Goal: Information Seeking & Learning: Learn about a topic

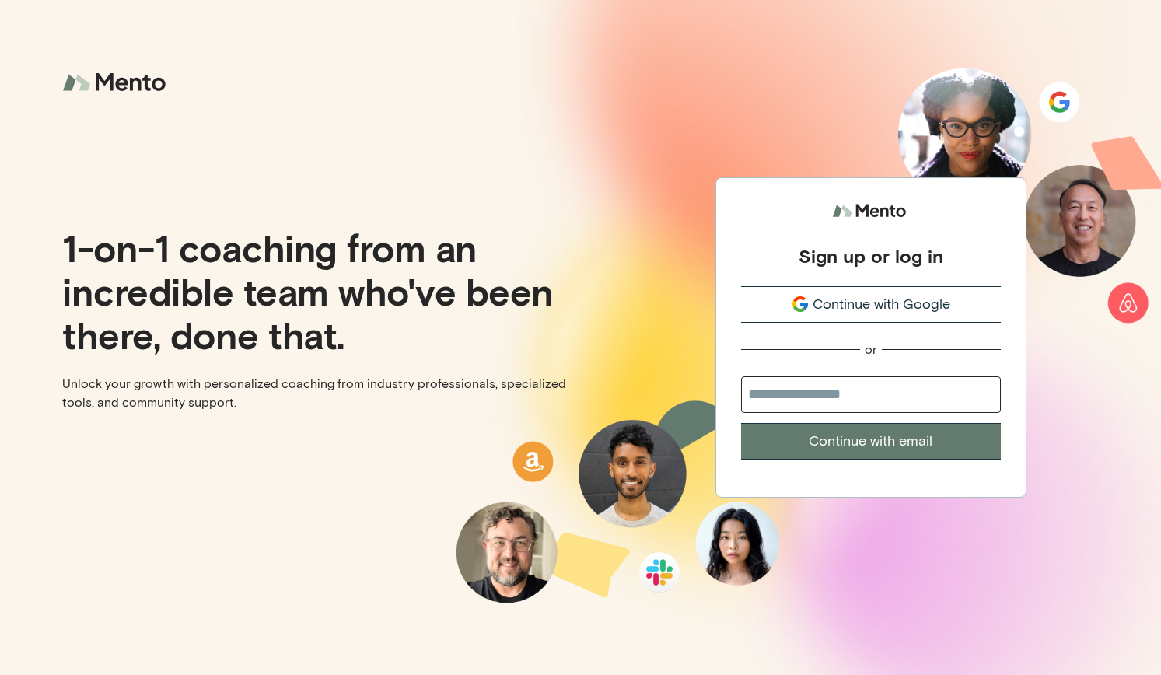
click at [946, 302] on span "Continue with Google" at bounding box center [882, 304] width 138 height 21
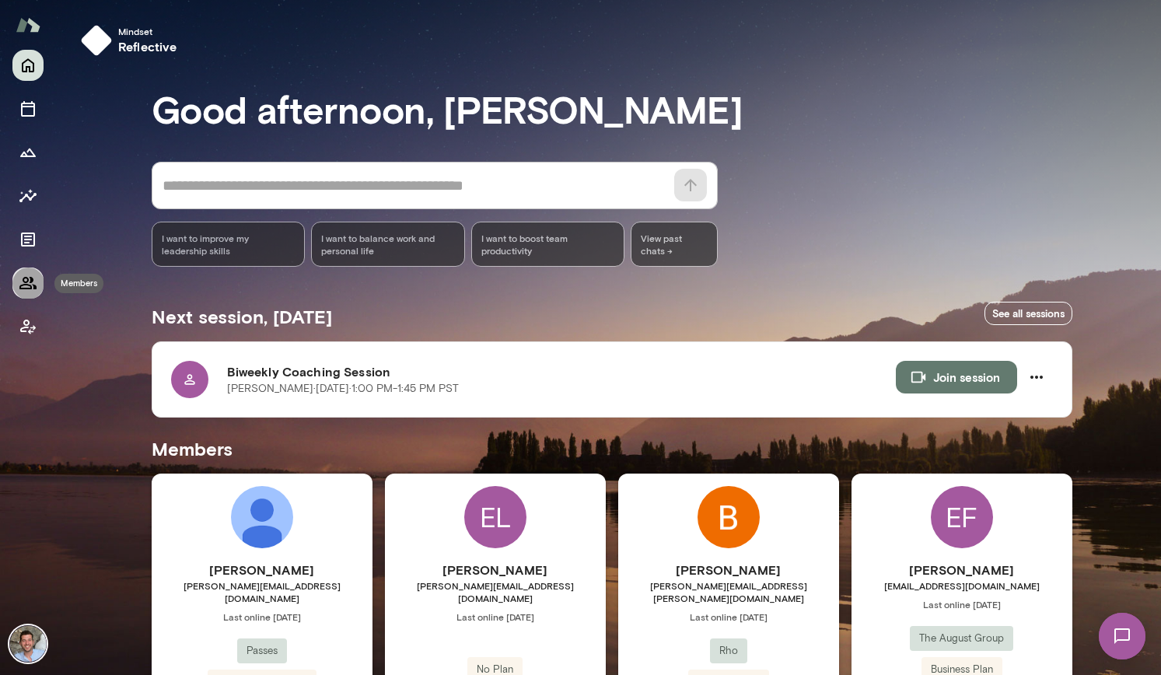
click at [32, 281] on icon "Members" at bounding box center [27, 283] width 17 height 12
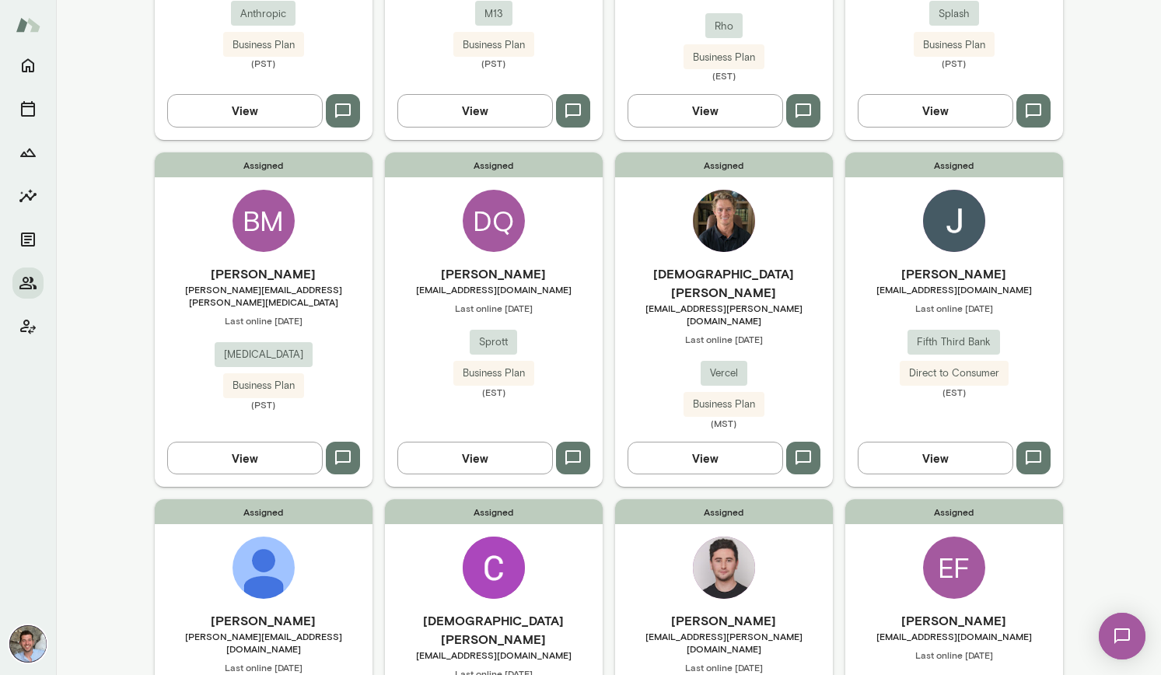
scroll to position [336, 0]
click at [477, 442] on button "View" at bounding box center [475, 458] width 156 height 33
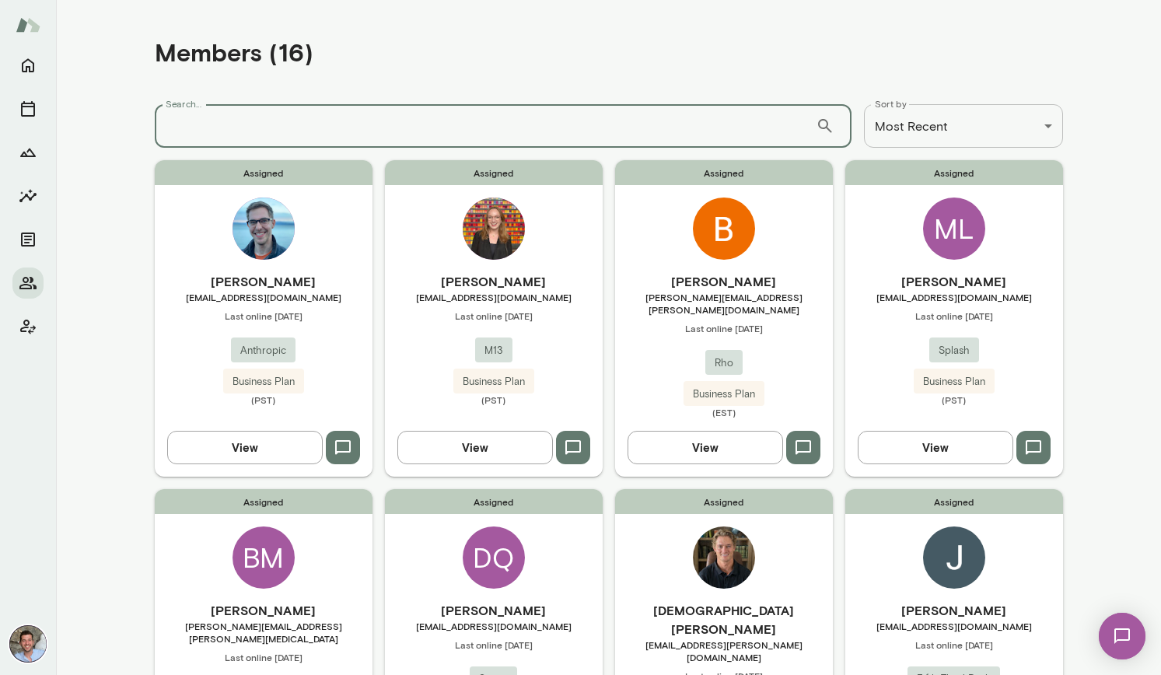
click at [373, 131] on input "Search..." at bounding box center [485, 126] width 661 height 44
type input "*****"
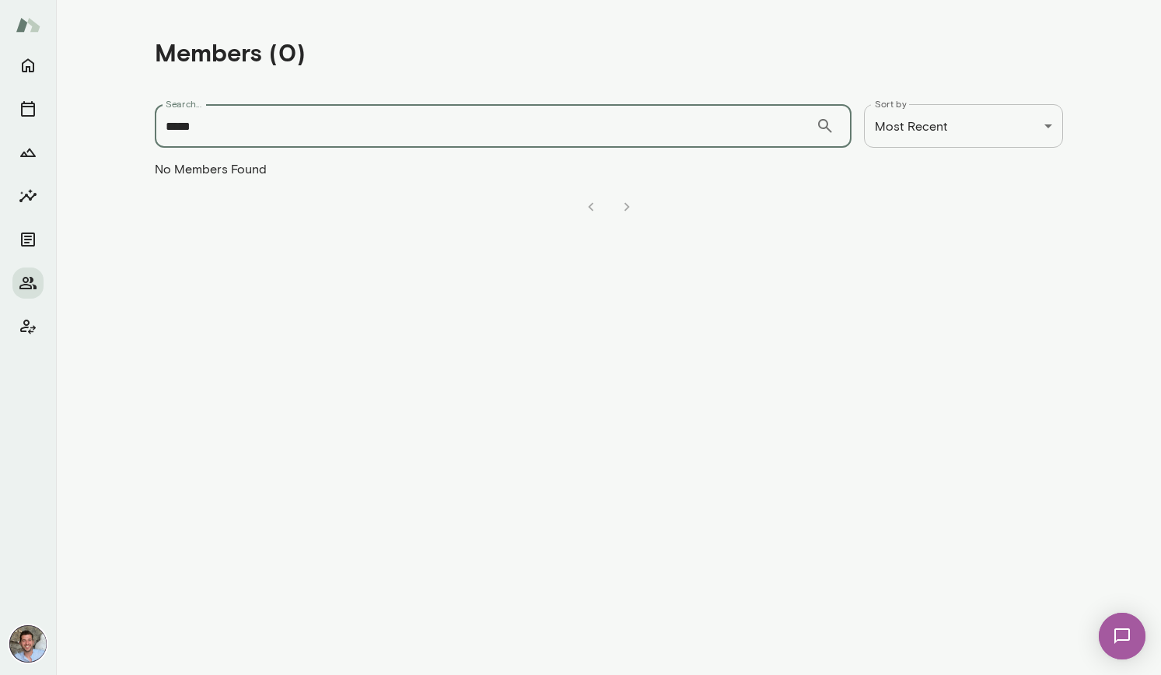
click at [999, 0] on div "**********" at bounding box center [580, 0] width 1161 height 0
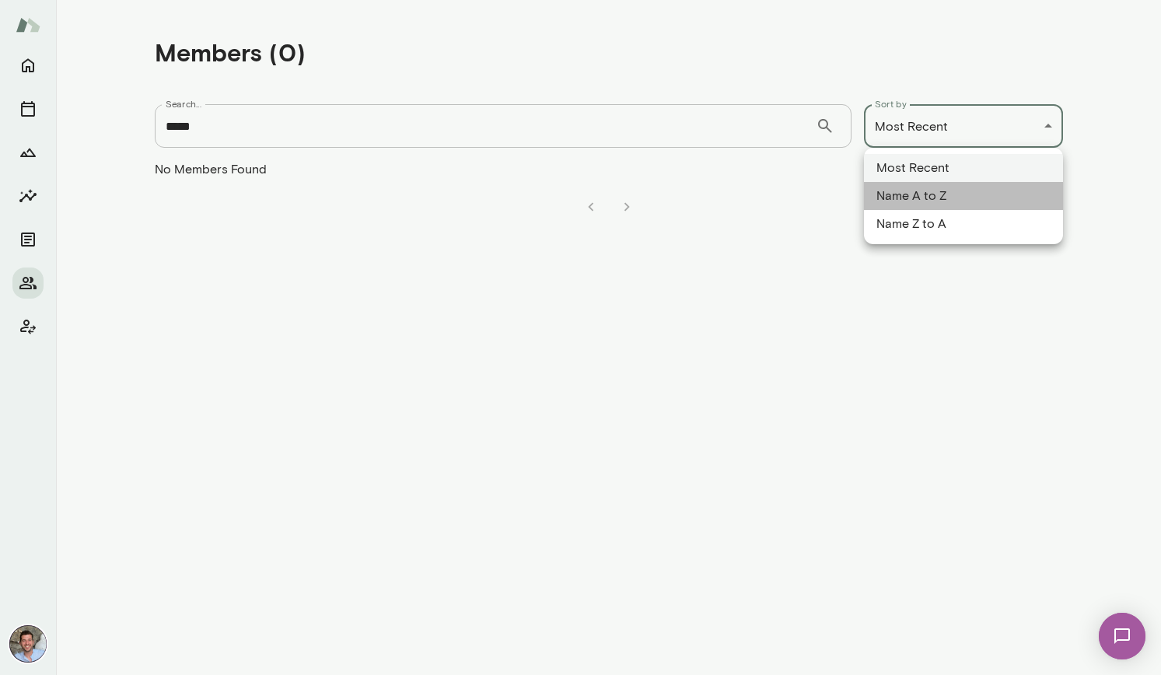
click at [975, 187] on li "Name A to Z" at bounding box center [963, 196] width 199 height 28
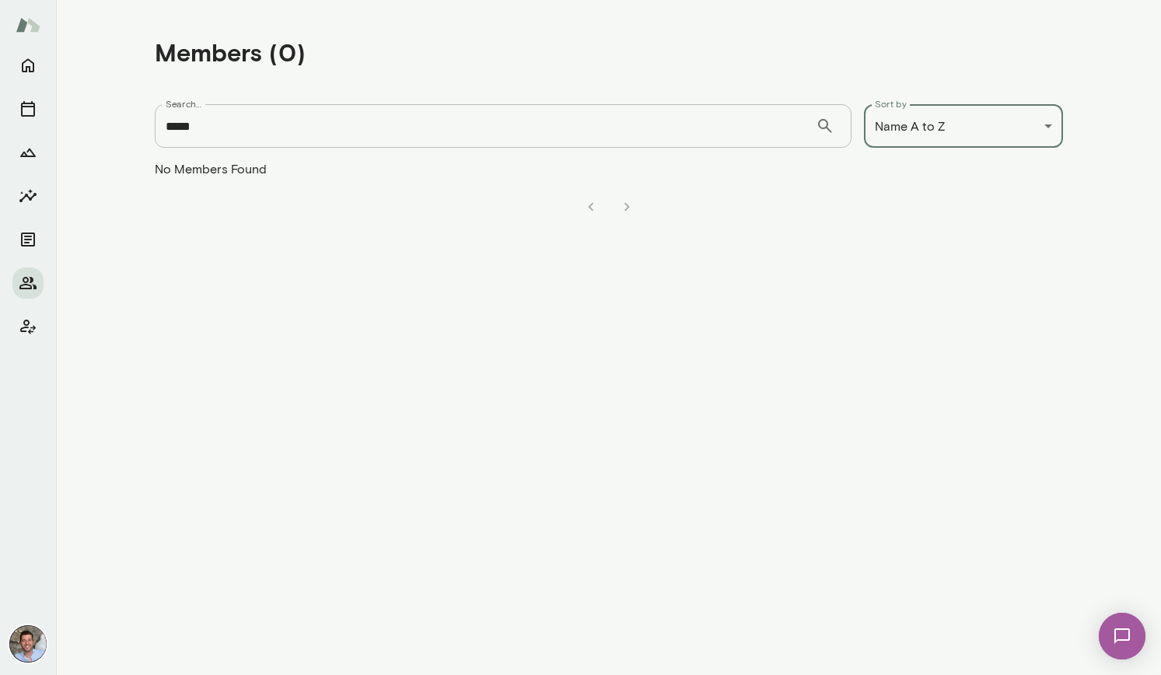
click at [991, 0] on div "Members (0) Search... ***** ​ Search... Sort by Name A to Z ******** Sort by No…" at bounding box center [580, 0] width 1161 height 0
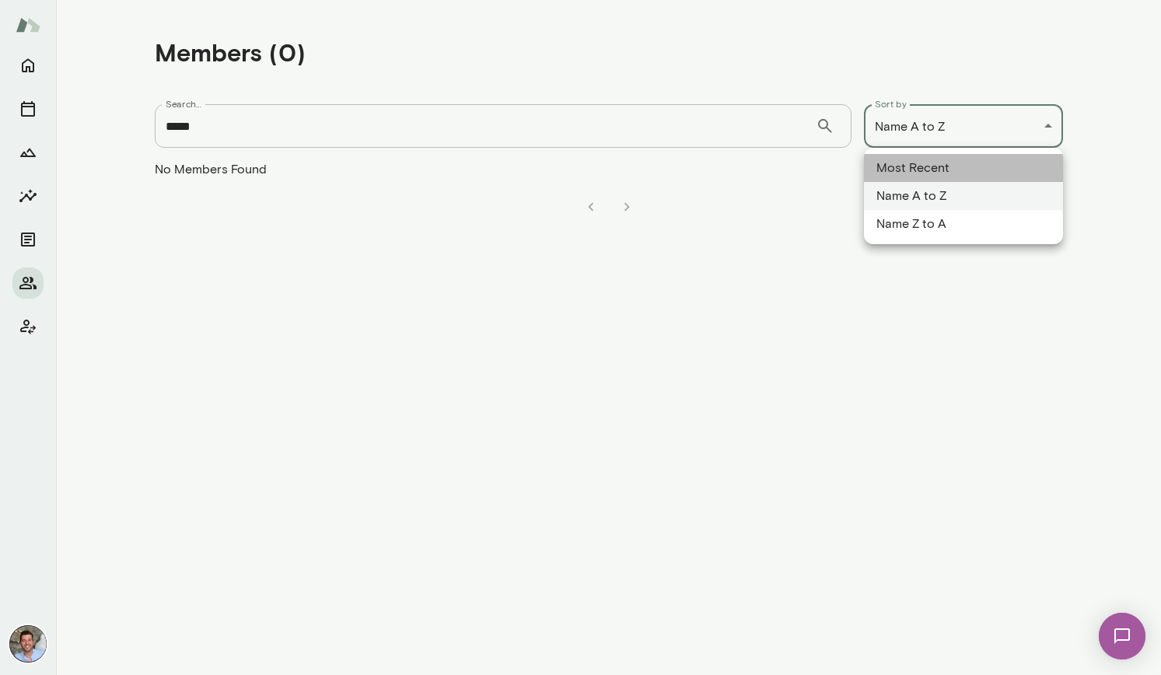
click at [967, 164] on li "Most Recent" at bounding box center [963, 168] width 199 height 28
type input "**********"
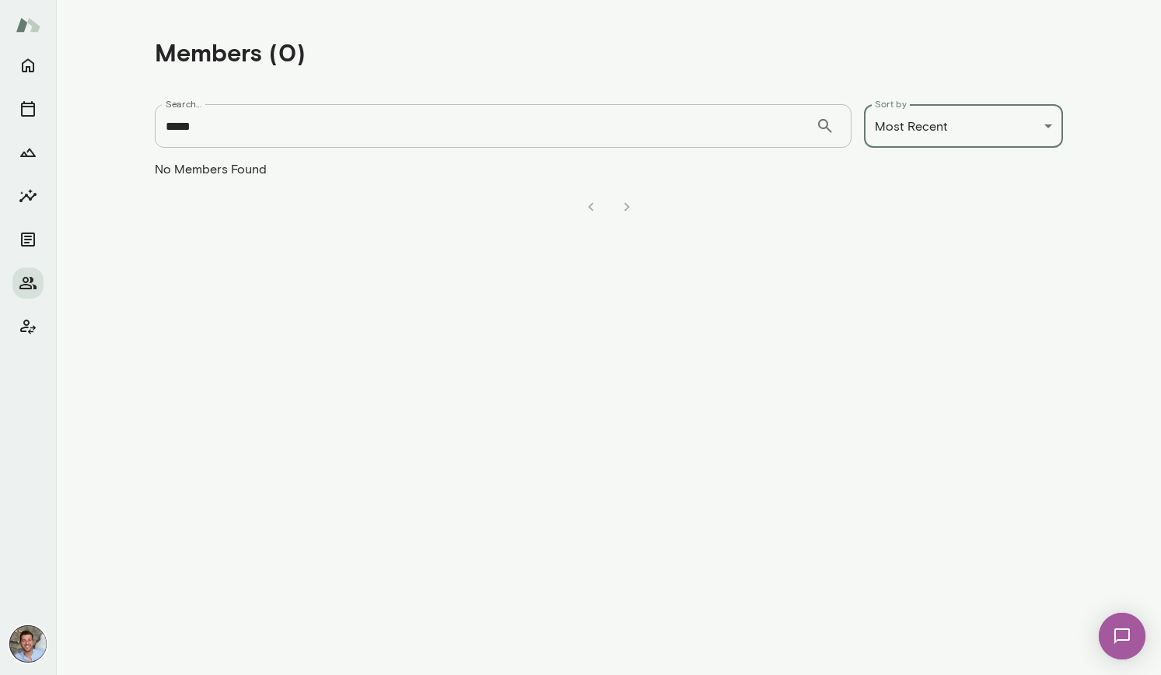
click at [663, 155] on div "**********" at bounding box center [609, 126] width 908 height 68
click at [642, 141] on input "*****" at bounding box center [485, 126] width 661 height 44
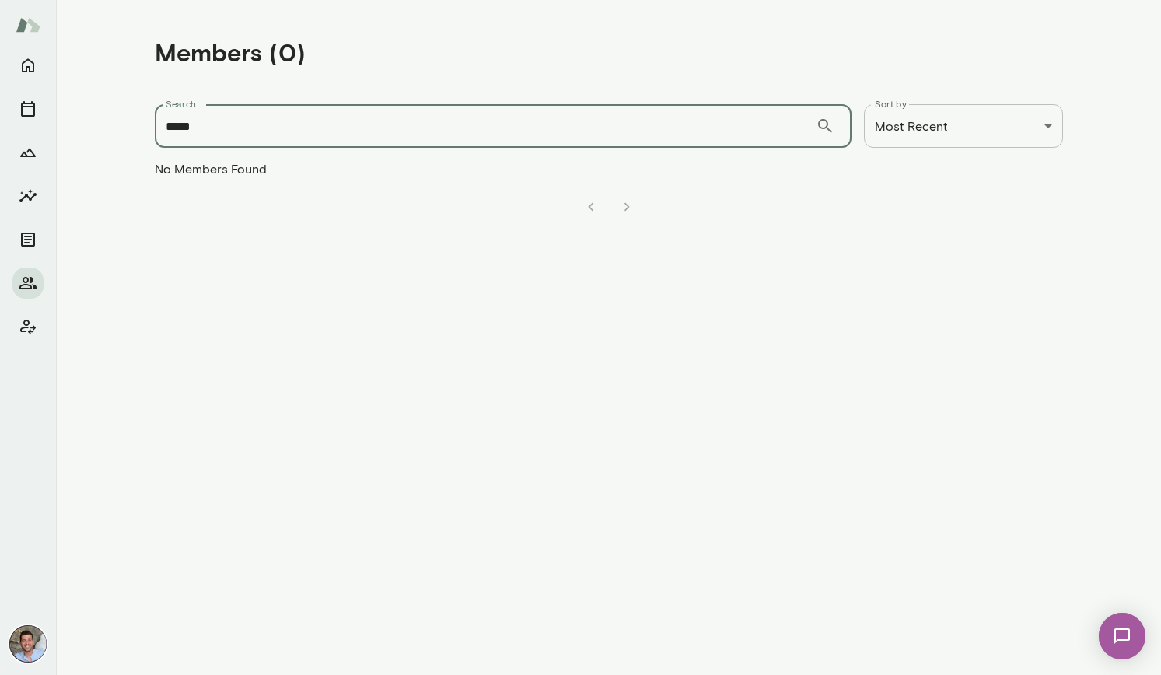
click at [642, 141] on input "*****" at bounding box center [485, 126] width 661 height 44
click at [534, 243] on main "**********" at bounding box center [608, 337] width 1105 height 675
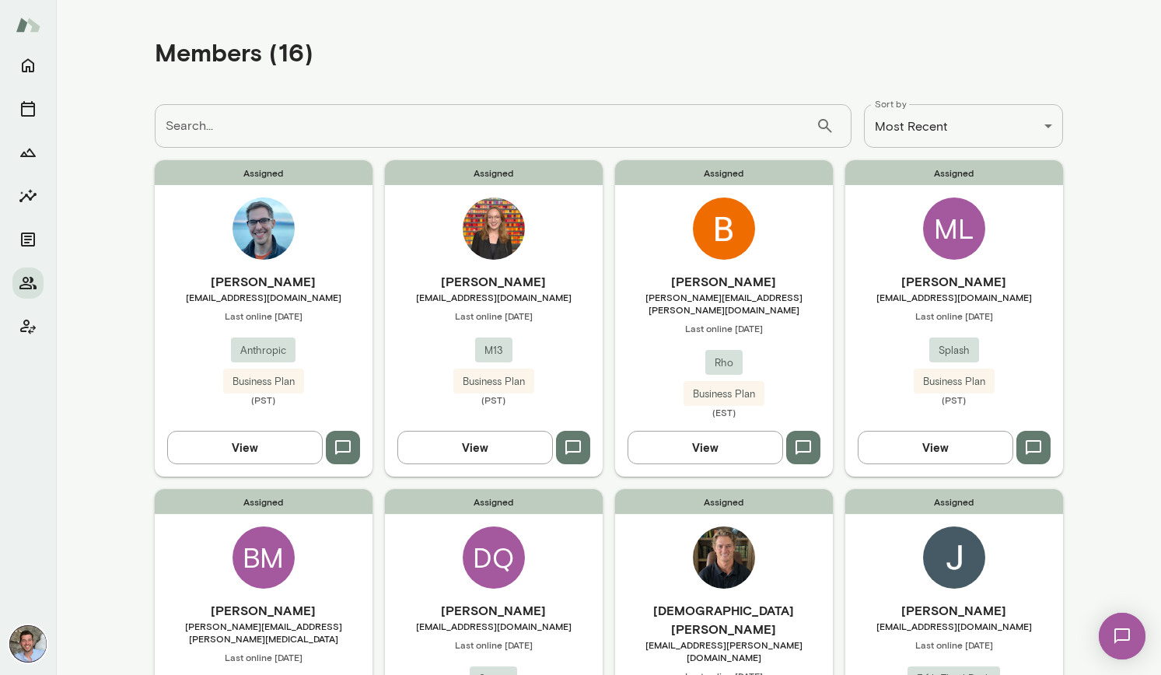
click at [308, 271] on div "Assigned [PERSON_NAME] [EMAIL_ADDRESS][DOMAIN_NAME] Last online [DATE] Anthropi…" at bounding box center [264, 318] width 218 height 316
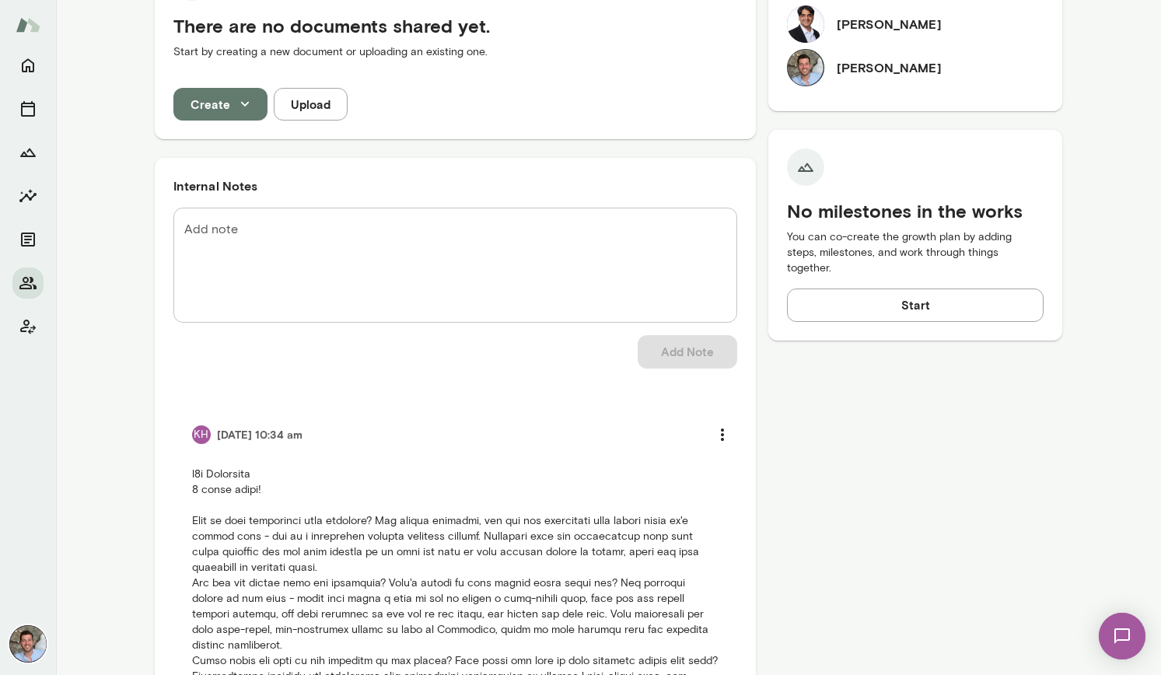
scroll to position [498, 0]
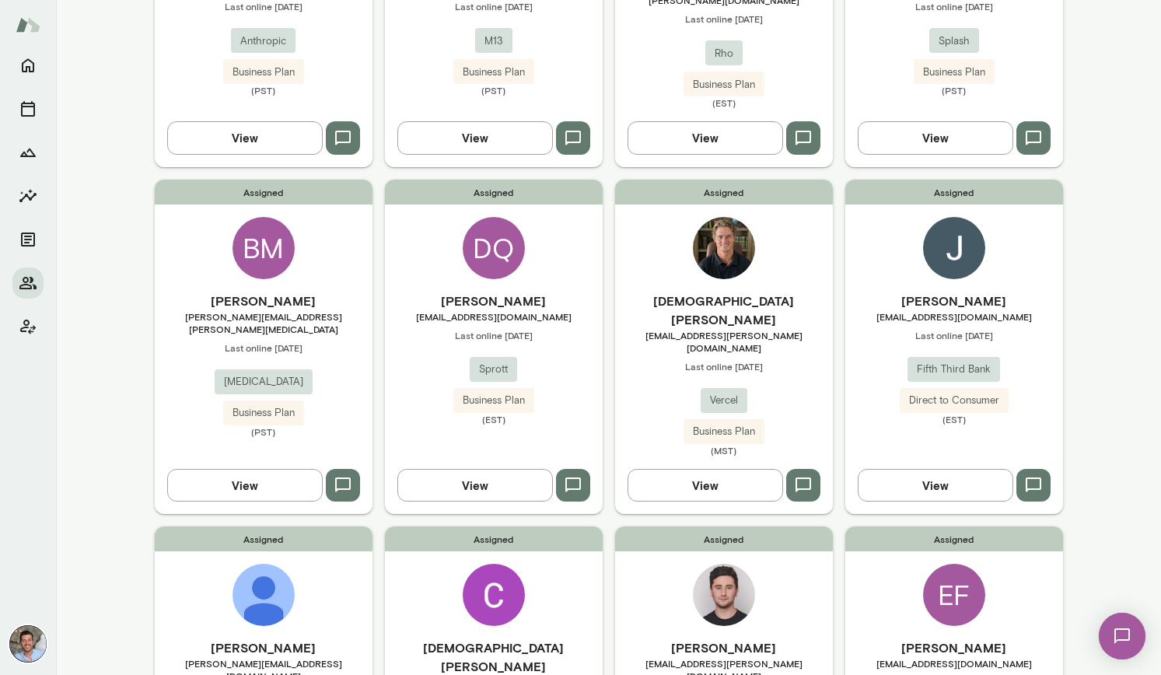
scroll to position [329, 0]
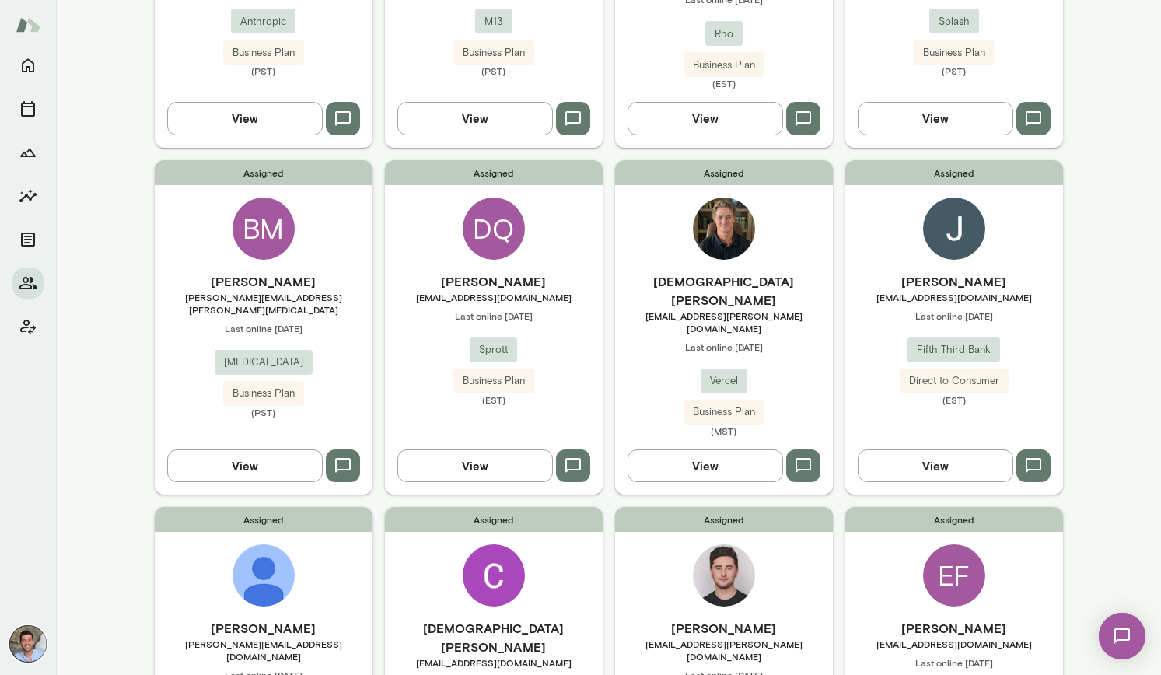
click at [569, 291] on span "[EMAIL_ADDRESS][DOMAIN_NAME]" at bounding box center [494, 297] width 218 height 12
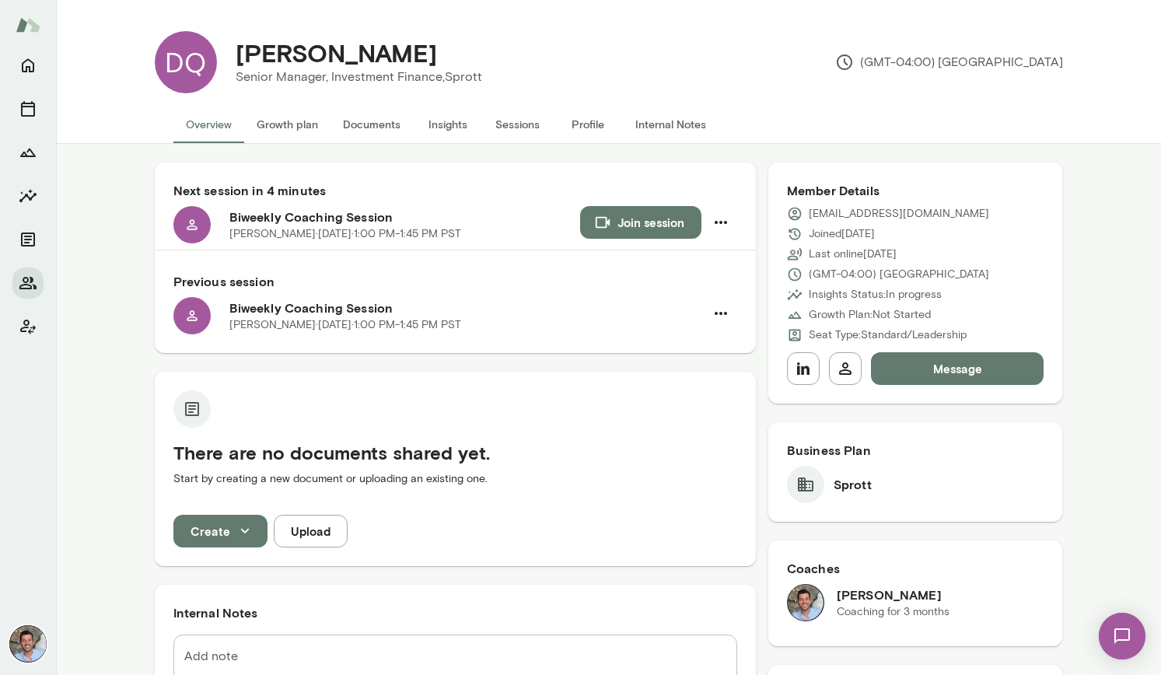
click at [449, 132] on button "Insights" at bounding box center [448, 124] width 70 height 37
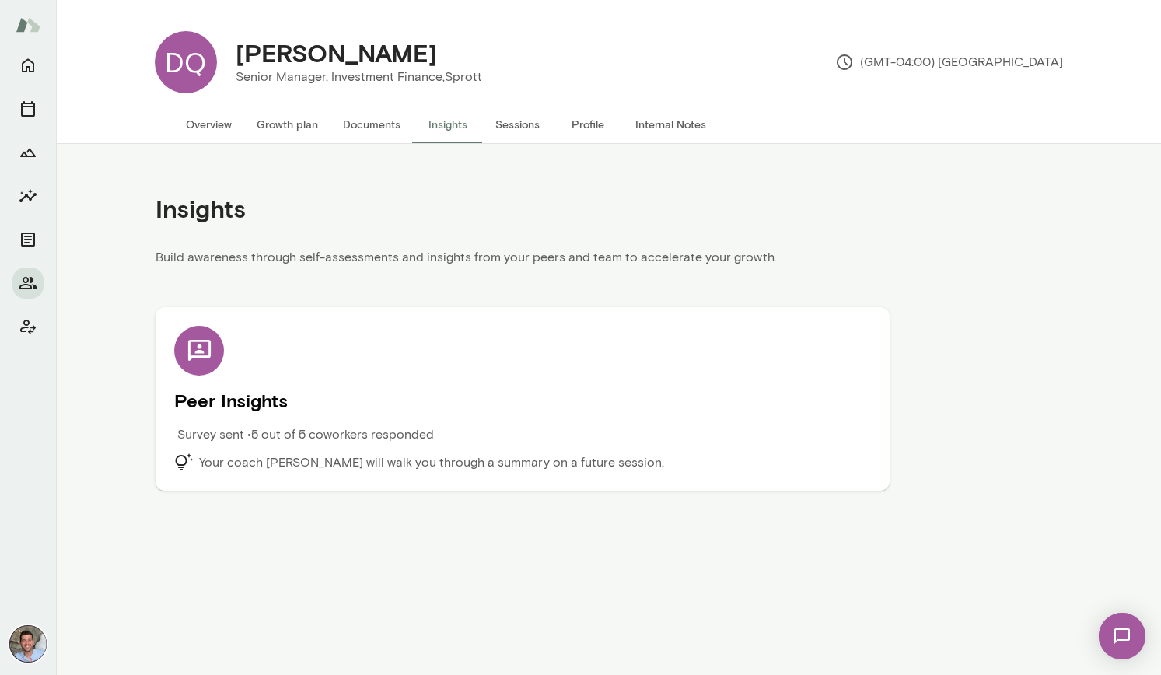
click at [393, 385] on div "Peer Insights Survey sent • 5 out of 5 coworkers responded Your coach [PERSON_N…" at bounding box center [522, 399] width 697 height 146
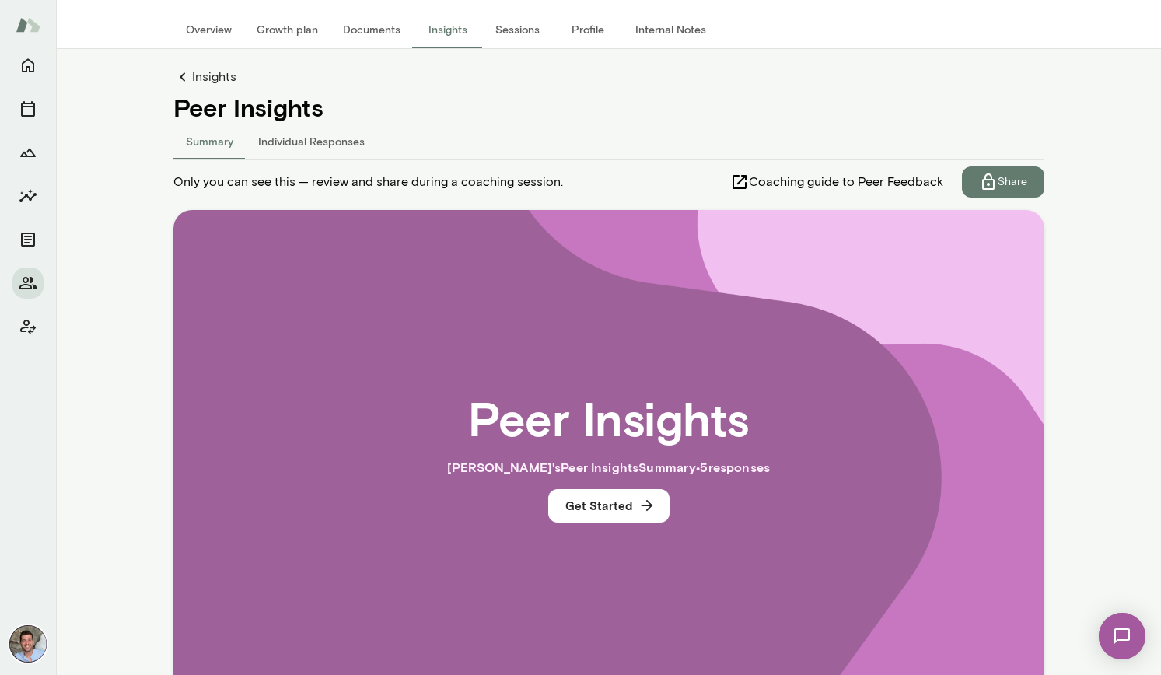
scroll to position [104, 0]
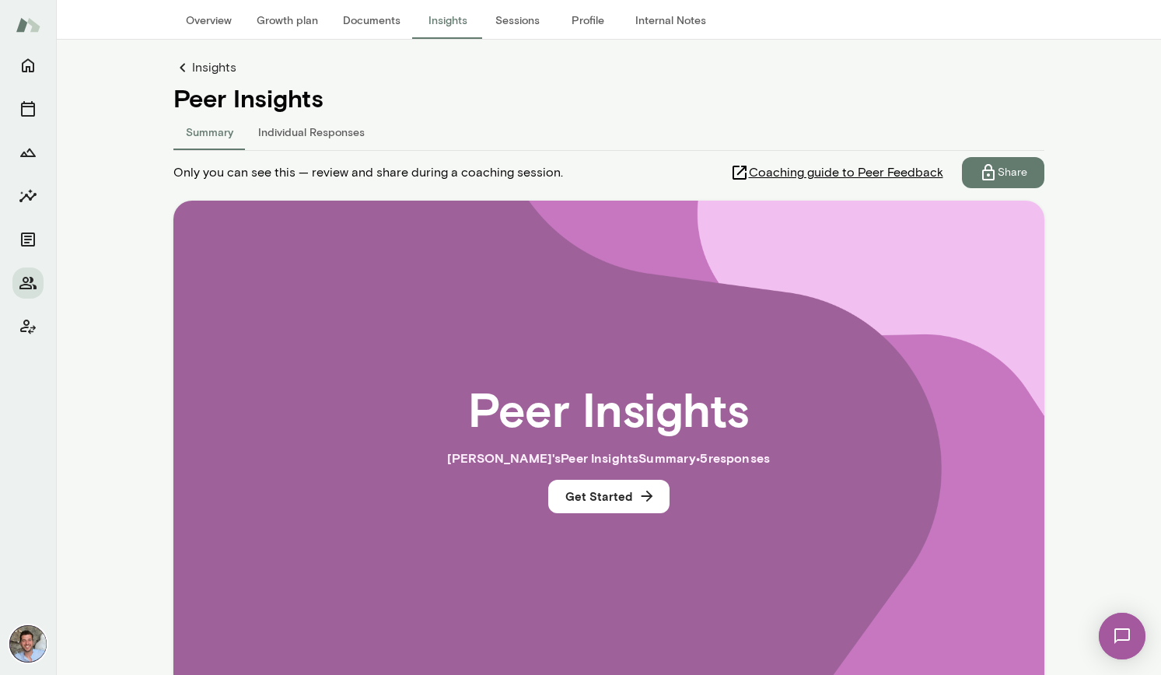
click at [879, 166] on span "Coaching guide to Peer Feedback" at bounding box center [846, 172] width 194 height 19
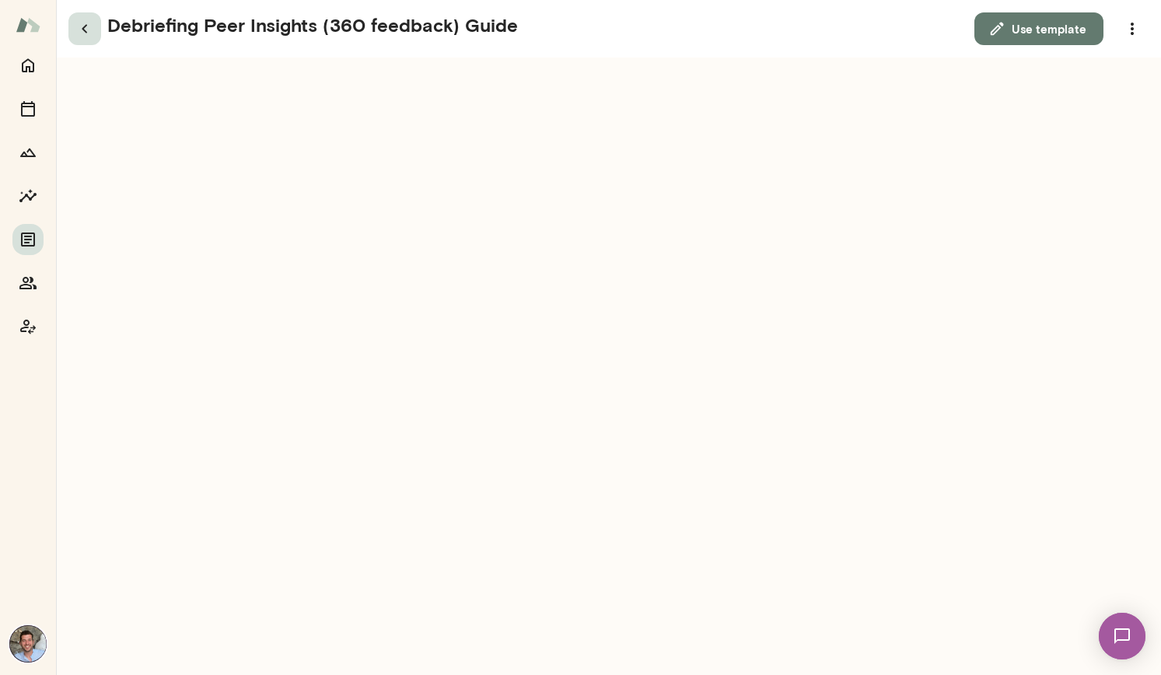
click at [84, 35] on icon "button" at bounding box center [84, 28] width 19 height 19
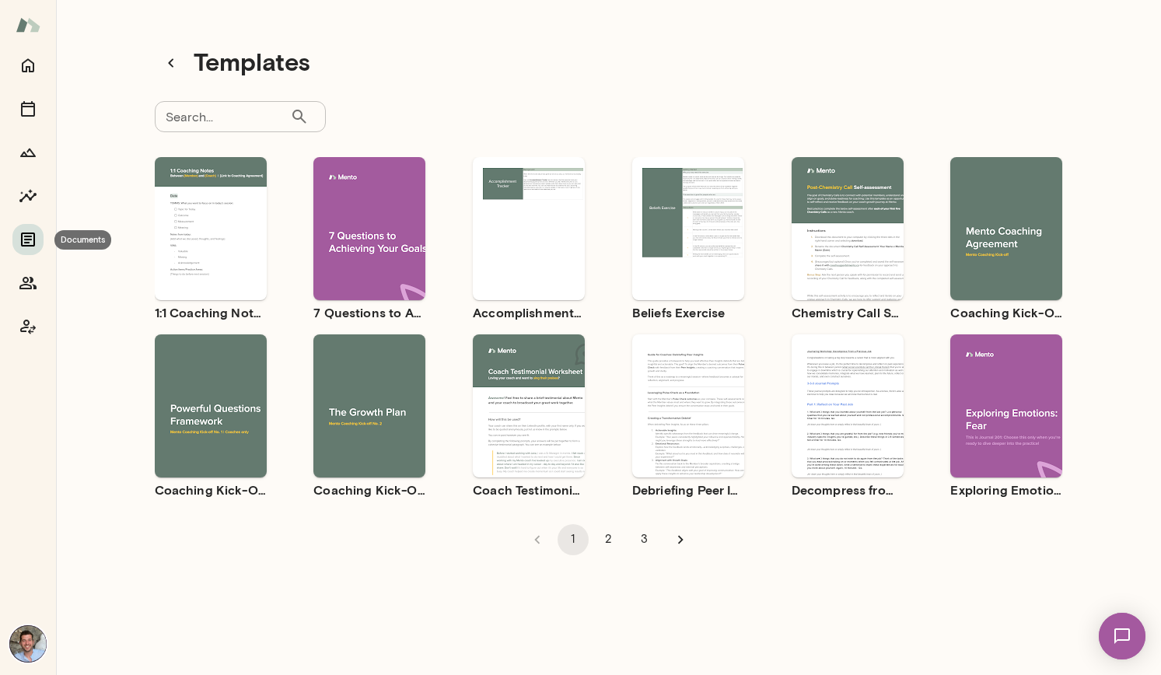
click at [28, 247] on icon "Documents" at bounding box center [28, 239] width 19 height 19
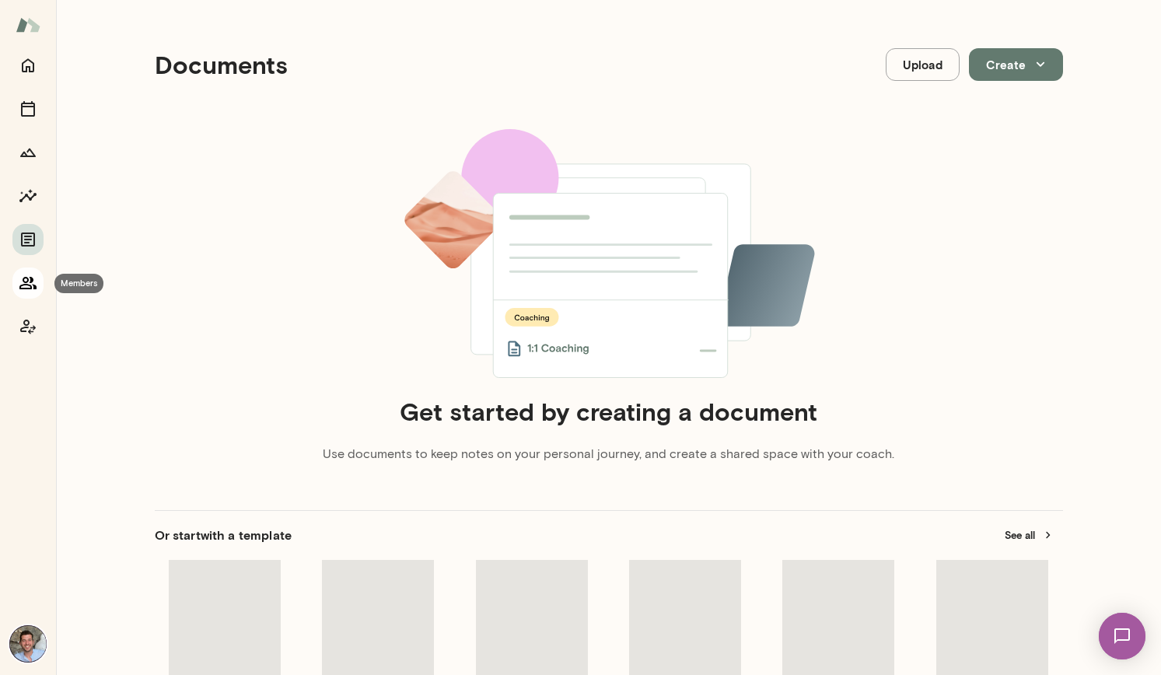
click at [27, 279] on icon "Members" at bounding box center [27, 283] width 17 height 12
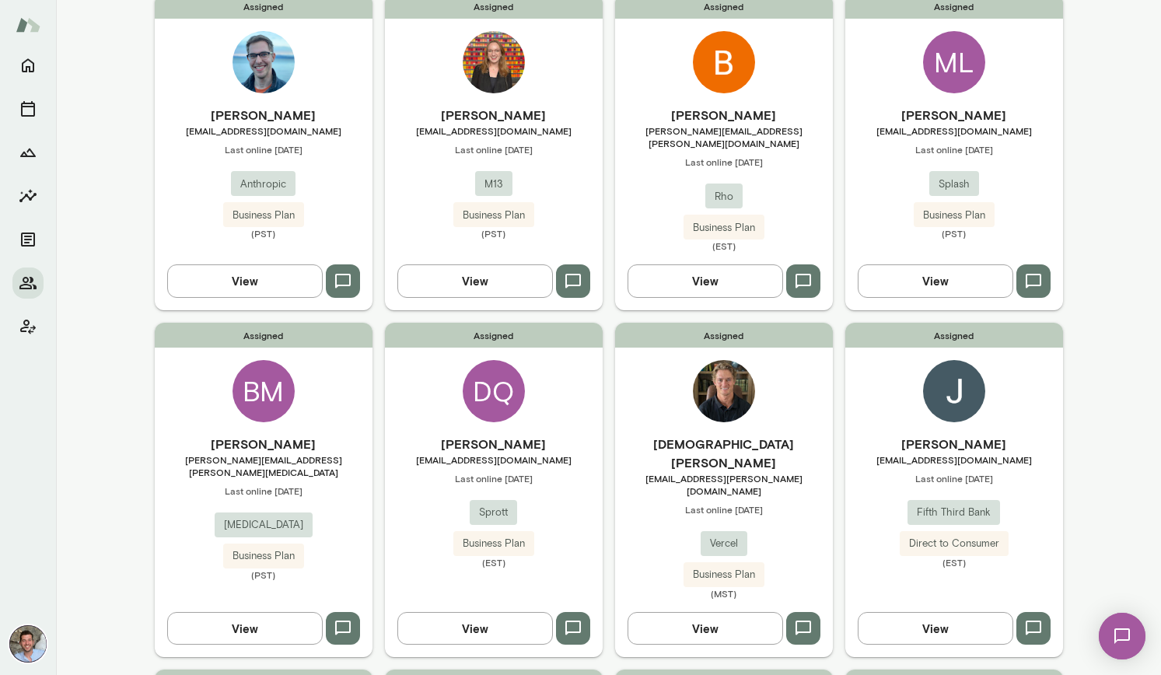
scroll to position [195, 0]
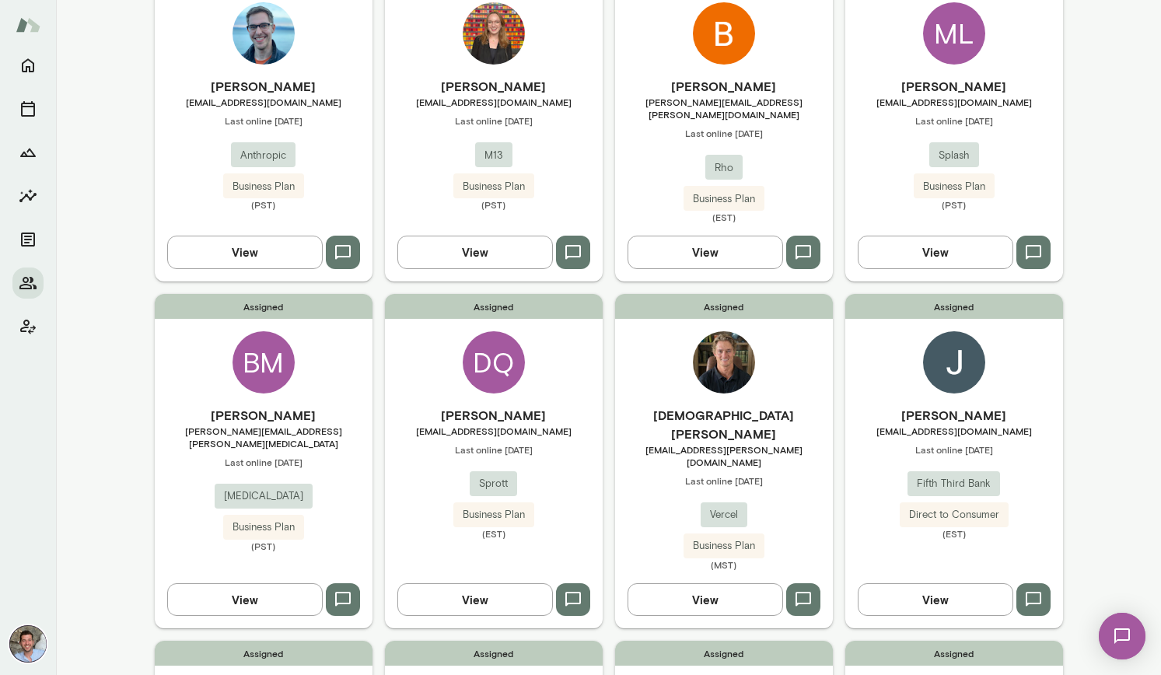
click at [516, 425] on span "[EMAIL_ADDRESS][DOMAIN_NAME]" at bounding box center [494, 431] width 218 height 12
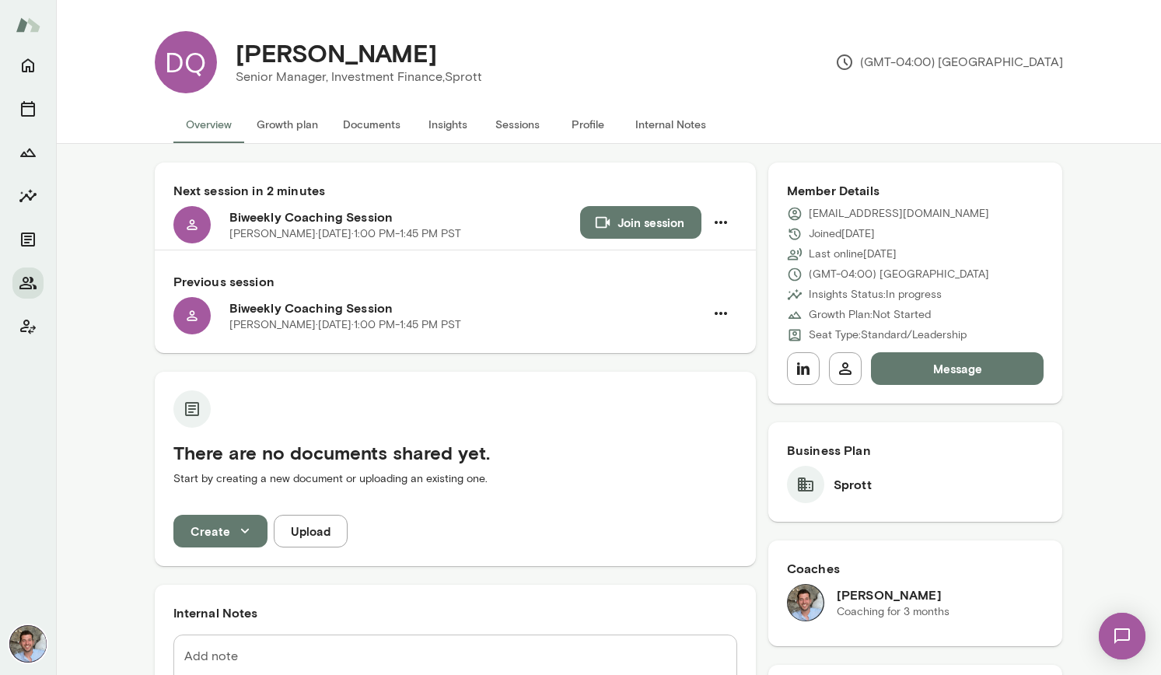
click at [445, 122] on button "Insights" at bounding box center [448, 124] width 70 height 37
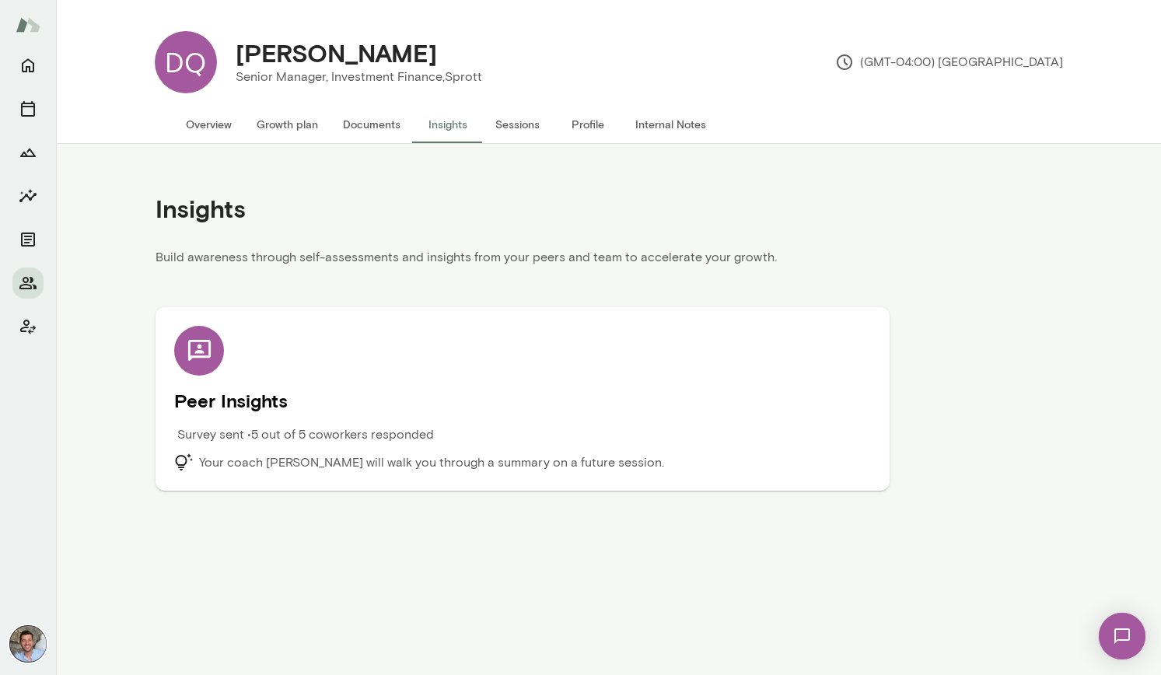
click at [344, 388] on h5 "Peer Insights" at bounding box center [522, 400] width 697 height 25
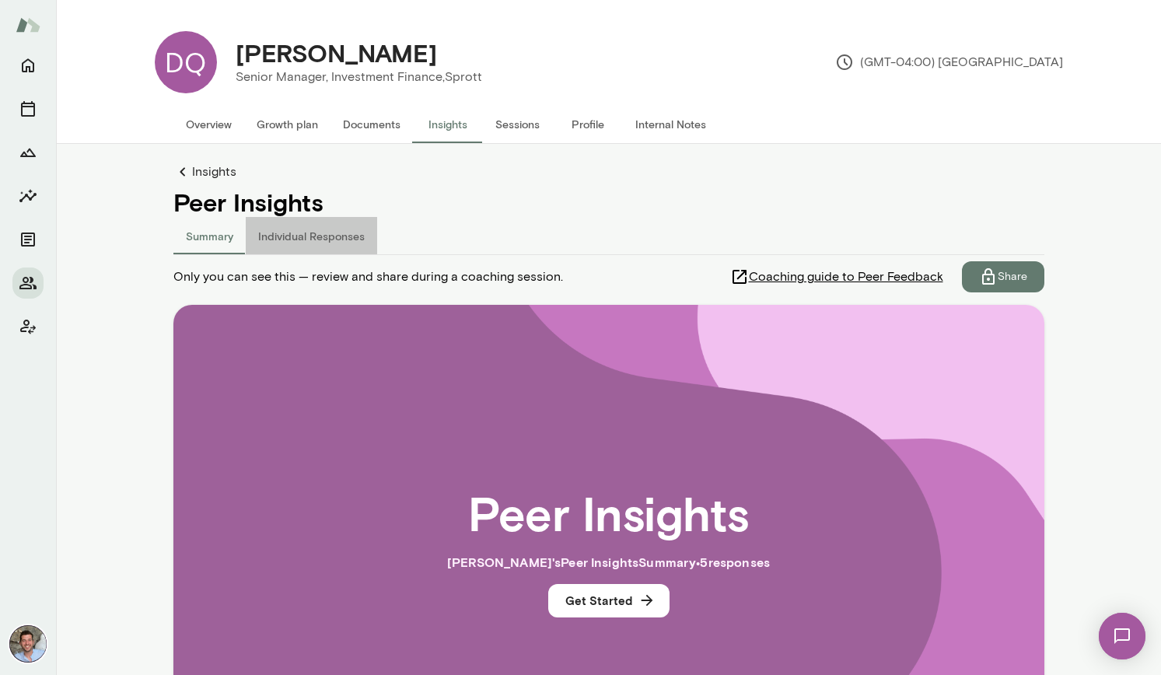
click at [321, 243] on button "Individual Responses" at bounding box center [311, 235] width 131 height 37
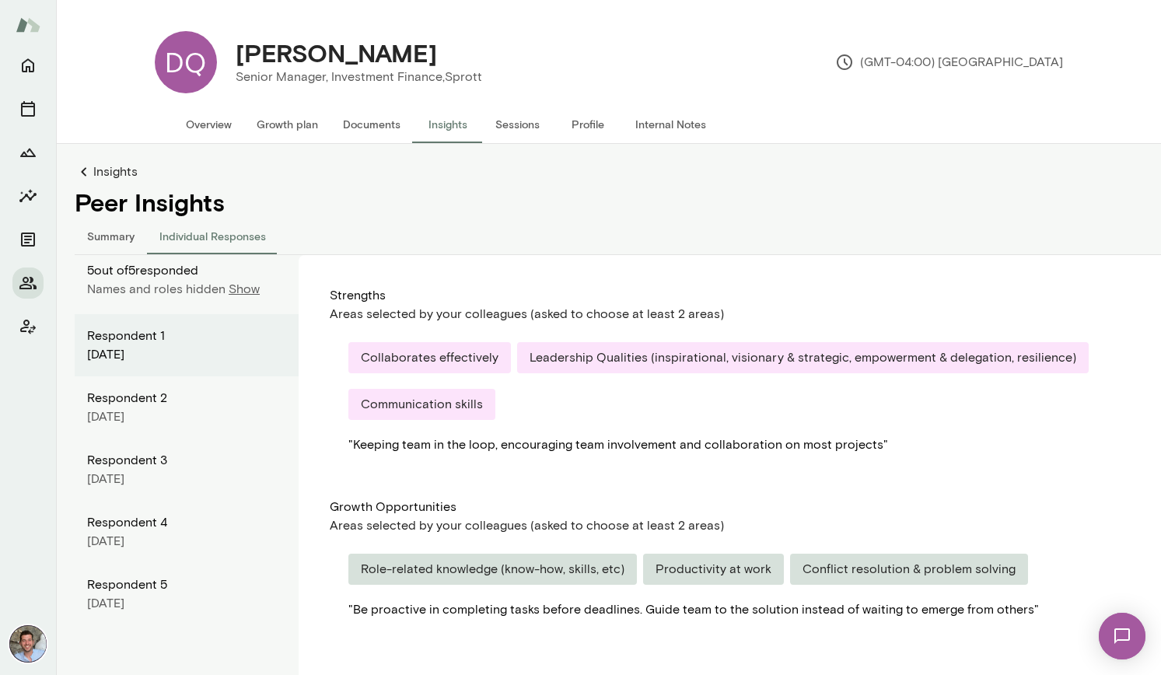
click at [121, 246] on button "Summary" at bounding box center [111, 235] width 72 height 37
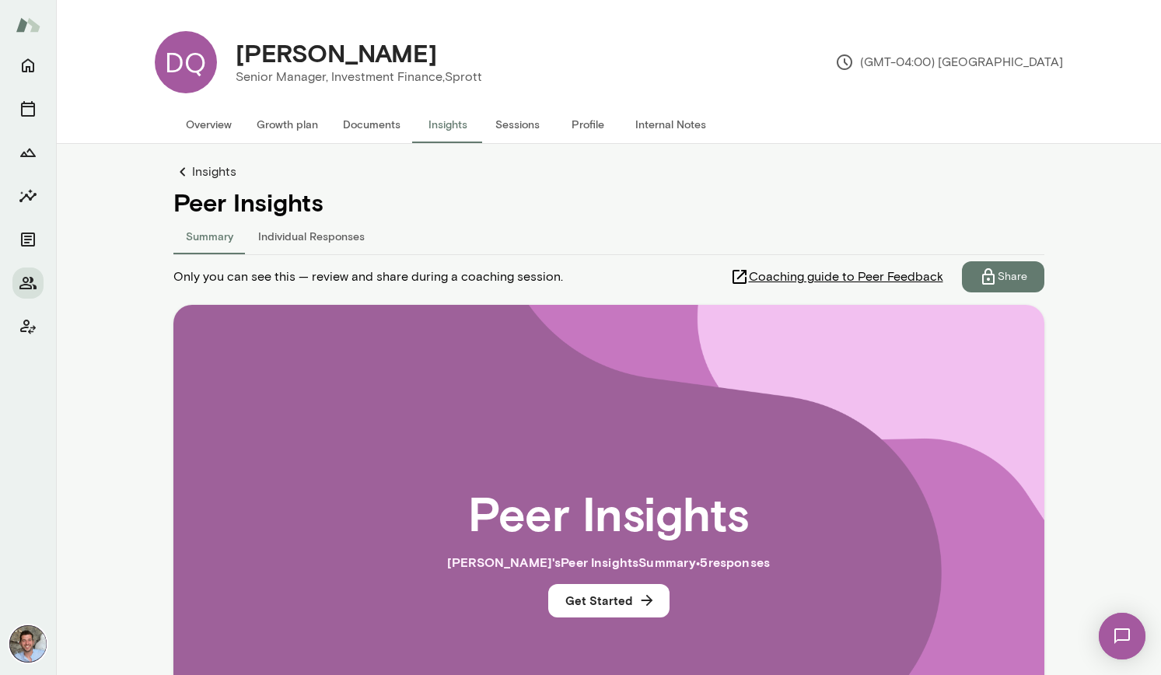
scroll to position [202, 0]
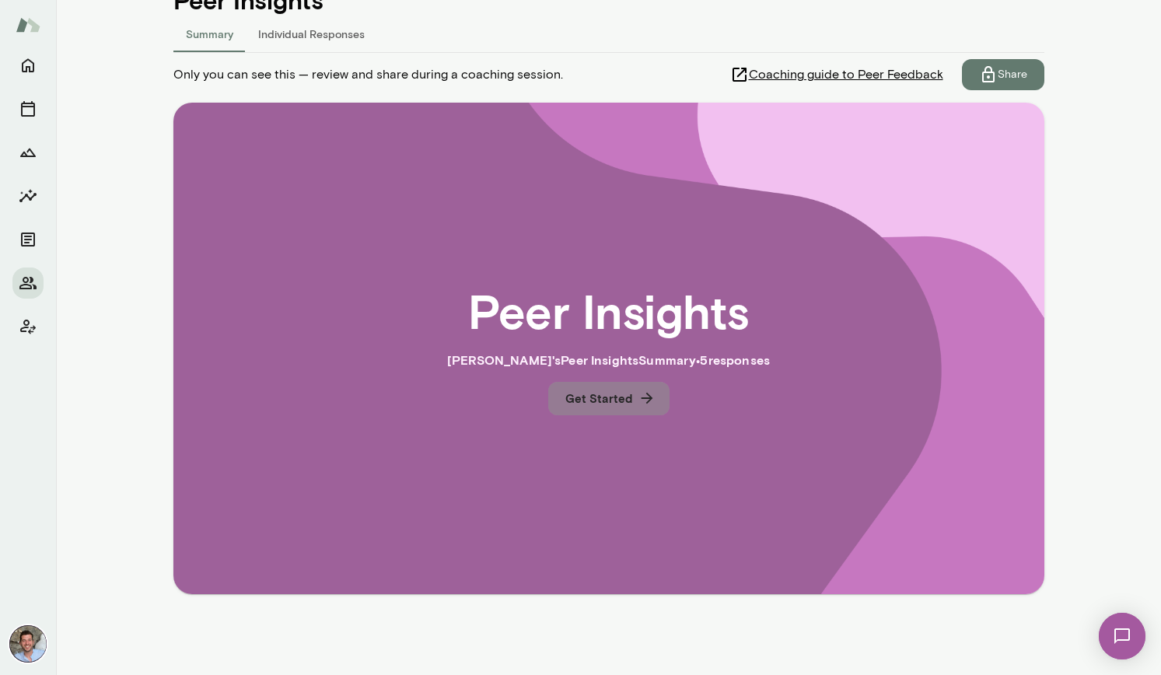
click at [620, 403] on button "Get Started" at bounding box center [608, 398] width 121 height 33
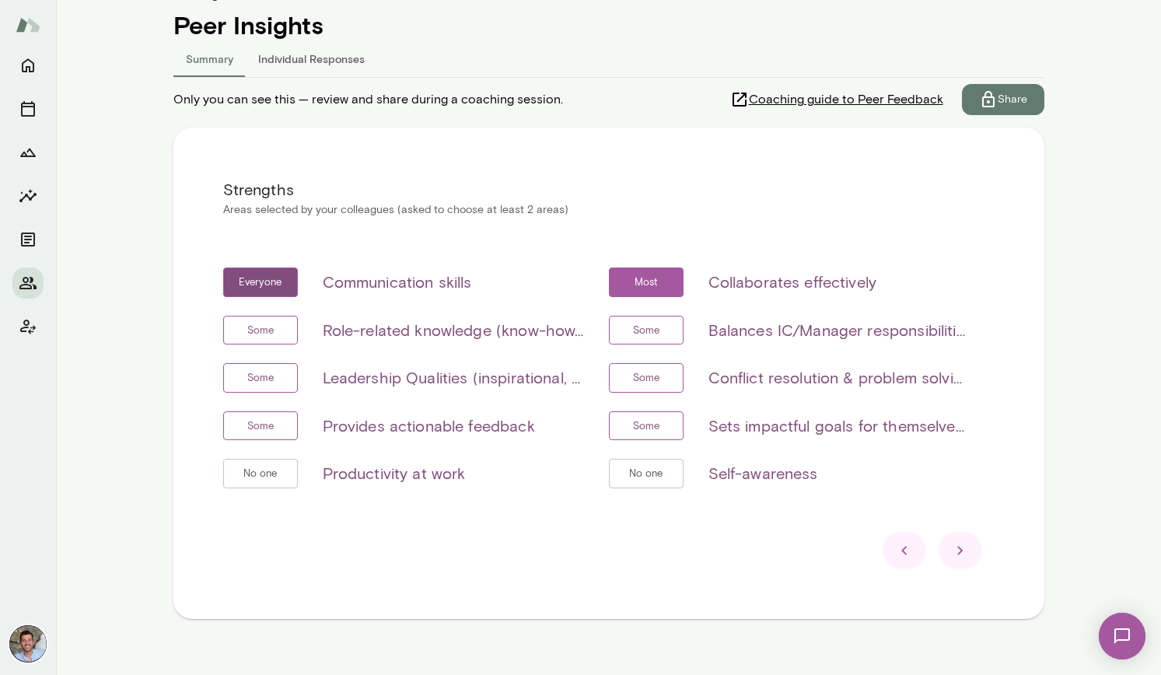
scroll to position [180, 0]
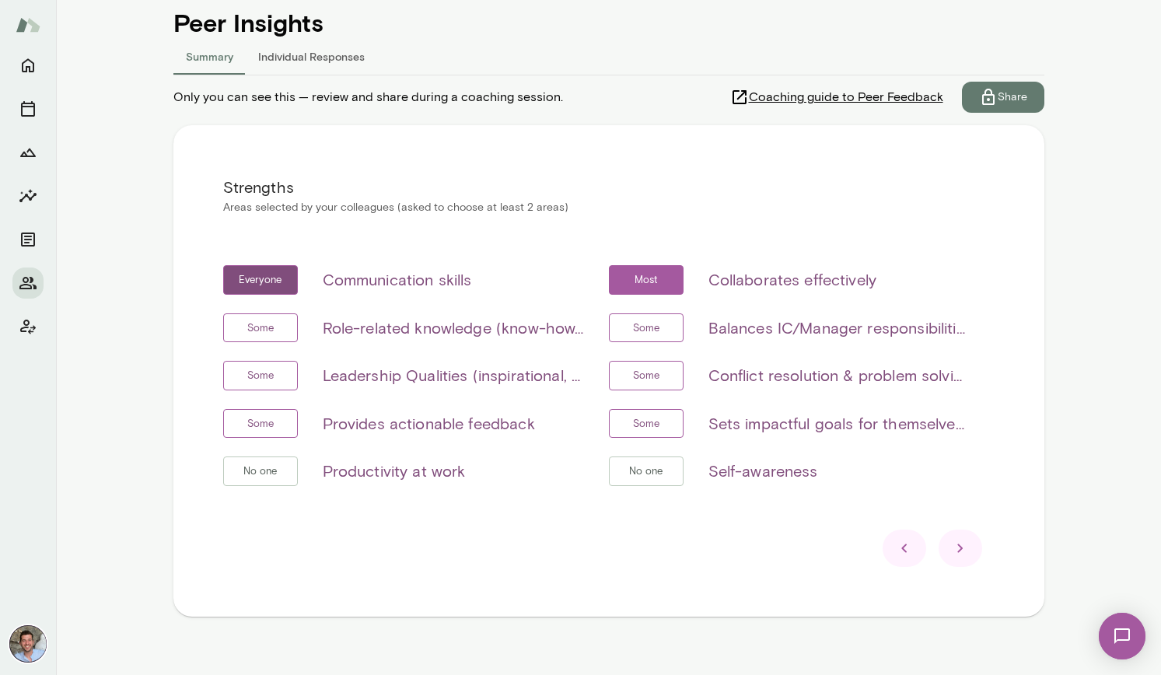
click at [967, 554] on icon at bounding box center [960, 548] width 19 height 19
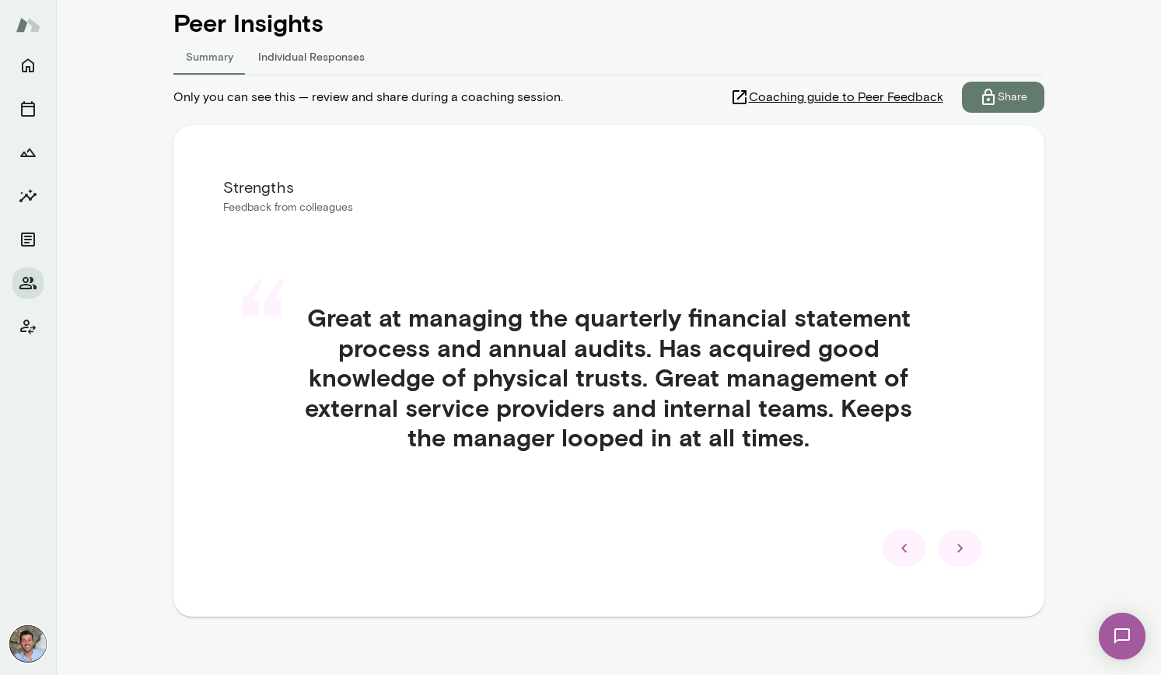
click at [963, 539] on icon at bounding box center [960, 548] width 19 height 19
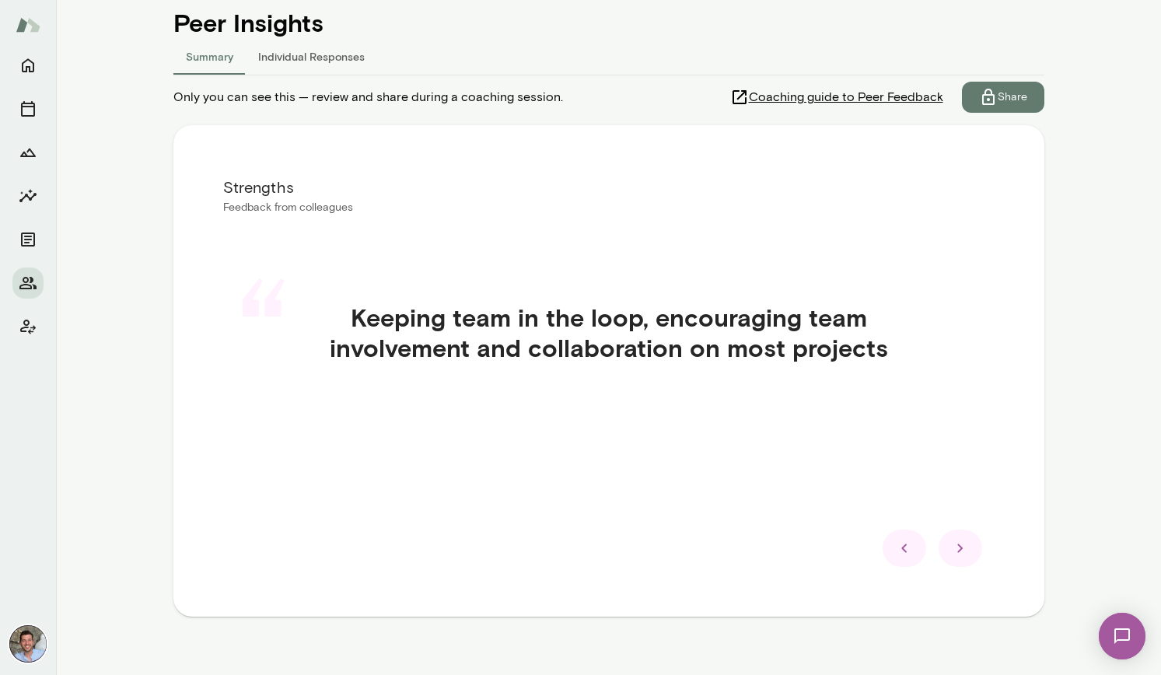
click at [958, 544] on icon at bounding box center [959, 548] width 5 height 9
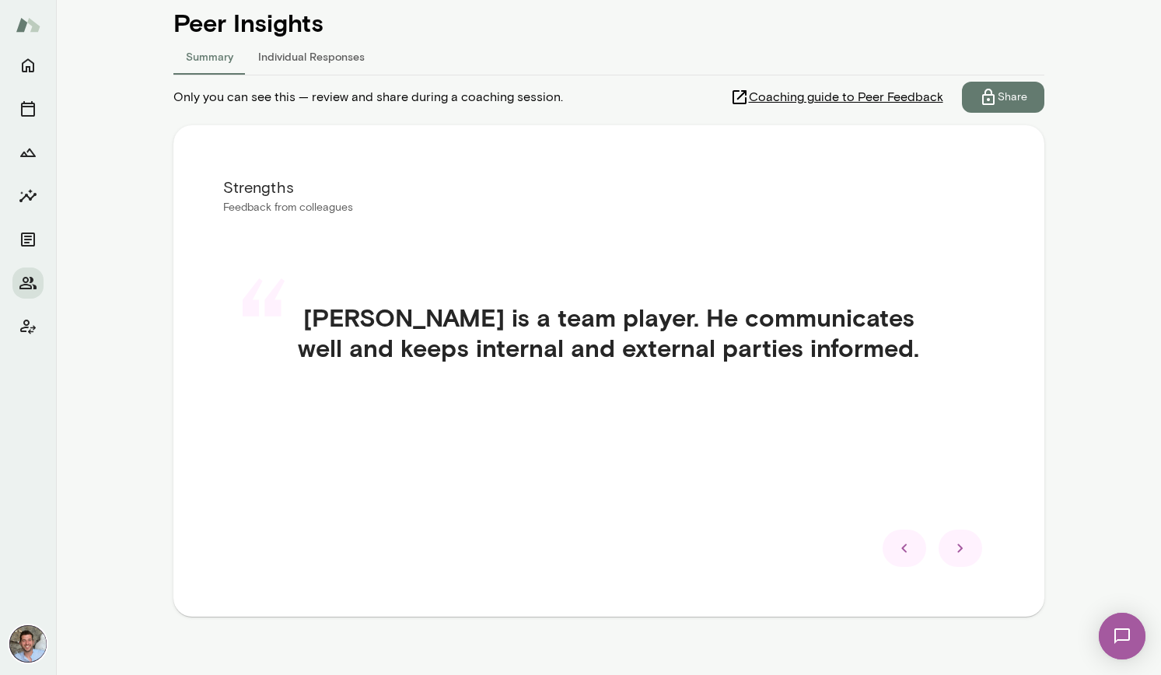
click at [949, 544] on div at bounding box center [961, 548] width 44 height 37
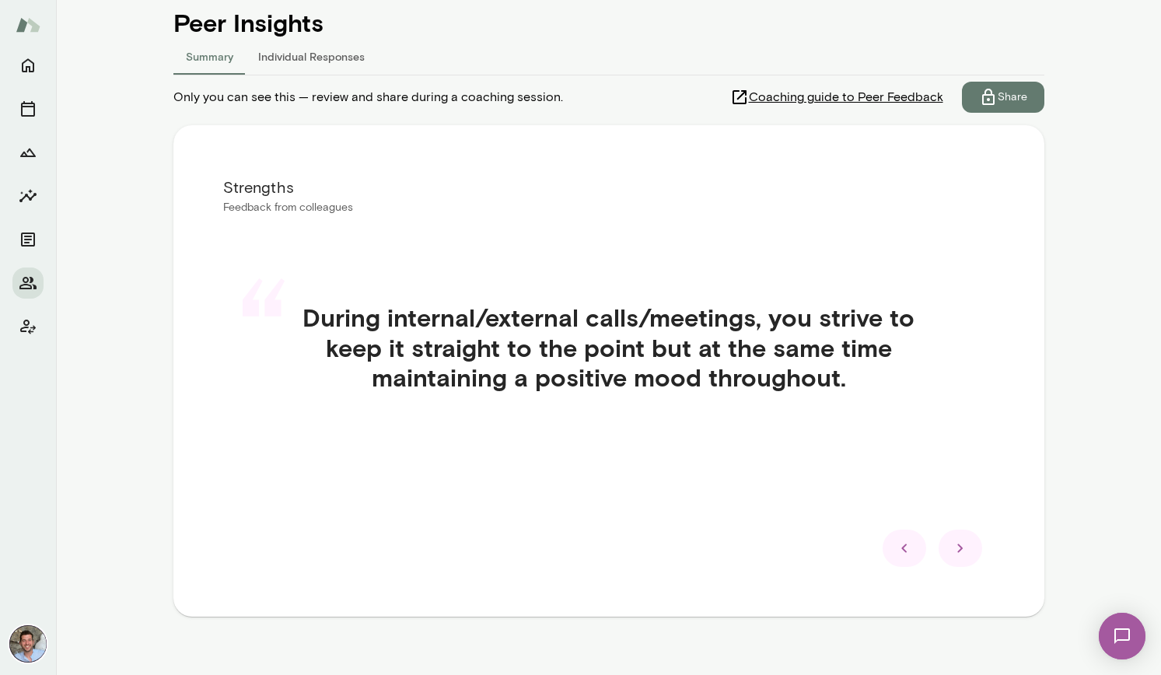
click at [961, 554] on icon at bounding box center [960, 548] width 19 height 19
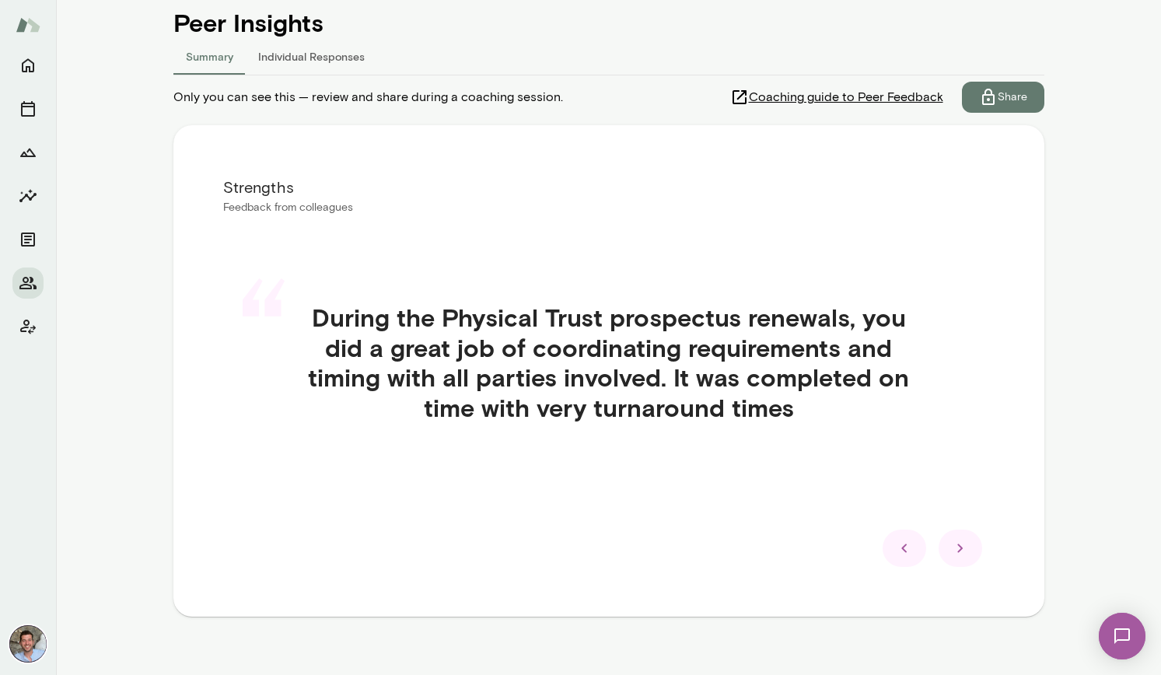
click at [967, 561] on div at bounding box center [961, 548] width 44 height 37
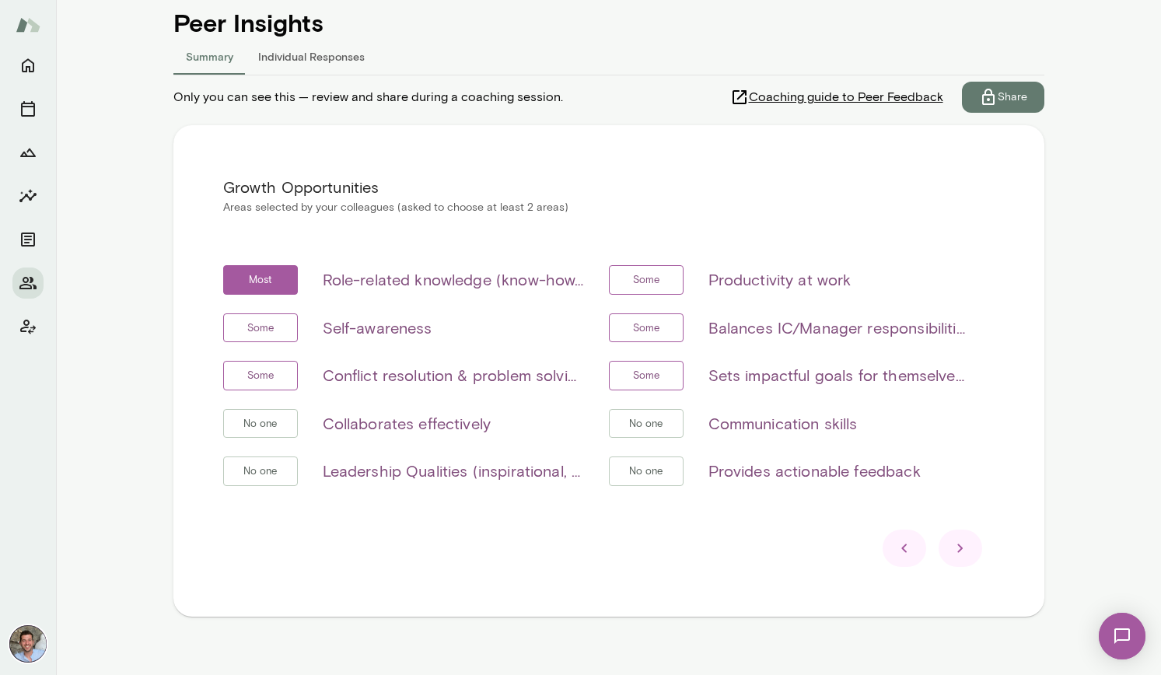
click at [554, 284] on h6 "Role-related knowledge (know-how, skills, etc)" at bounding box center [453, 279] width 261 height 25
click at [386, 328] on h6 "Self-awareness" at bounding box center [378, 328] width 110 height 25
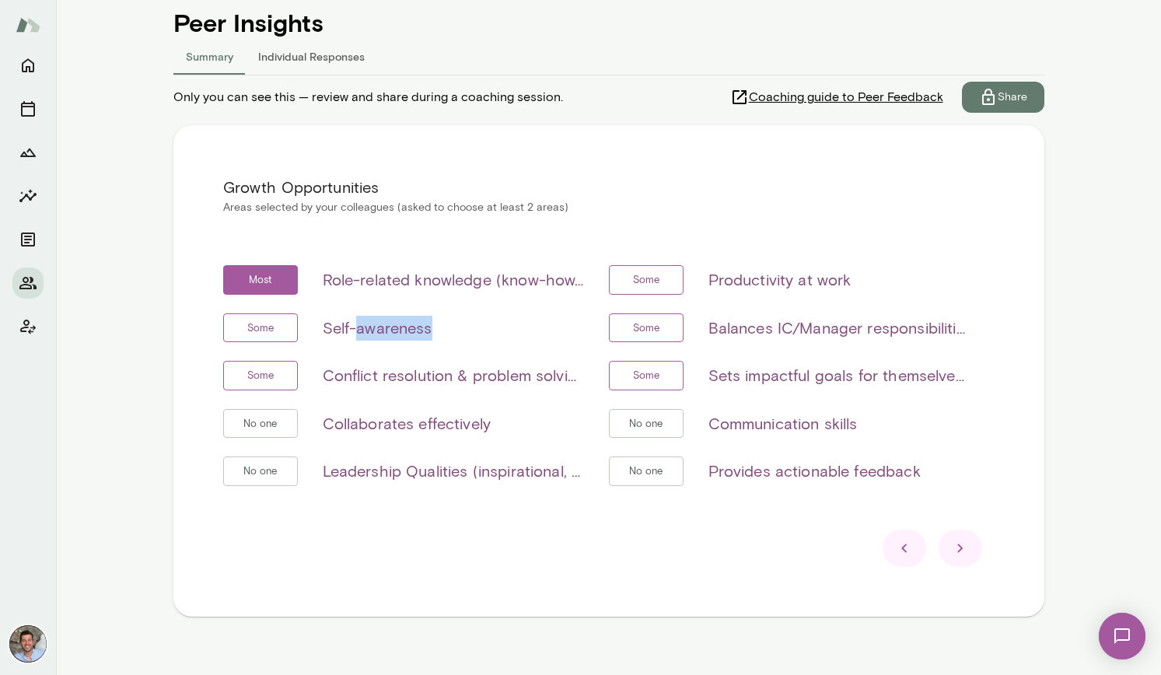
click at [386, 328] on h6 "Self-awareness" at bounding box center [378, 328] width 110 height 25
click at [386, 362] on div "Some Conflict resolution & problem solving" at bounding box center [403, 376] width 361 height 30
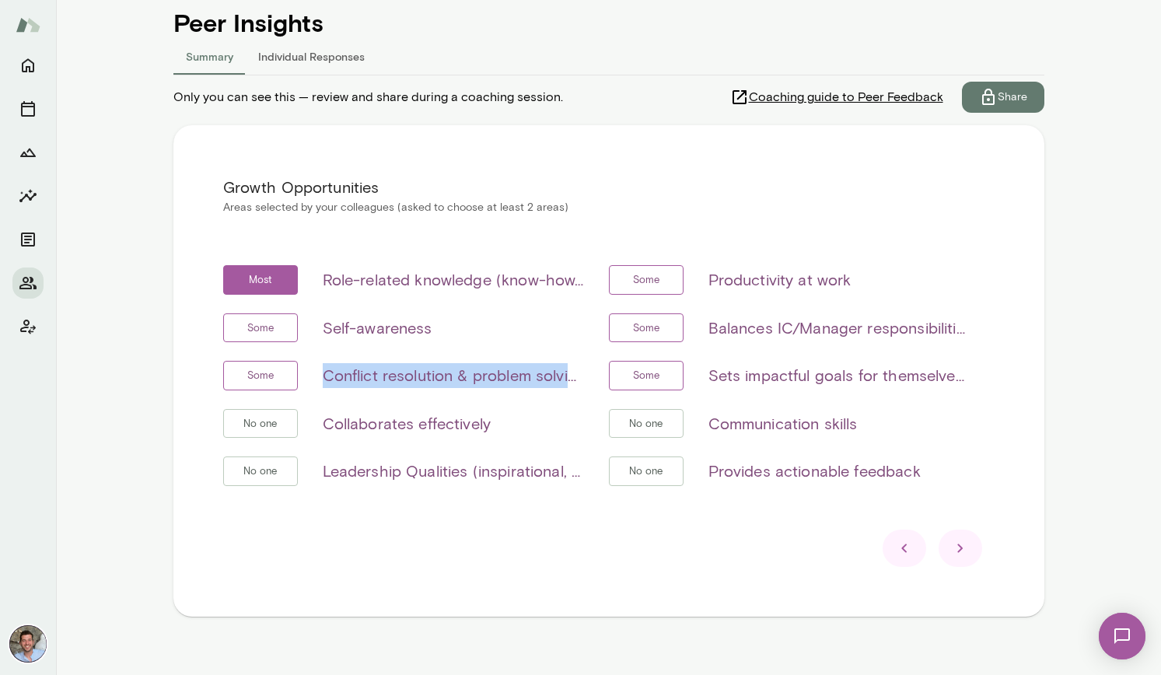
click at [386, 362] on div "Some Conflict resolution & problem solving" at bounding box center [403, 376] width 361 height 30
click at [383, 410] on div "No one Collaborates effectively" at bounding box center [403, 424] width 361 height 30
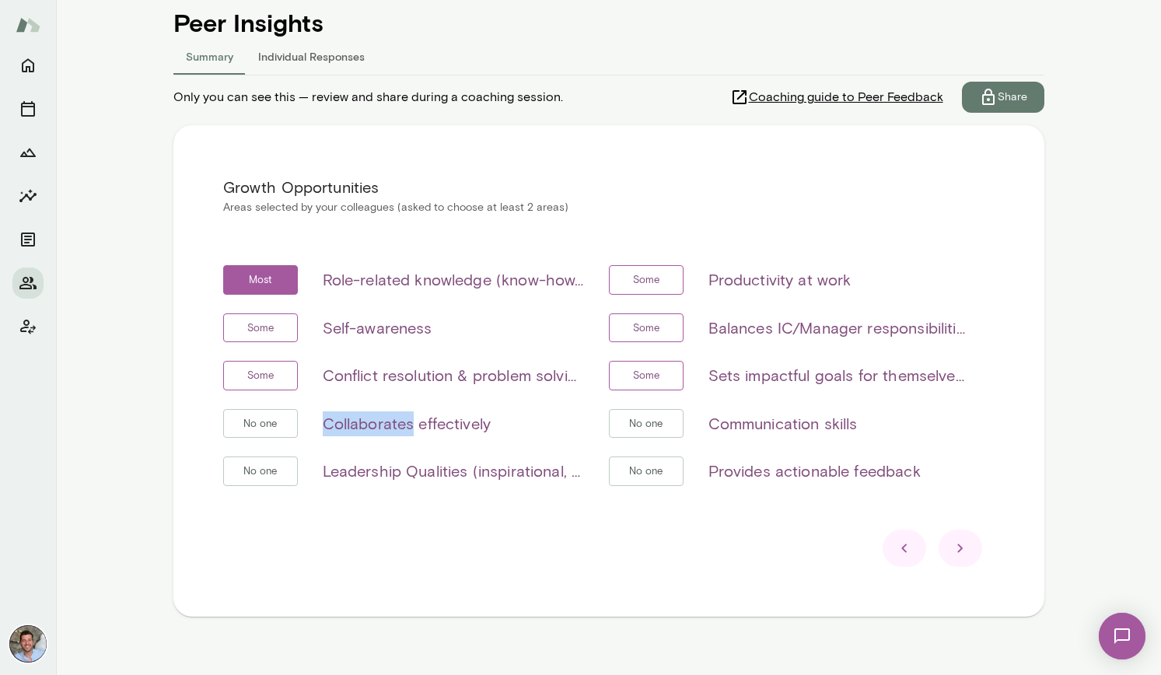
click at [383, 410] on div "No one Collaborates effectively" at bounding box center [403, 424] width 361 height 30
click at [384, 481] on h6 "Leadership Qualities (inspirational, visionary & strategic, empowerment & deleg…" at bounding box center [453, 471] width 261 height 25
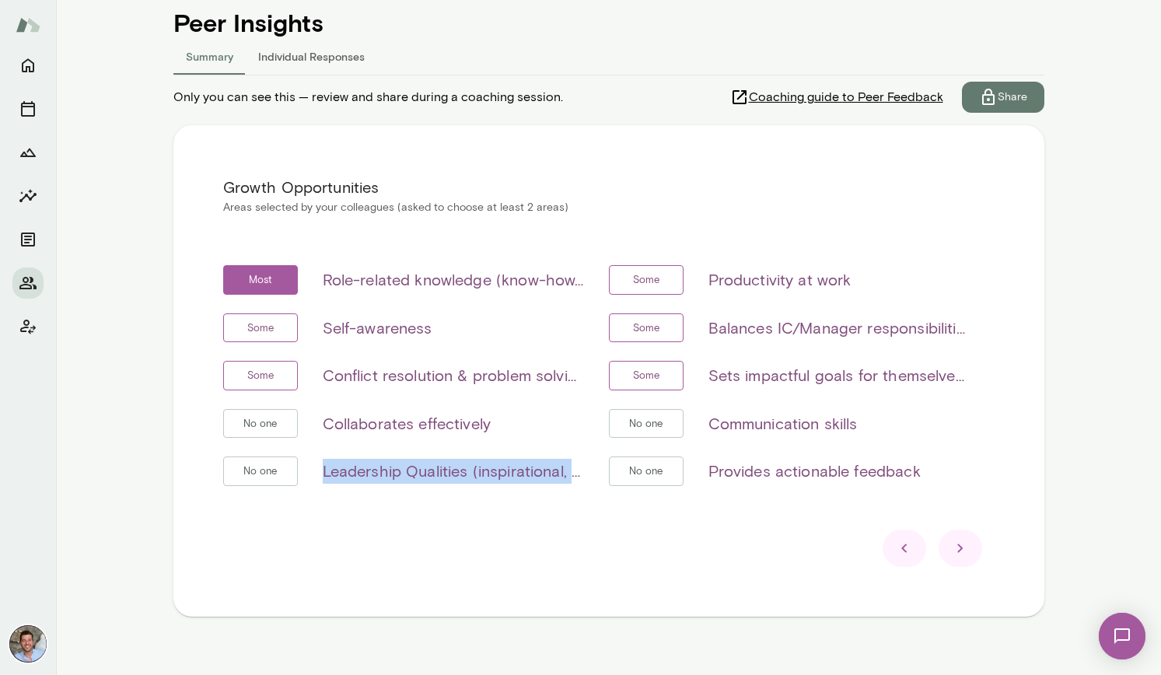
click at [384, 481] on h6 "Leadership Qualities (inspirational, visionary & strategic, empowerment & deleg…" at bounding box center [453, 471] width 261 height 25
click at [458, 277] on h6 "Role-related knowledge (know-how, skills, etc)" at bounding box center [453, 279] width 261 height 25
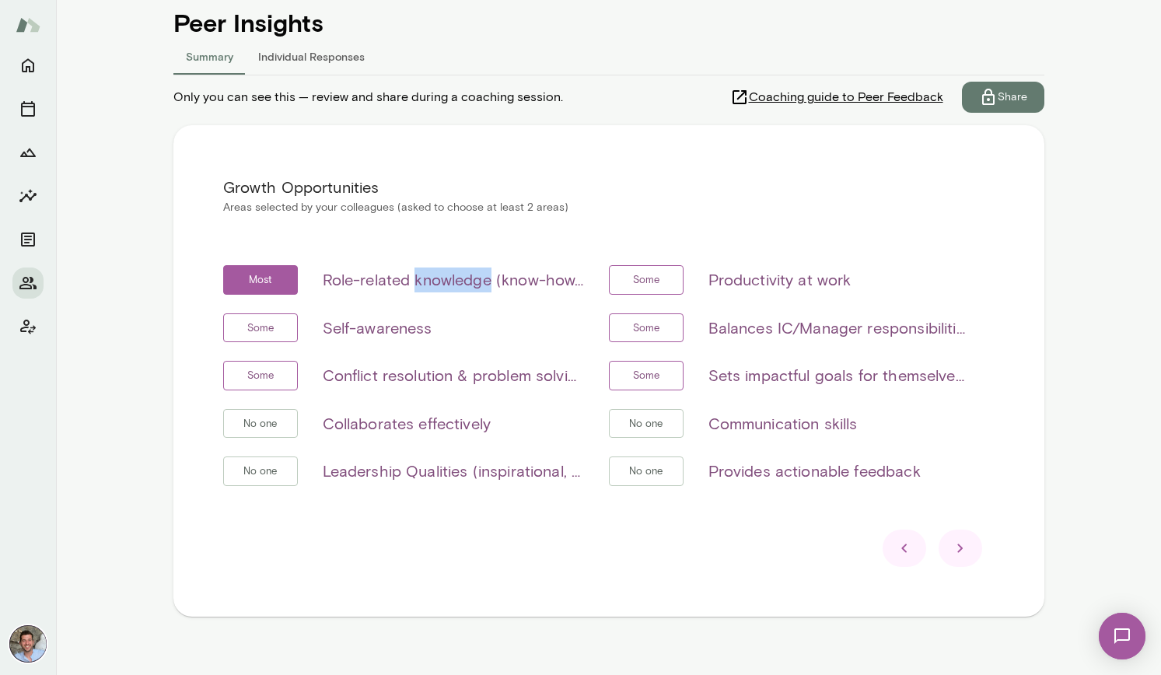
click at [458, 277] on h6 "Role-related knowledge (know-how, skills, etc)" at bounding box center [453, 279] width 261 height 25
click at [958, 547] on icon at bounding box center [960, 548] width 19 height 19
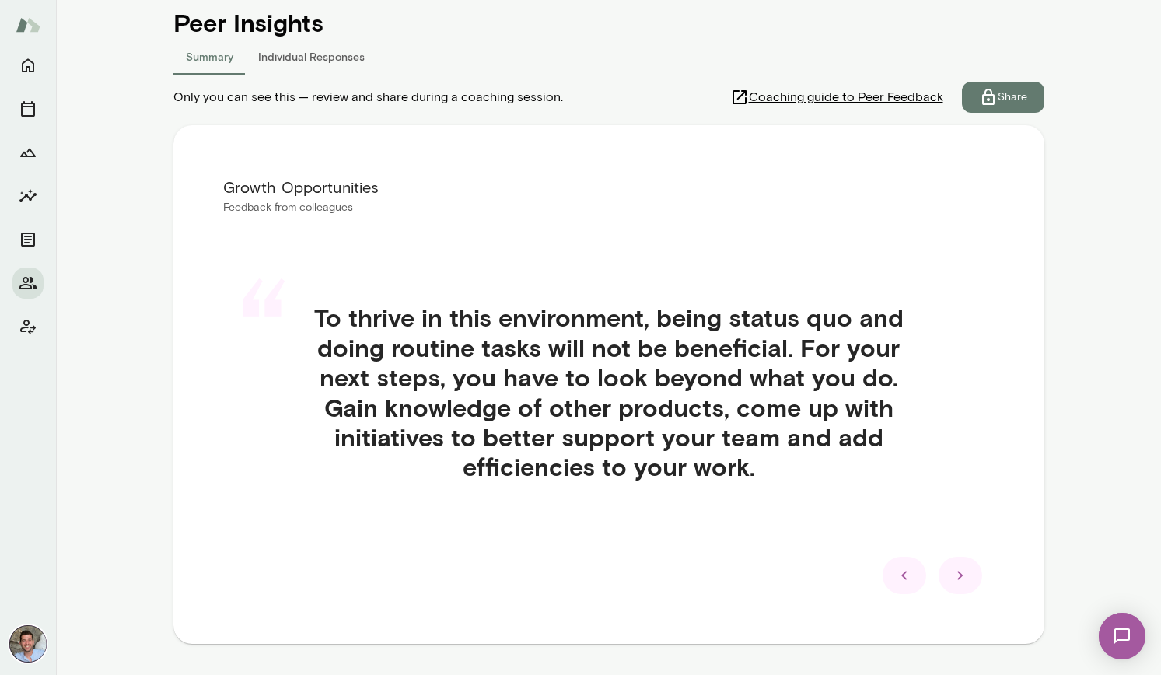
click at [962, 575] on icon at bounding box center [960, 575] width 19 height 19
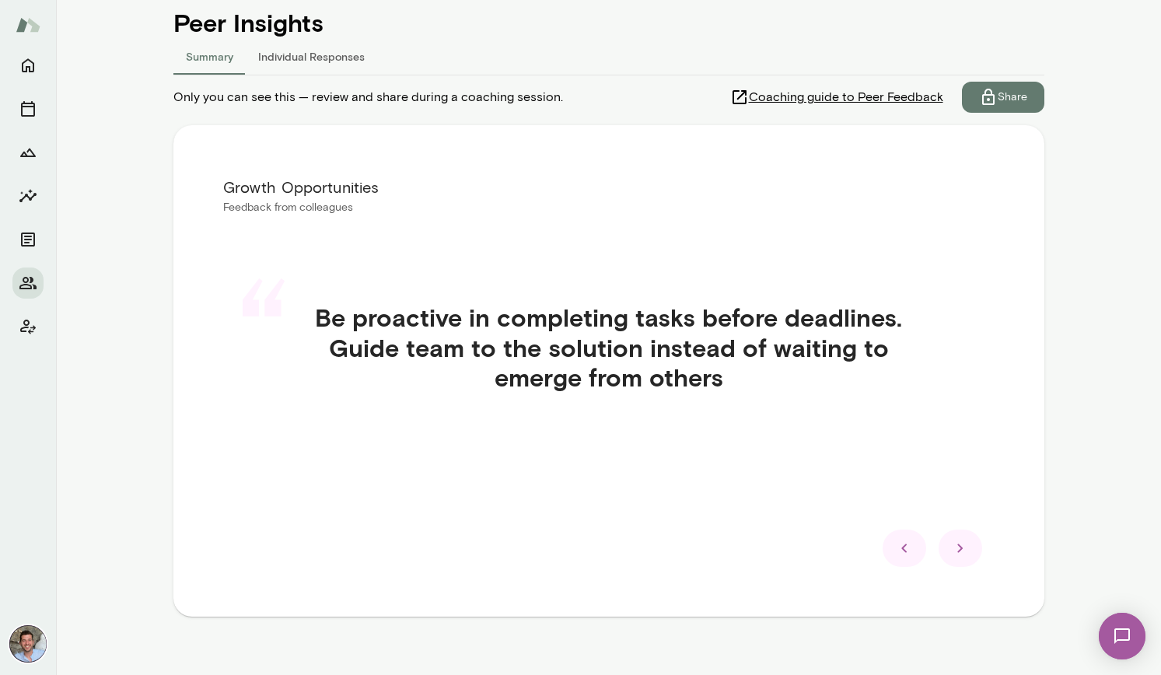
click at [963, 551] on icon at bounding box center [960, 548] width 19 height 19
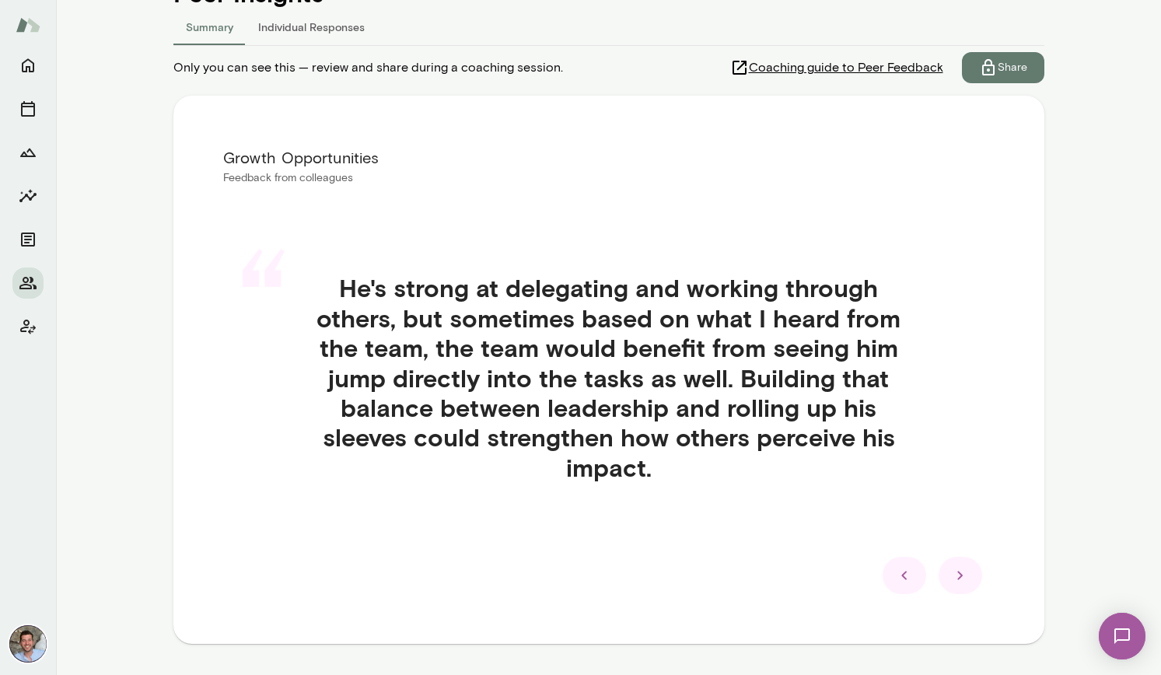
scroll to position [219, 0]
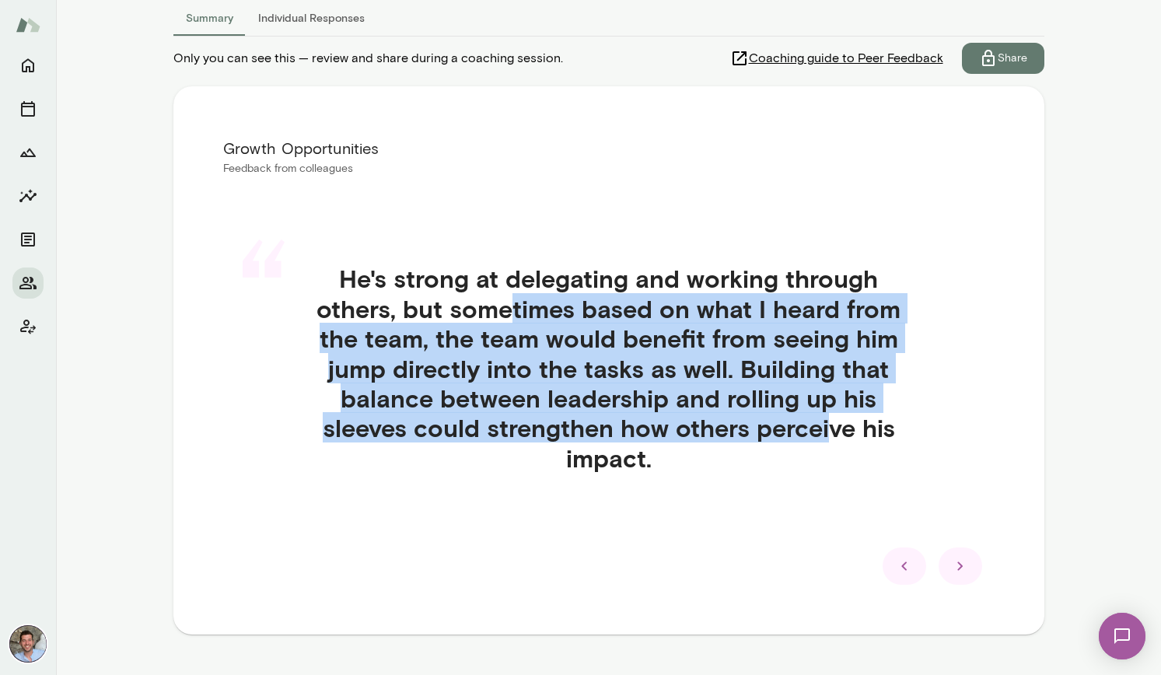
drag, startPoint x: 510, startPoint y: 308, endPoint x: 831, endPoint y: 425, distance: 341.9
click at [831, 425] on h4 "He's strong at delegating and working through others, but sometimes based on wh…" at bounding box center [609, 368] width 697 height 209
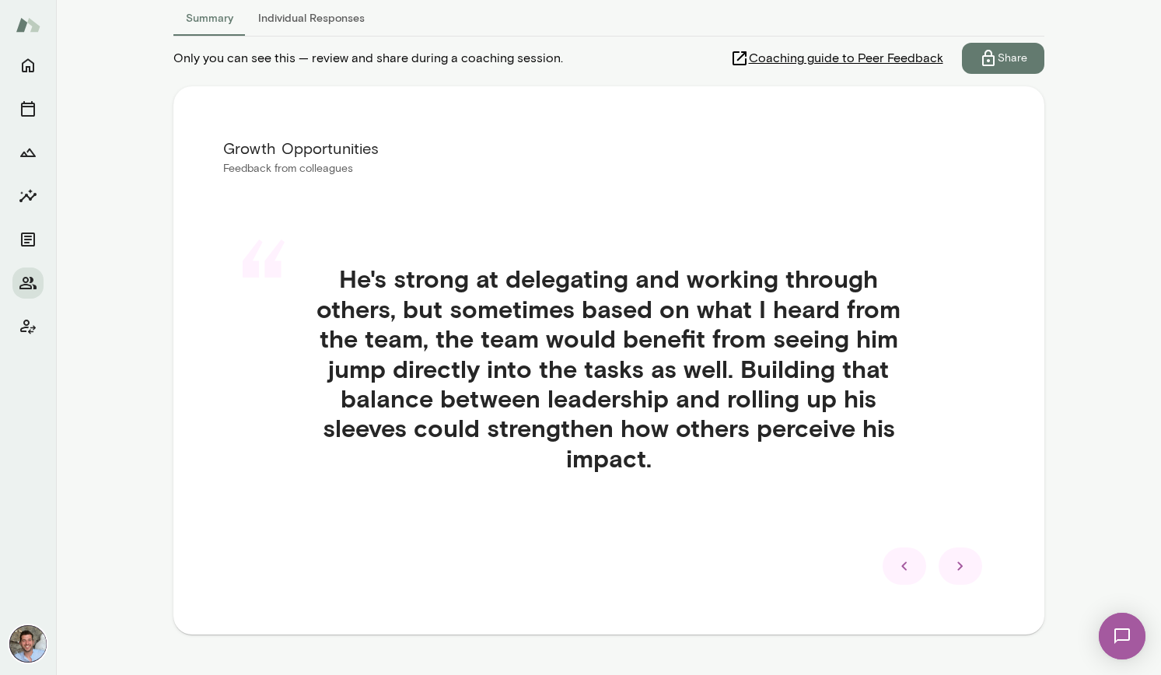
click at [951, 572] on icon at bounding box center [960, 566] width 19 height 19
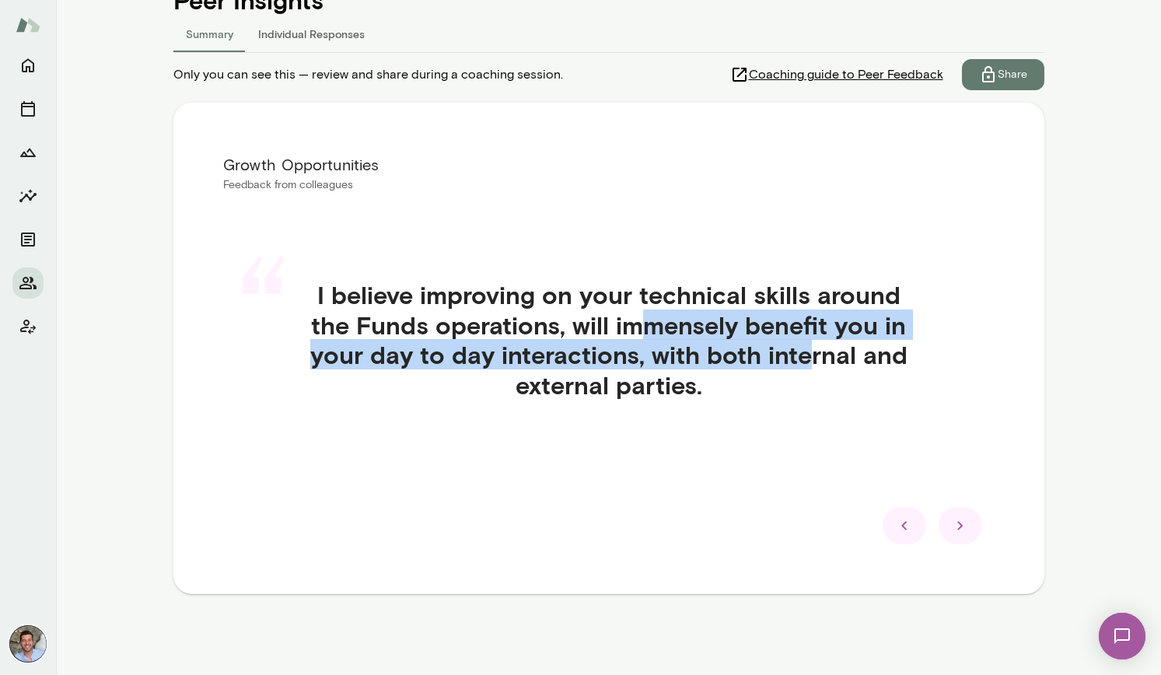
drag, startPoint x: 632, startPoint y: 323, endPoint x: 811, endPoint y: 368, distance: 184.3
click at [811, 368] on h4 "I believe improving on your technical skills around the Funds operations, will …" at bounding box center [609, 340] width 697 height 120
click at [809, 366] on h4 "I believe improving on your technical skills around the Funds operations, will …" at bounding box center [609, 340] width 697 height 120
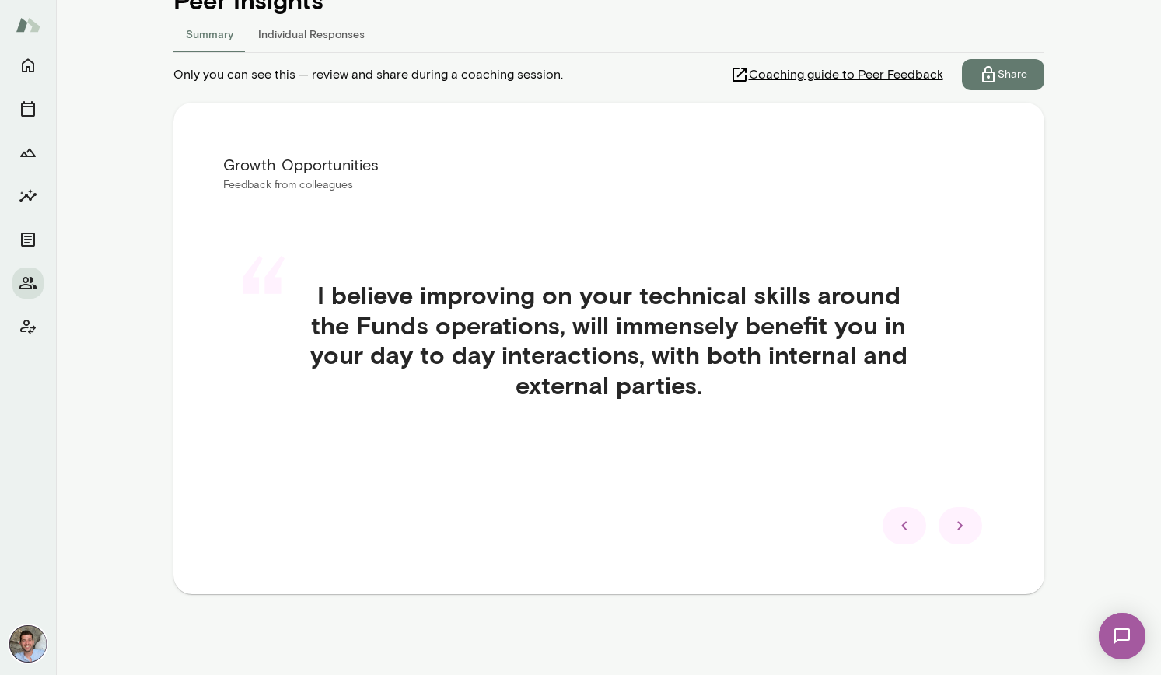
click at [953, 535] on div at bounding box center [961, 525] width 44 height 37
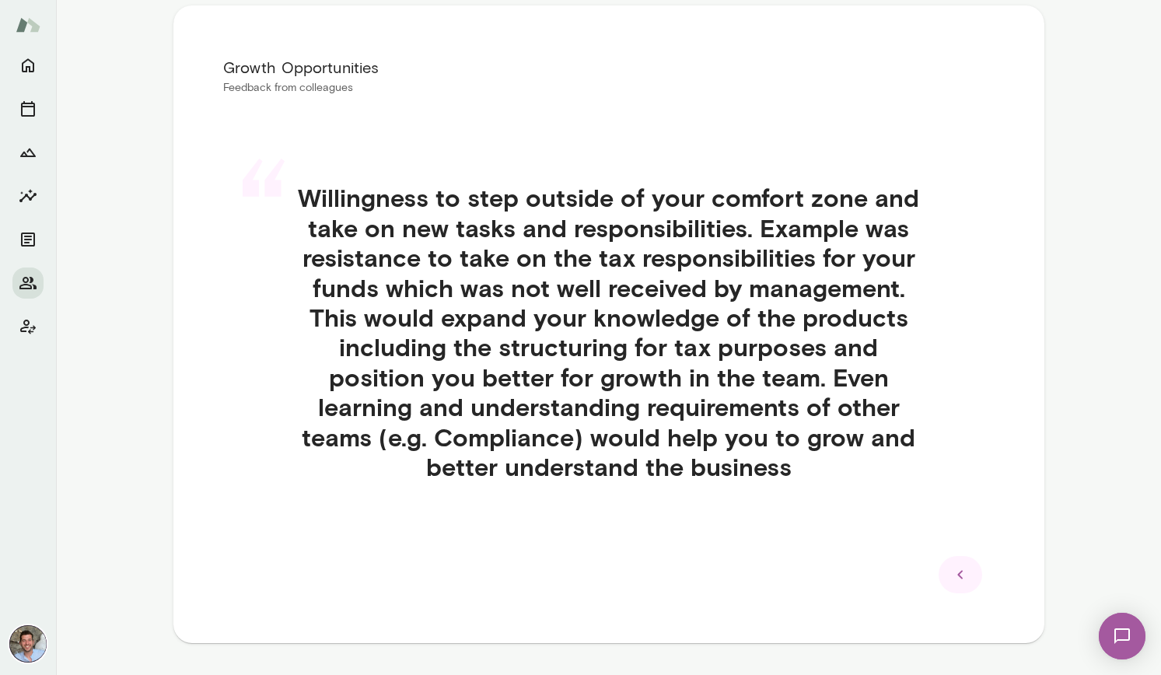
scroll to position [305, 0]
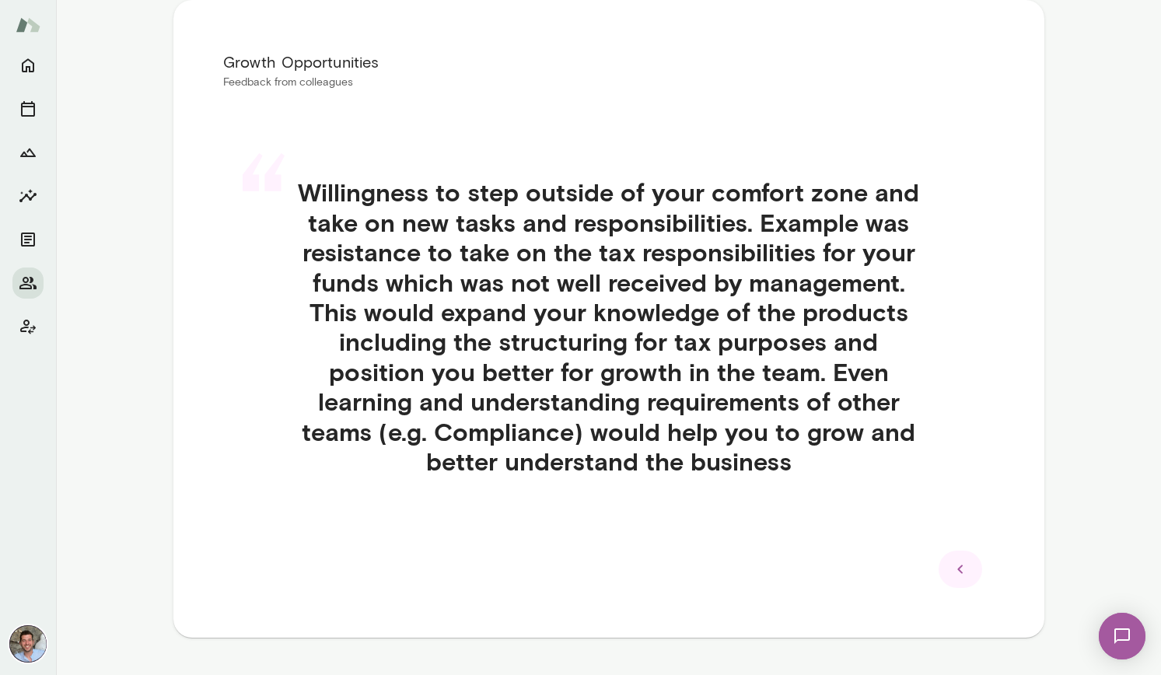
click at [948, 564] on div at bounding box center [961, 569] width 44 height 37
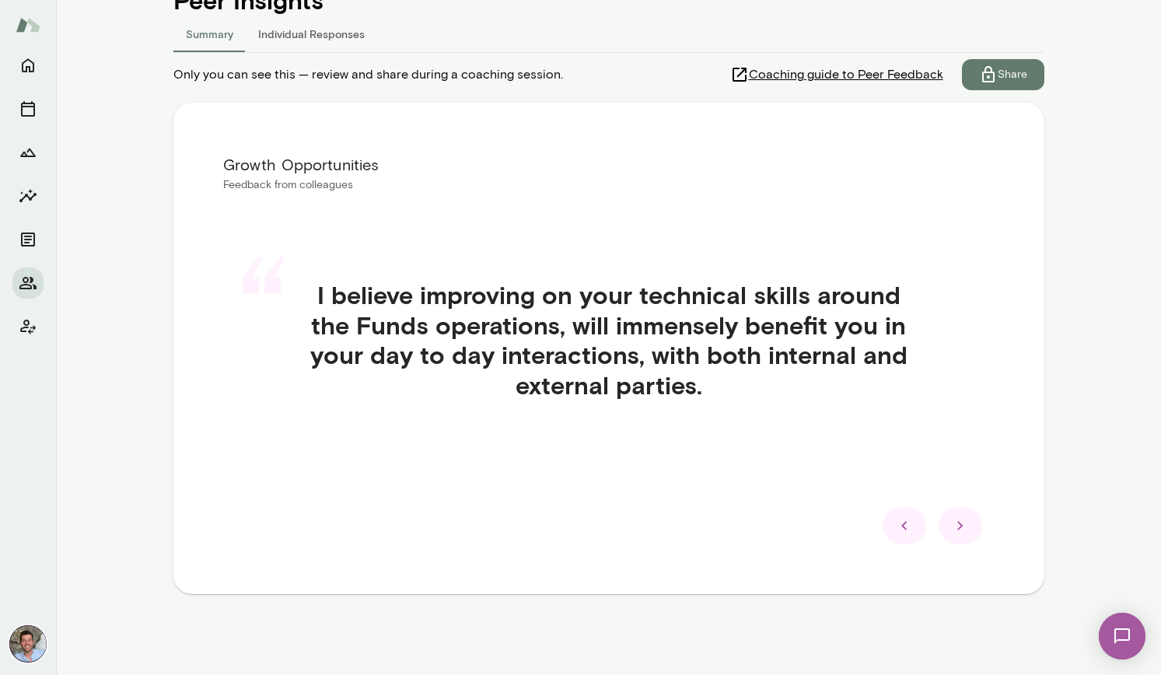
click at [948, 564] on div "Growth Opportunities Feedback from colleagues “ I believe improving on your tec…" at bounding box center [608, 348] width 871 height 491
click at [944, 545] on div "Growth Opportunities Feedback from colleagues “ I believe improving on your tec…" at bounding box center [608, 348] width 871 height 491
click at [275, 37] on button "Individual Responses" at bounding box center [311, 33] width 131 height 37
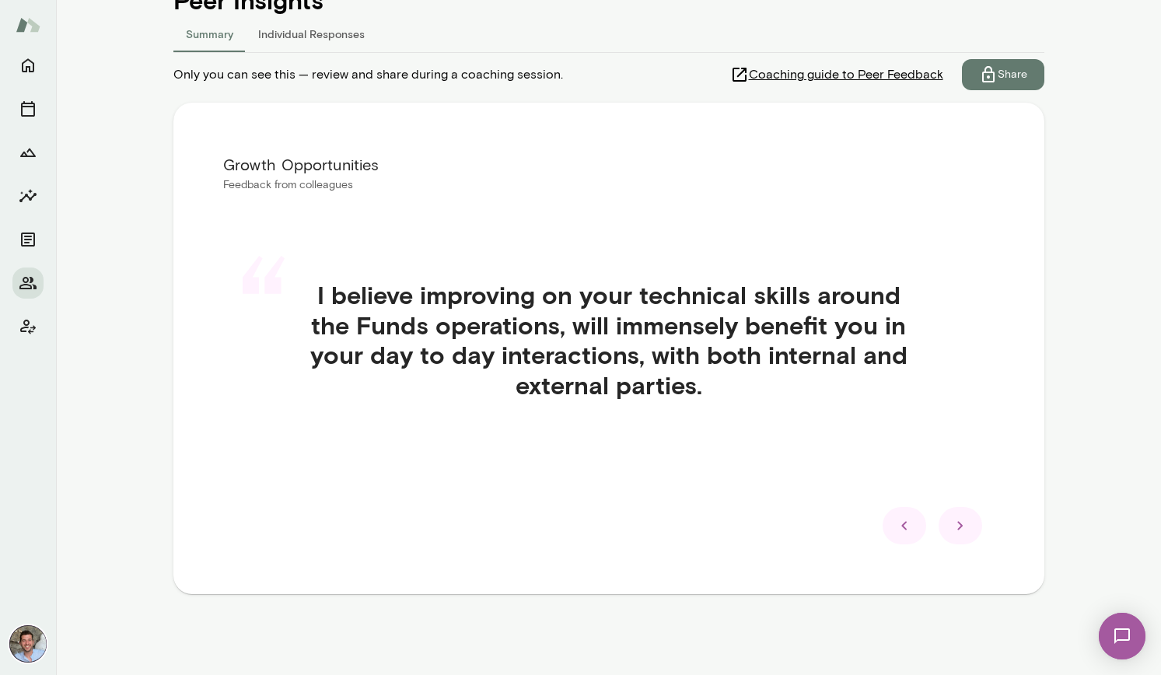
scroll to position [65, 0]
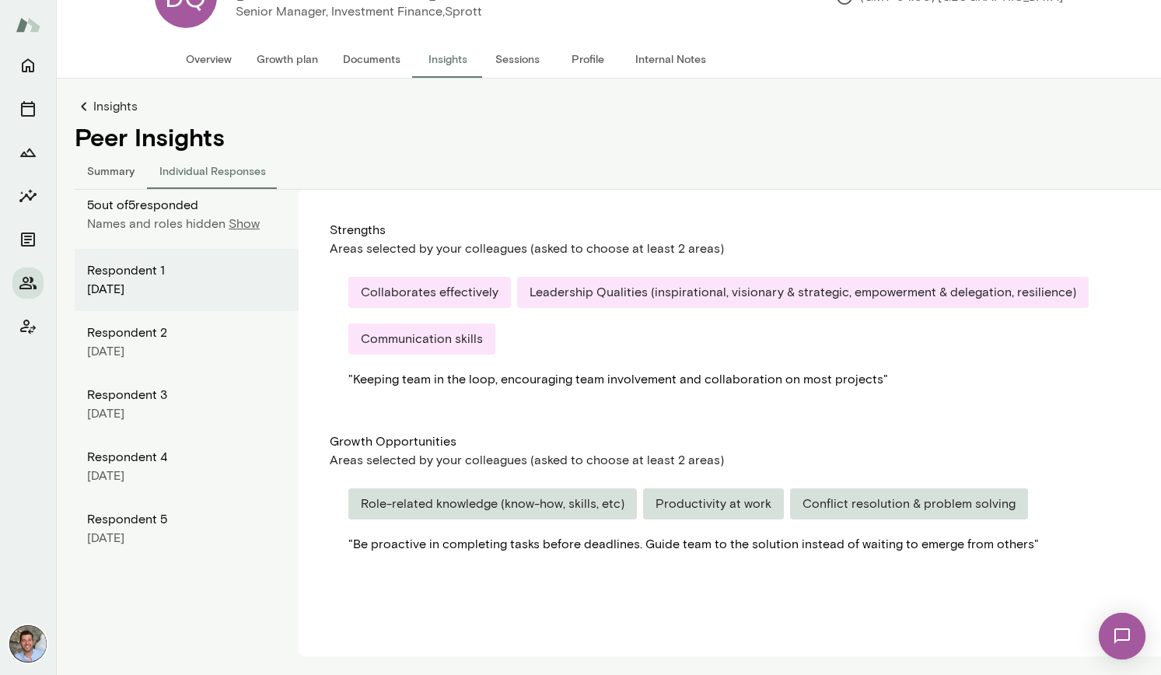
click at [197, 276] on div "Respondent 1" at bounding box center [186, 270] width 199 height 19
click at [161, 329] on div "Respondent 2" at bounding box center [186, 332] width 199 height 19
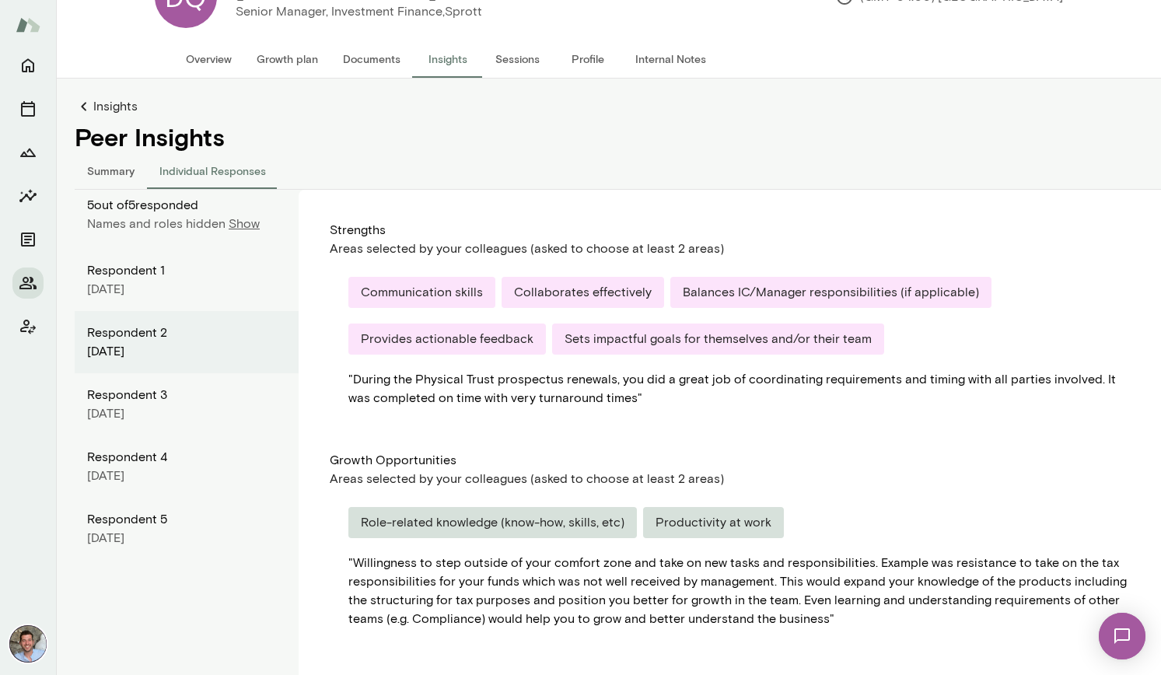
click at [161, 395] on div "Respondent 3" at bounding box center [186, 395] width 199 height 19
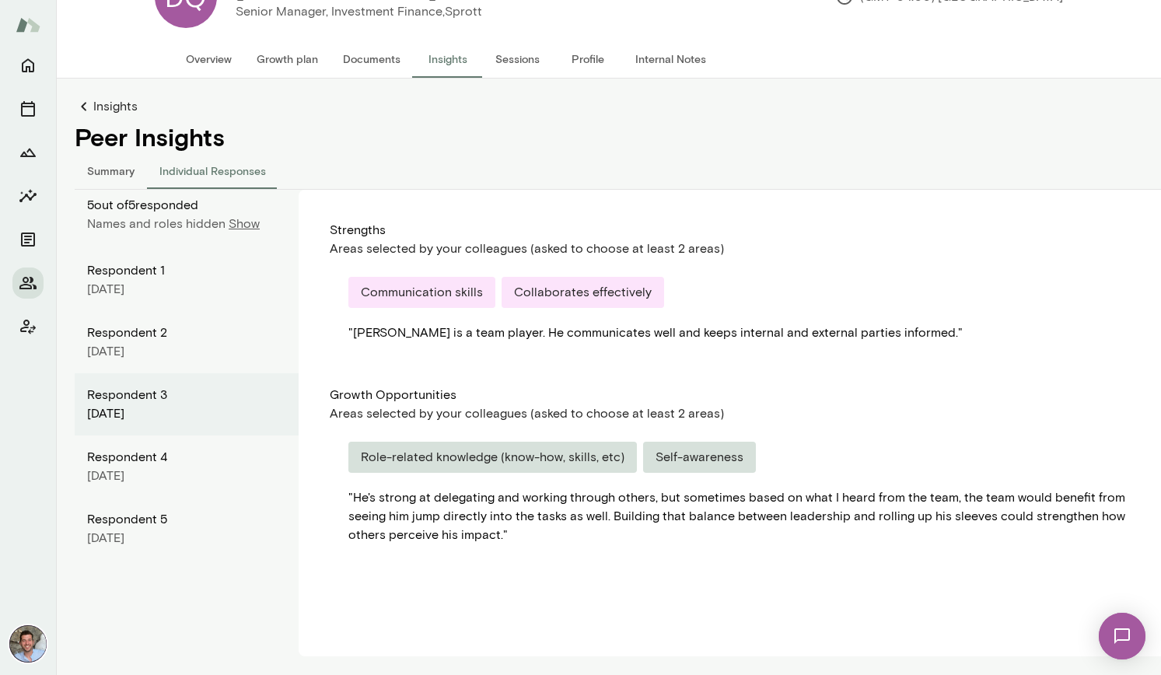
click at [156, 438] on div "Respondent [DATE]" at bounding box center [187, 466] width 224 height 62
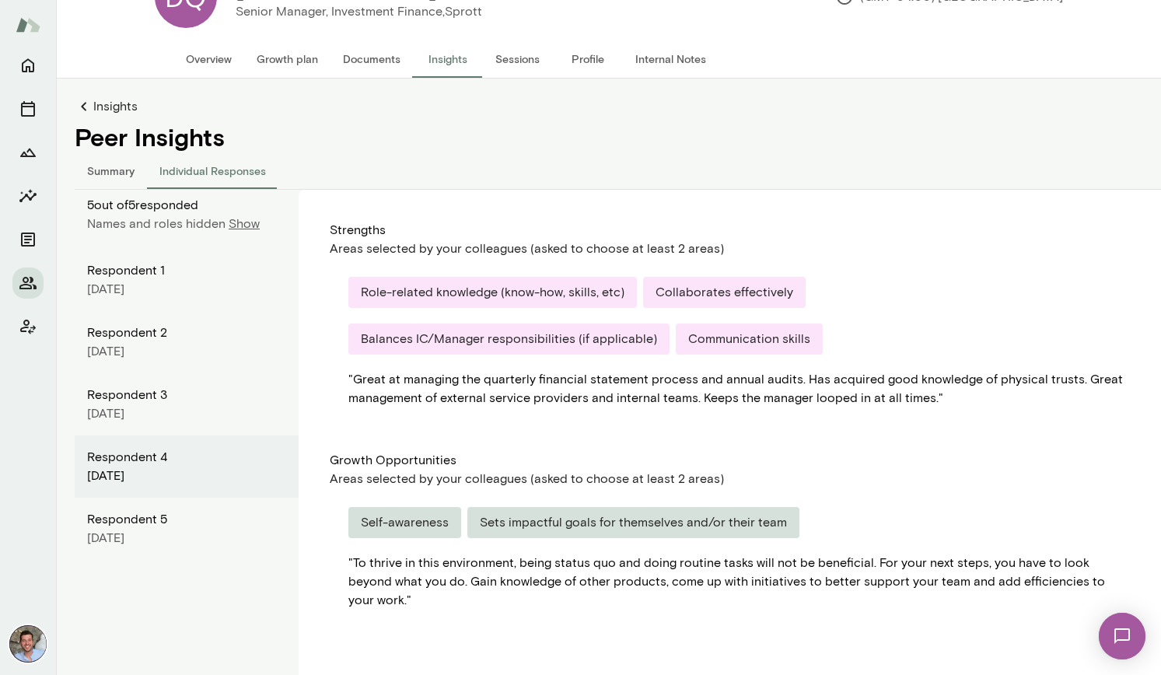
click at [159, 500] on div "Respondent [DATE]" at bounding box center [187, 529] width 224 height 62
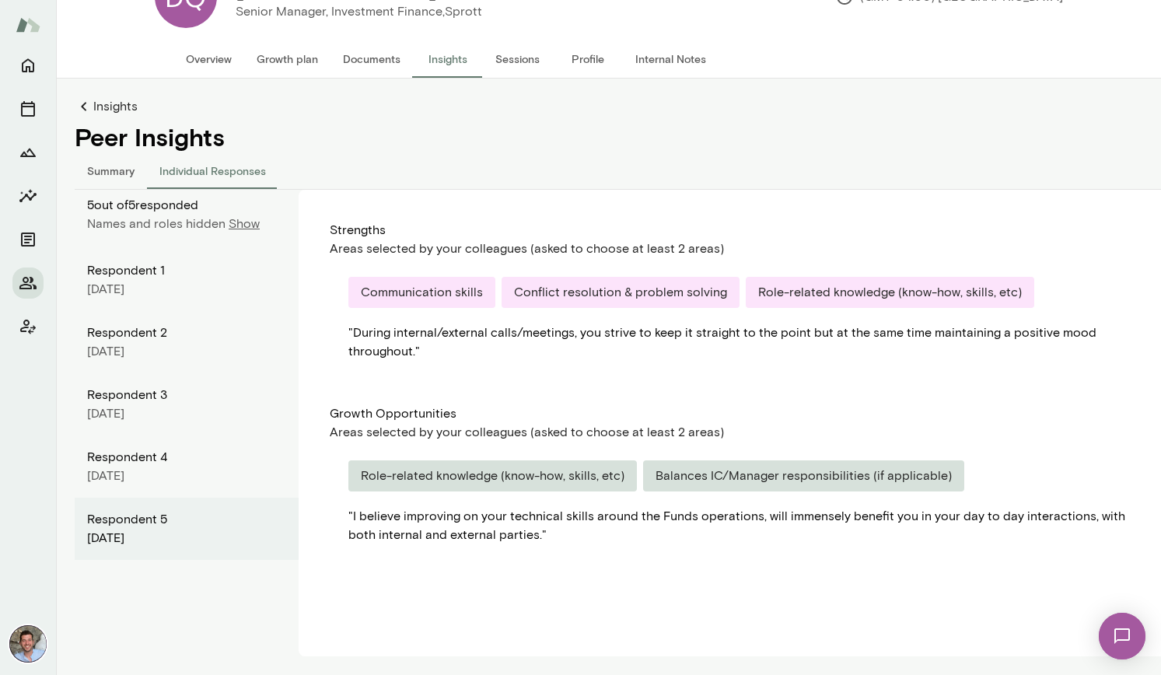
click at [110, 170] on button "Summary" at bounding box center [111, 170] width 72 height 37
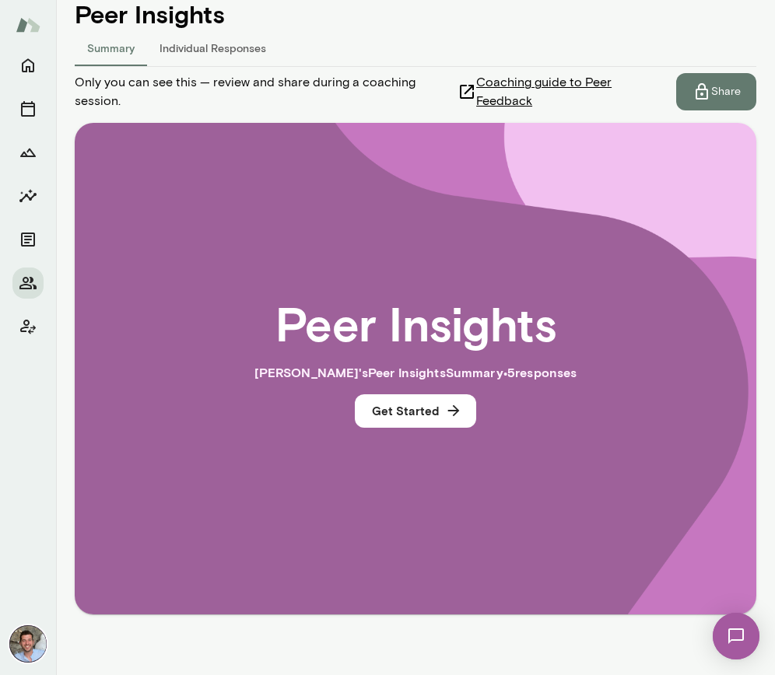
scroll to position [208, 0]
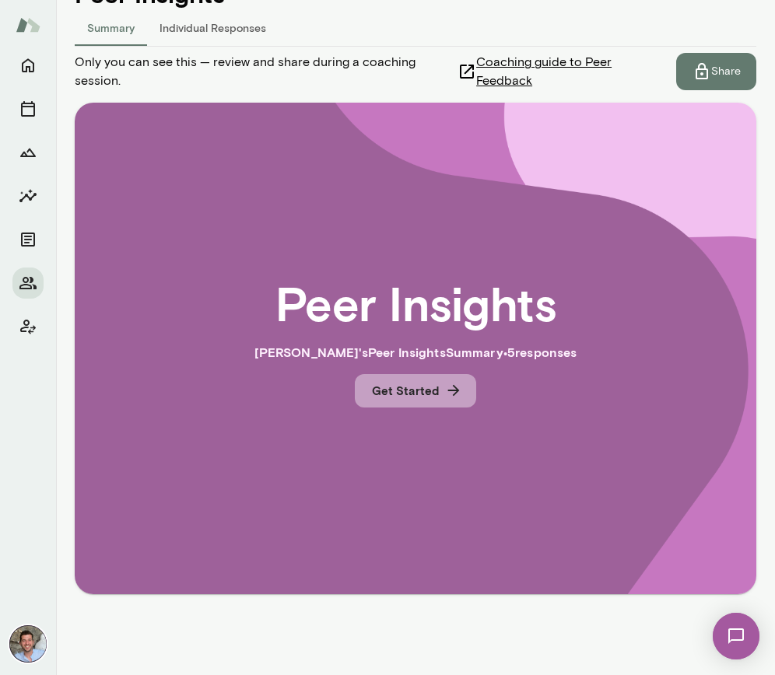
click at [436, 400] on button "Get Started" at bounding box center [415, 390] width 121 height 33
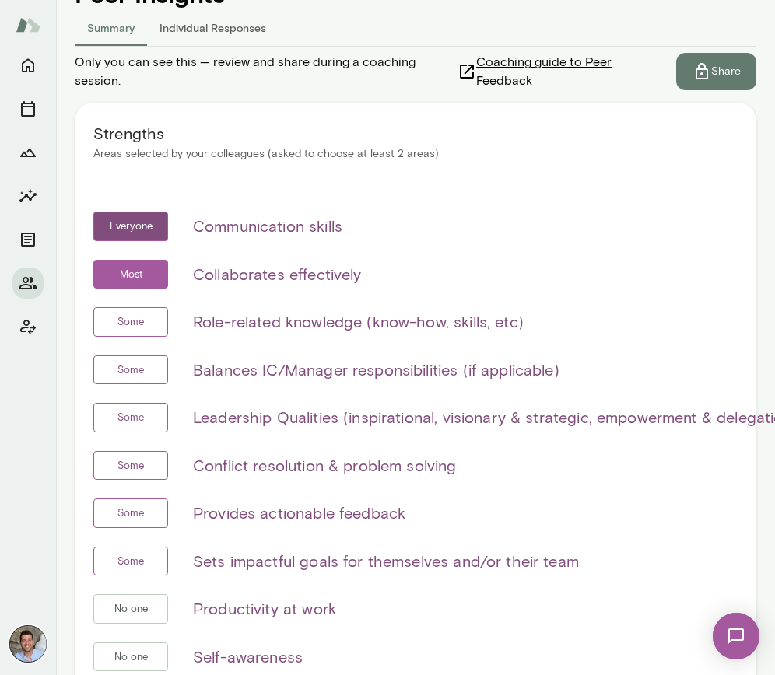
click at [345, 176] on div "Strengths Areas selected by your colleagues (asked to choose at least 2 areas) …" at bounding box center [415, 432] width 681 height 659
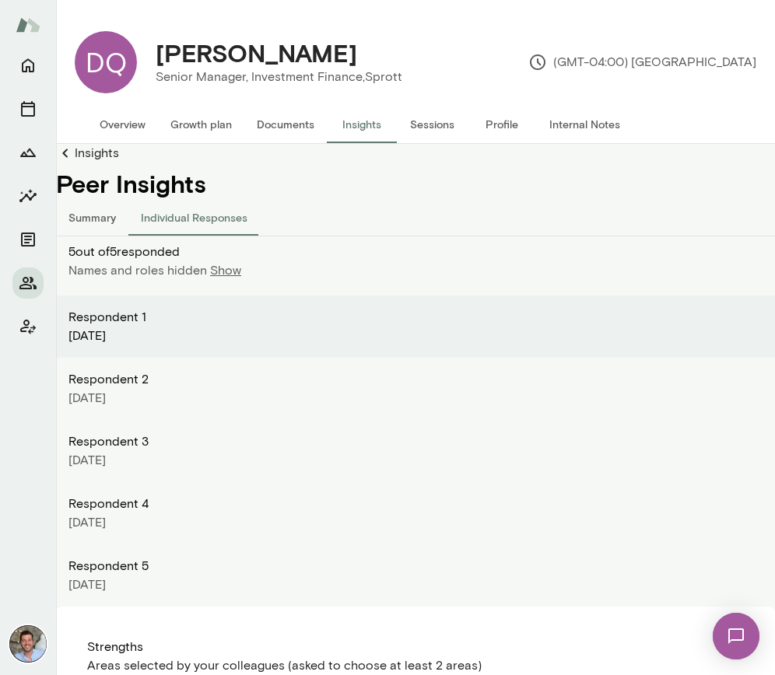
click at [97, 225] on button "Summary" at bounding box center [92, 216] width 72 height 37
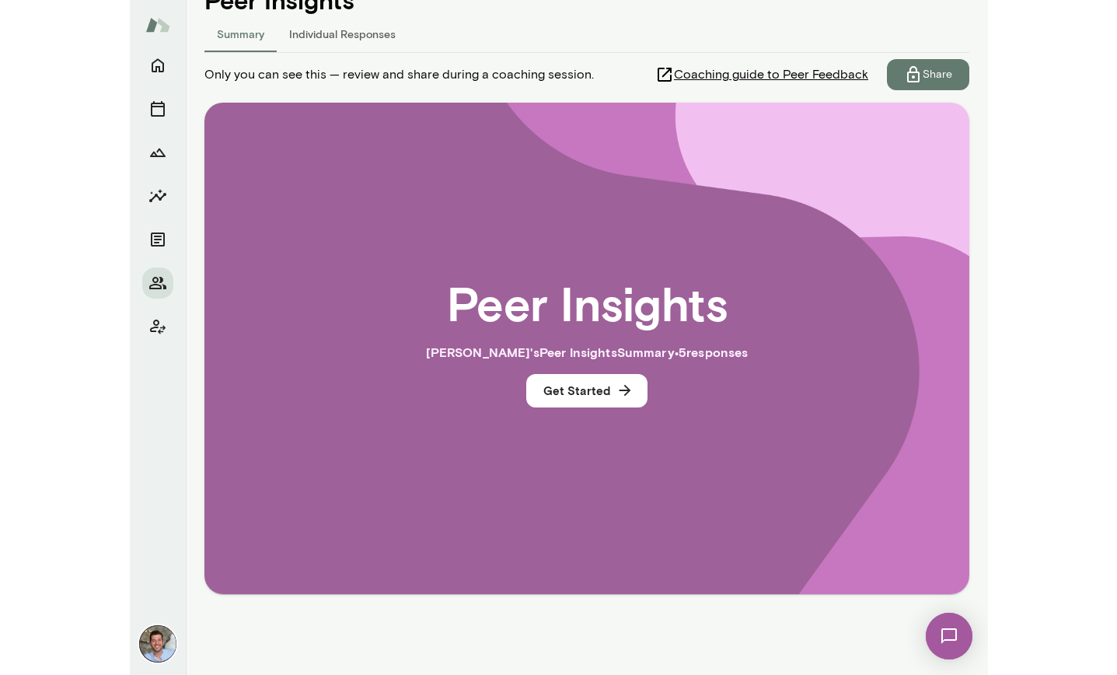
scroll to position [202, 0]
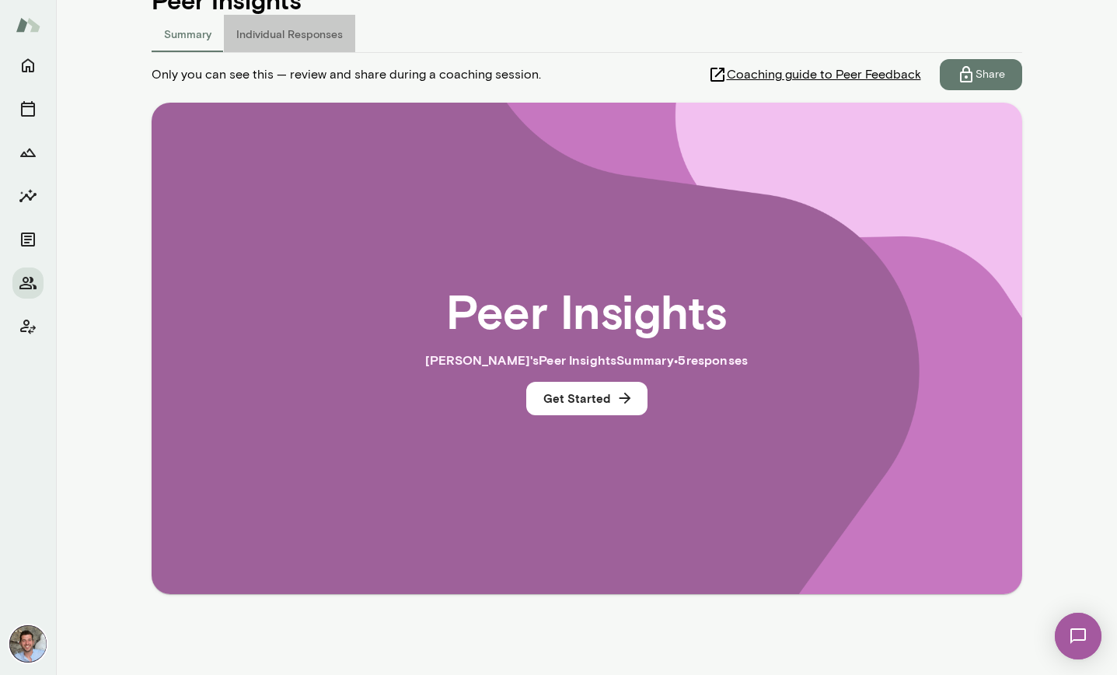
click at [290, 32] on button "Individual Responses" at bounding box center [289, 33] width 131 height 37
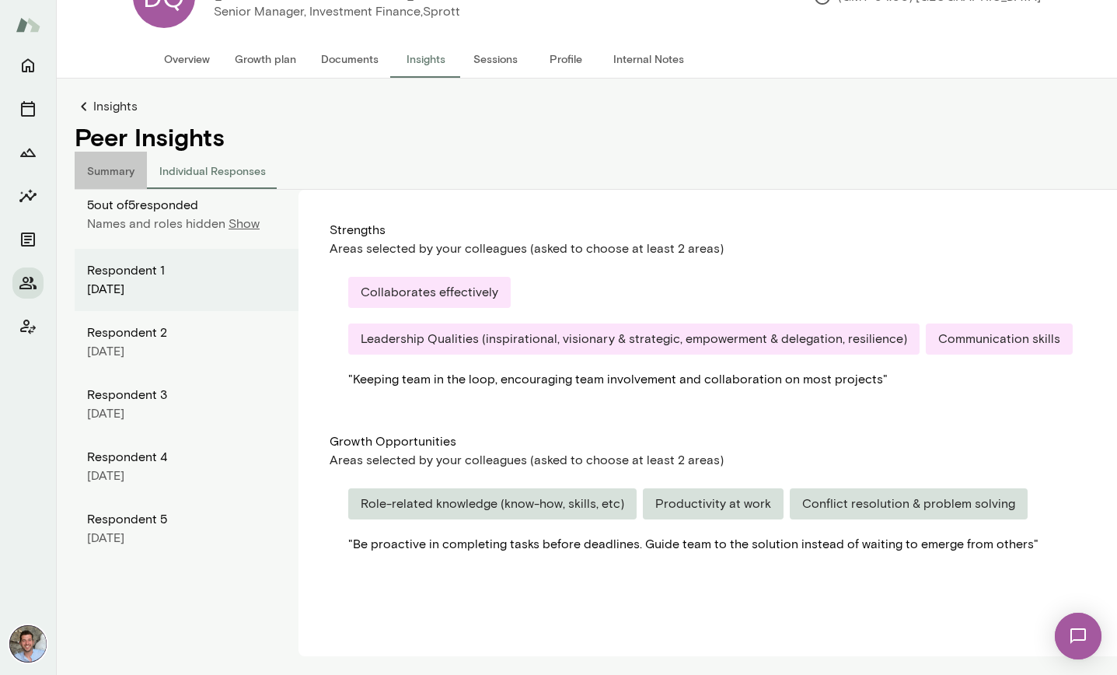
click at [121, 173] on button "Summary" at bounding box center [111, 170] width 72 height 37
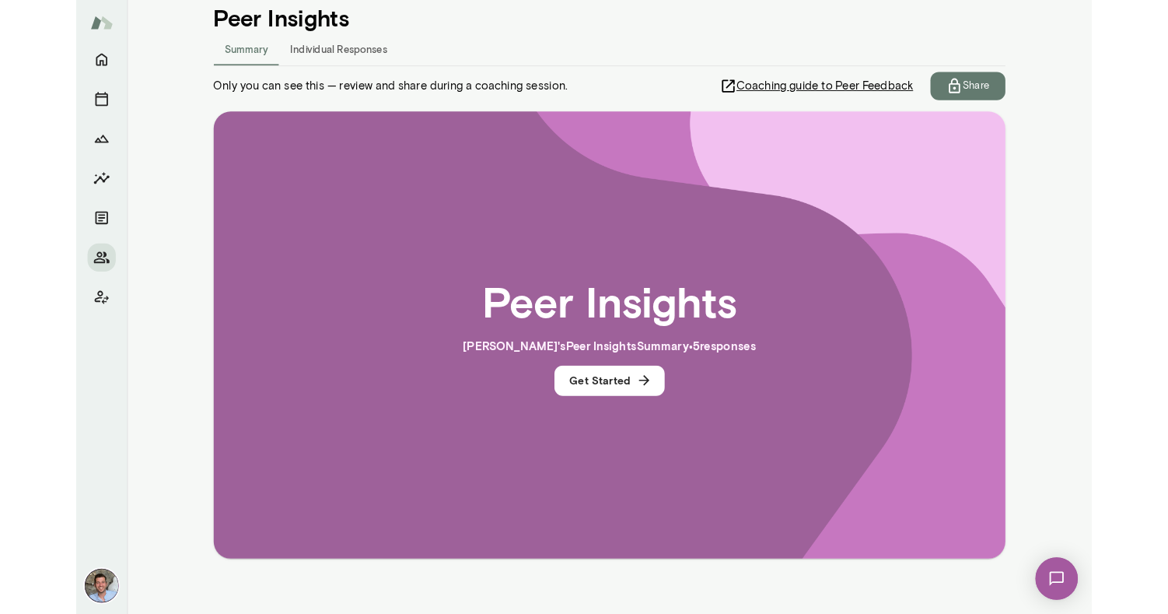
scroll to position [184, 0]
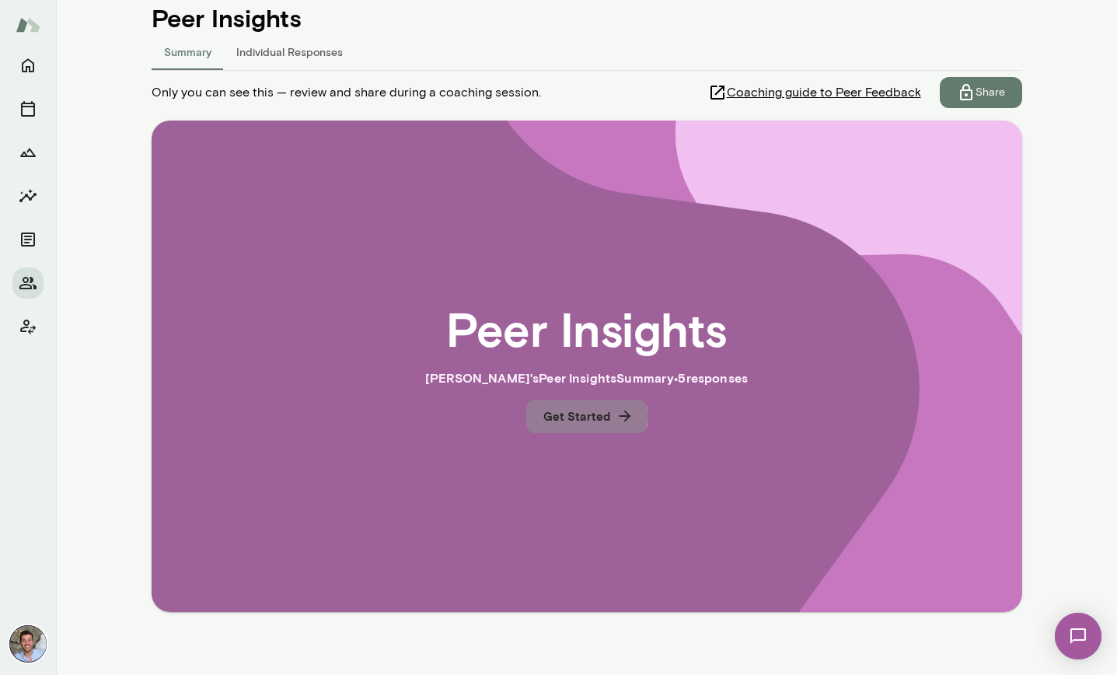
click at [586, 415] on button "Get Started" at bounding box center [586, 416] width 121 height 33
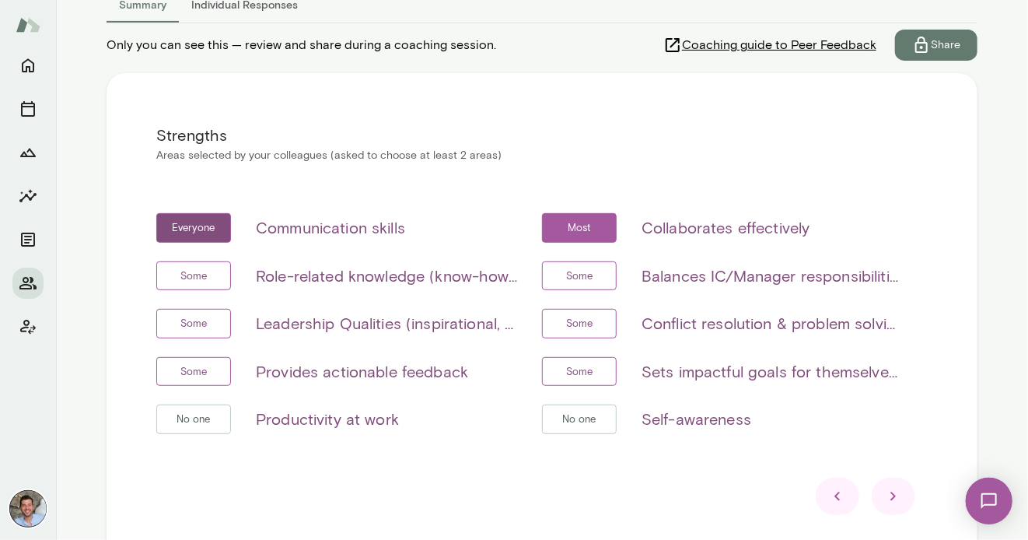
scroll to position [212, 0]
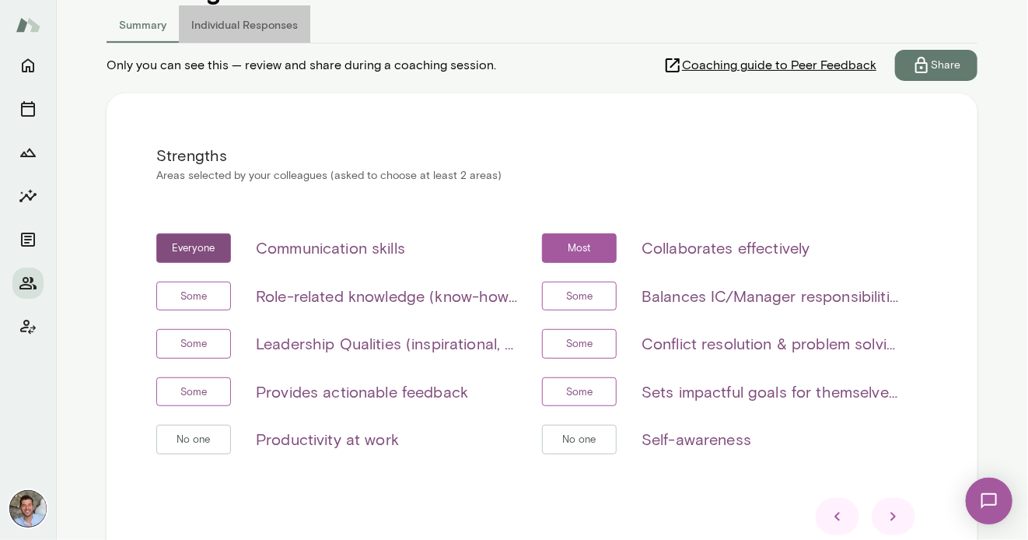
click at [258, 29] on button "Individual Responses" at bounding box center [244, 23] width 131 height 37
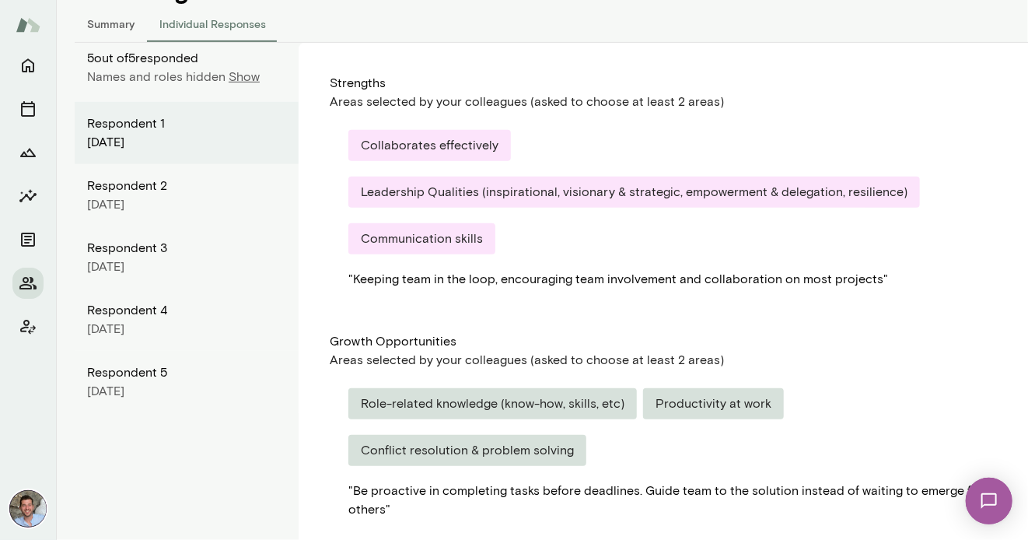
scroll to position [198, 0]
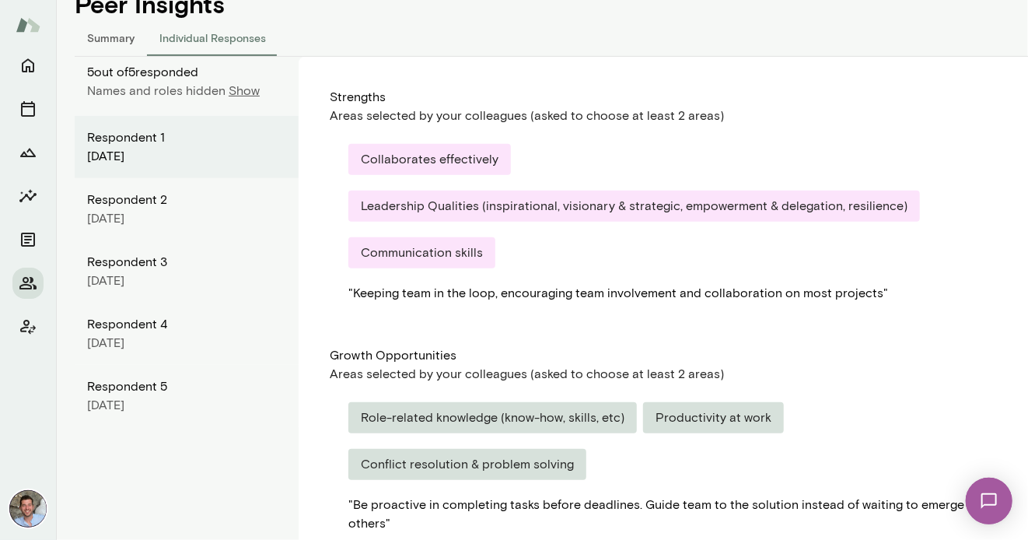
click at [171, 168] on div "Respondent [DATE]" at bounding box center [187, 147] width 224 height 62
click at [422, 209] on div "Leadership Qualities (inspirational, visionary & strategic, empowerment & deleg…" at bounding box center [634, 206] width 572 height 31
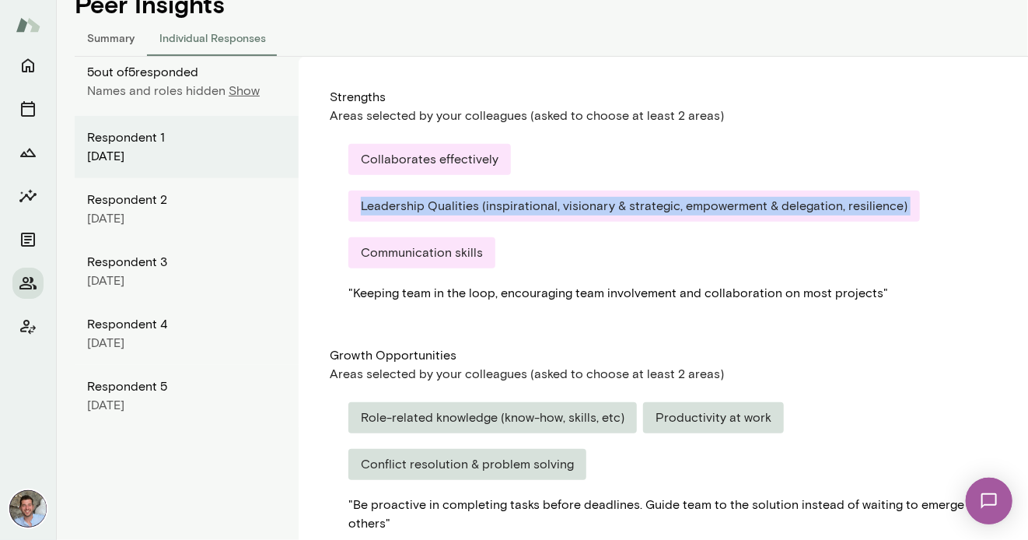
click at [422, 209] on div "Leadership Qualities (inspirational, visionary & strategic, empowerment & deleg…" at bounding box center [634, 206] width 572 height 31
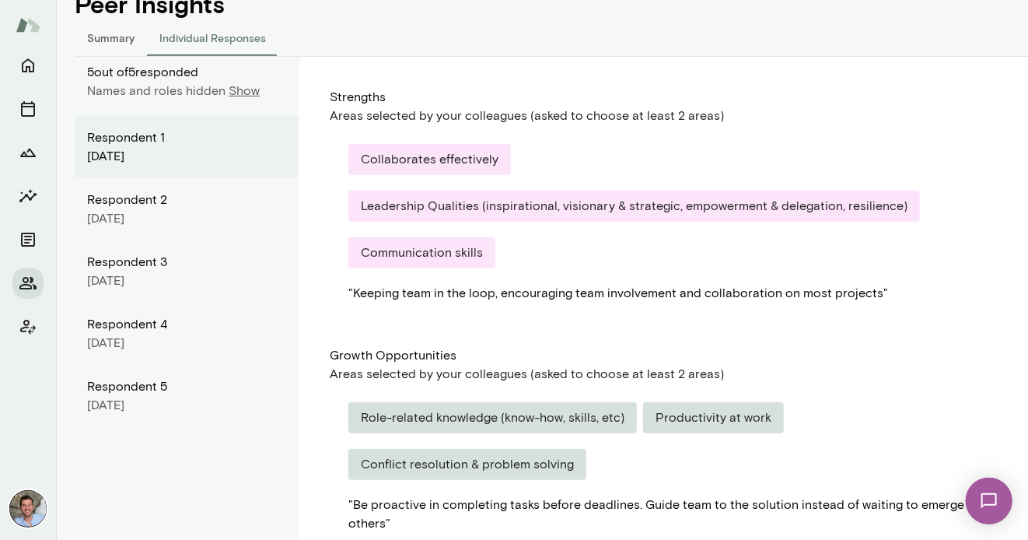
click at [412, 251] on div "Communication skills" at bounding box center [421, 252] width 147 height 31
click at [412, 252] on div "Communication skills" at bounding box center [421, 252] width 147 height 31
click at [172, 216] on div "[DATE]" at bounding box center [186, 218] width 199 height 19
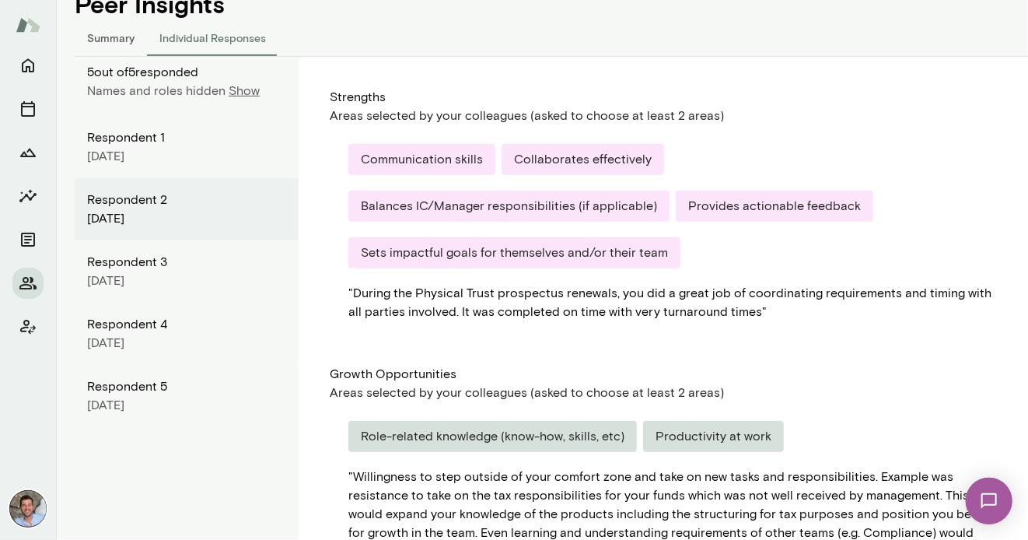
click at [461, 160] on div "Communication skills" at bounding box center [421, 159] width 147 height 31
click at [541, 167] on div "Collaborates effectively" at bounding box center [583, 159] width 163 height 31
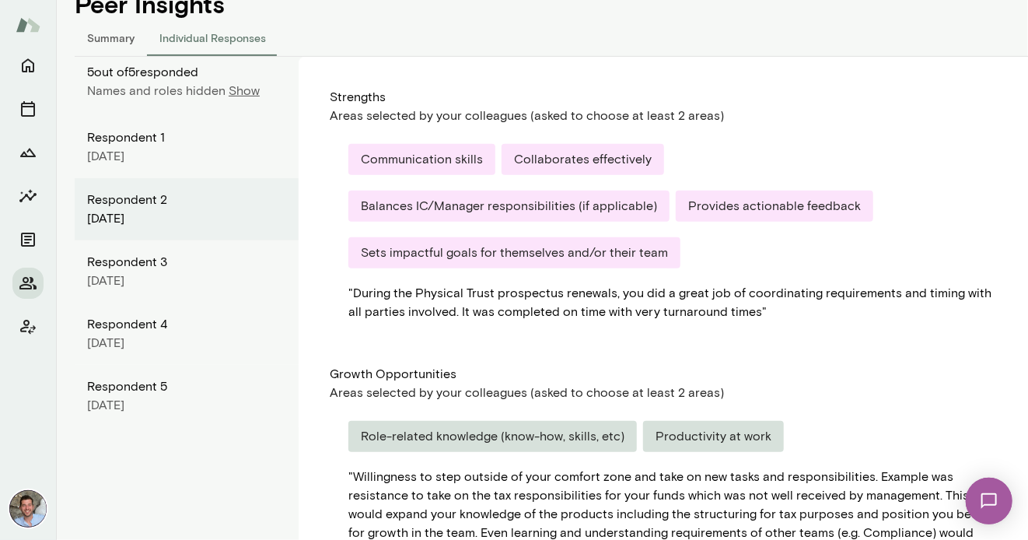
click at [614, 237] on div "Sets impactful goals for themselves and/or their team" at bounding box center [514, 252] width 332 height 31
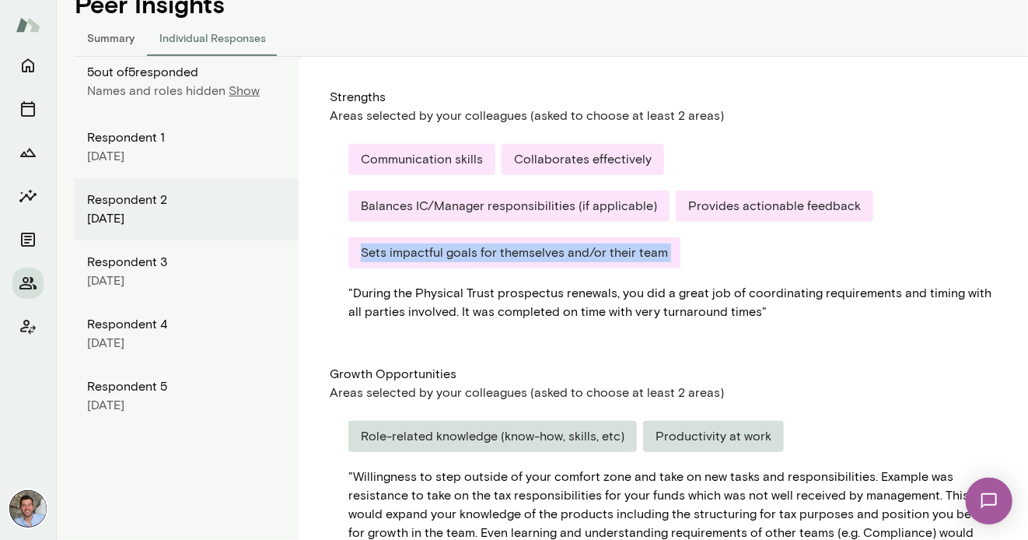
click at [614, 237] on div "Sets impactful goals for themselves and/or their team" at bounding box center [514, 252] width 332 height 31
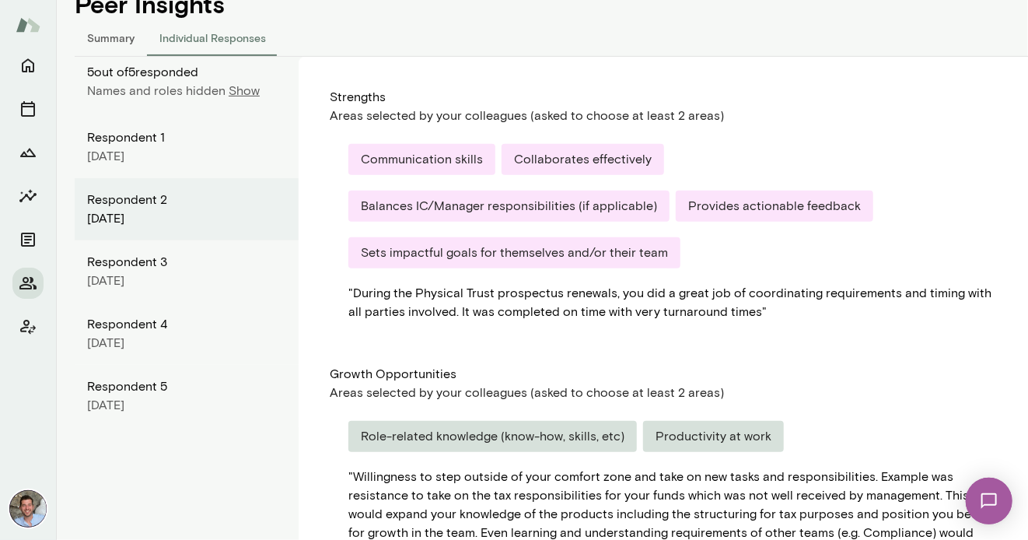
click at [676, 208] on div "Provides actionable feedback" at bounding box center [775, 206] width 198 height 31
click at [180, 261] on div "Respondent 3" at bounding box center [186, 262] width 199 height 19
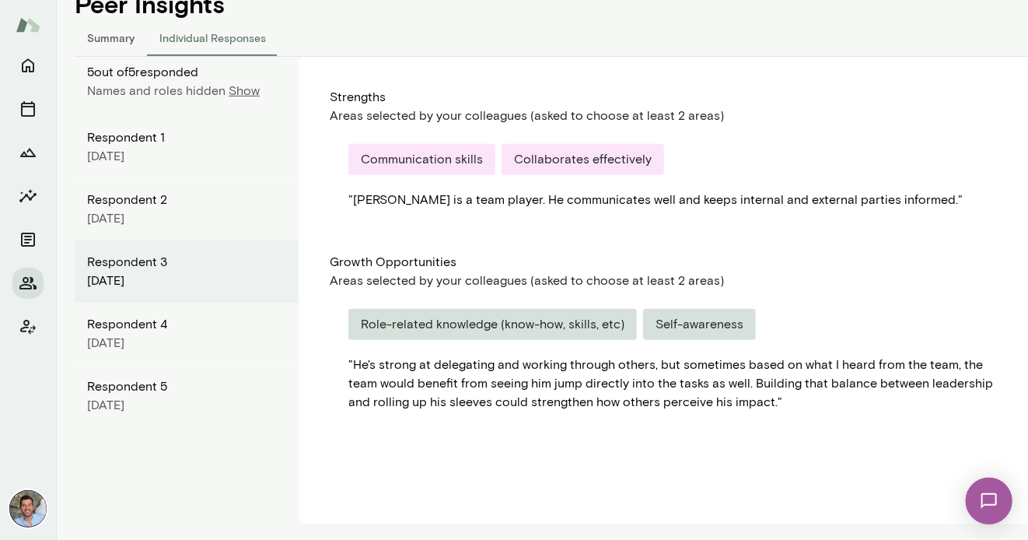
click at [226, 110] on div "5 out of 5 responded Names and roles hidden Show Respondent [DATE] Respondent […" at bounding box center [187, 290] width 224 height 467
click at [223, 133] on div "Respondent 1" at bounding box center [186, 137] width 199 height 19
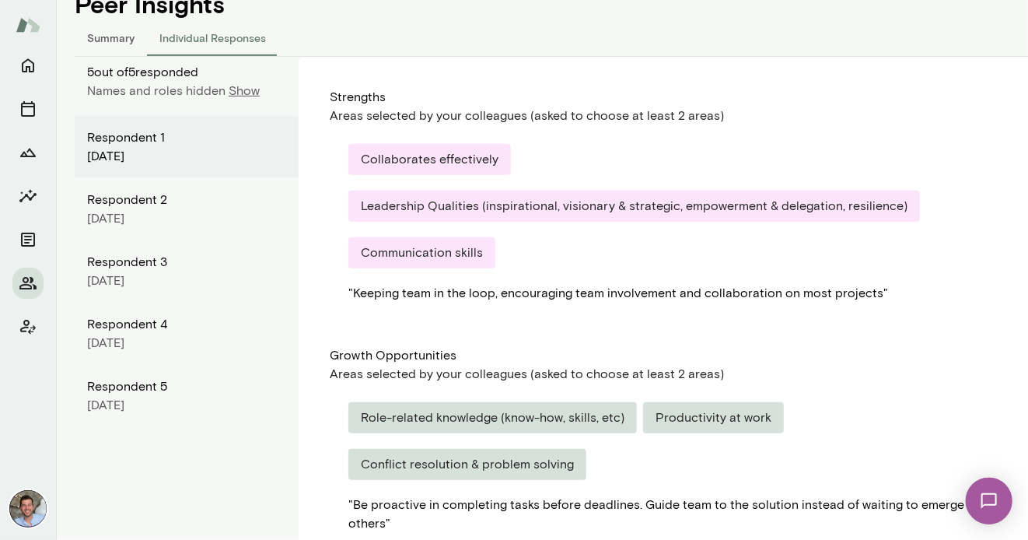
click at [184, 359] on div "Respondent [DATE]" at bounding box center [187, 333] width 224 height 62
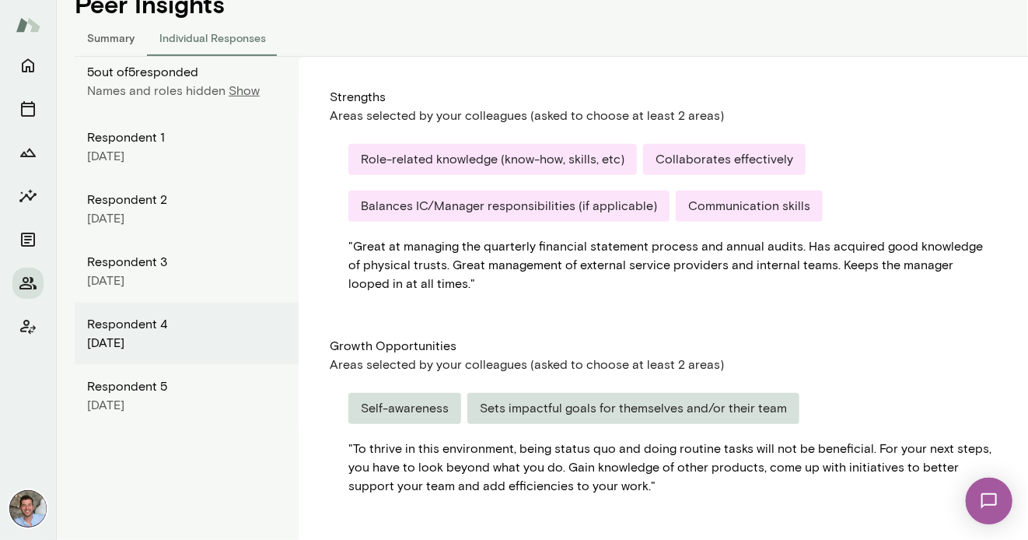
click at [188, 339] on div "[DATE]" at bounding box center [186, 343] width 199 height 19
click at [154, 383] on div "Respondent 5" at bounding box center [186, 386] width 199 height 19
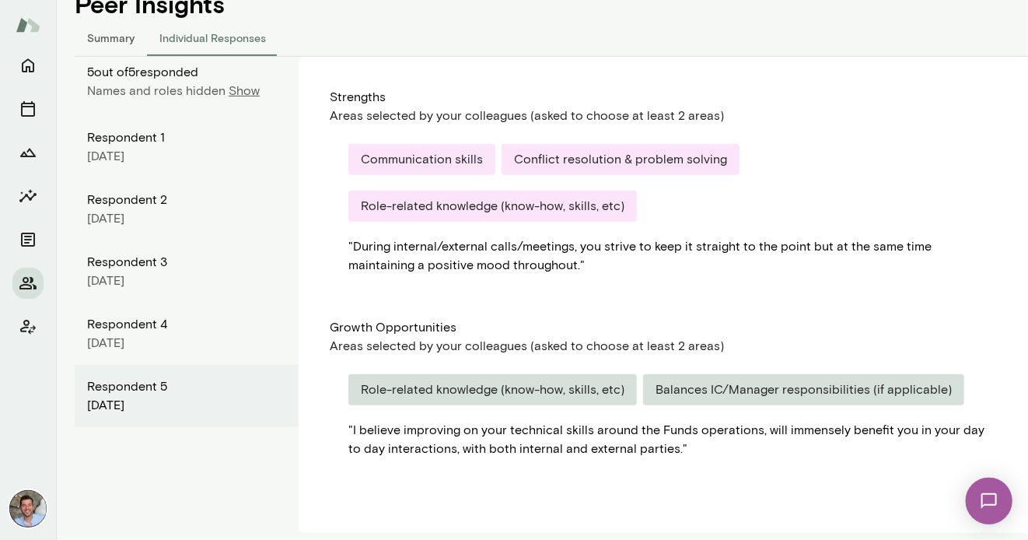
click at [121, 41] on button "Summary" at bounding box center [111, 37] width 72 height 37
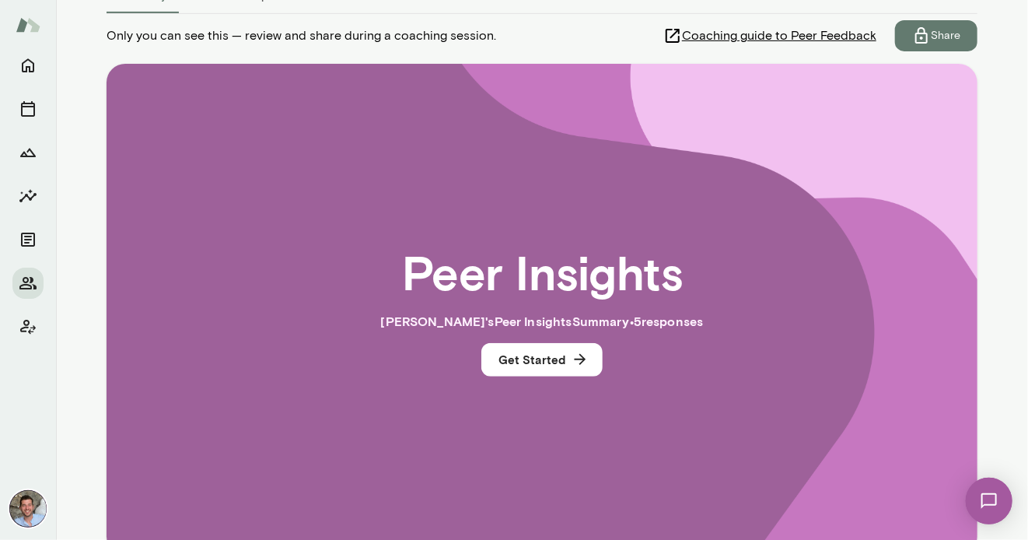
scroll to position [244, 0]
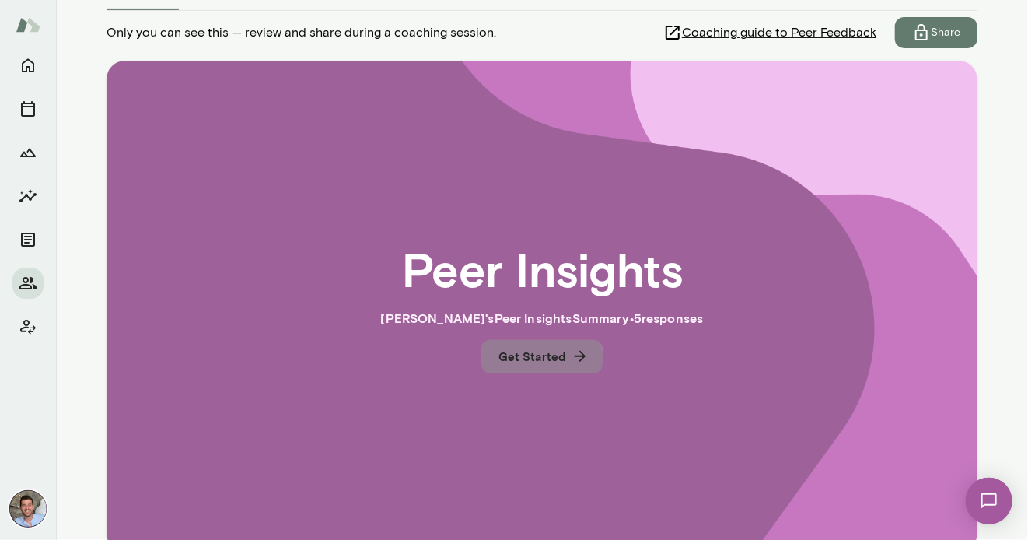
click at [517, 362] on button "Get Started" at bounding box center [541, 356] width 121 height 33
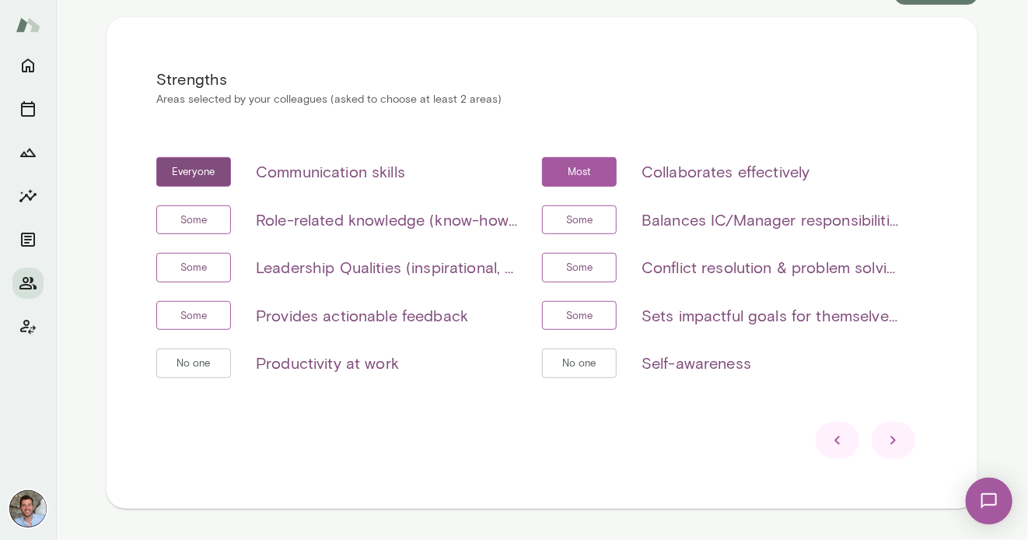
scroll to position [291, 0]
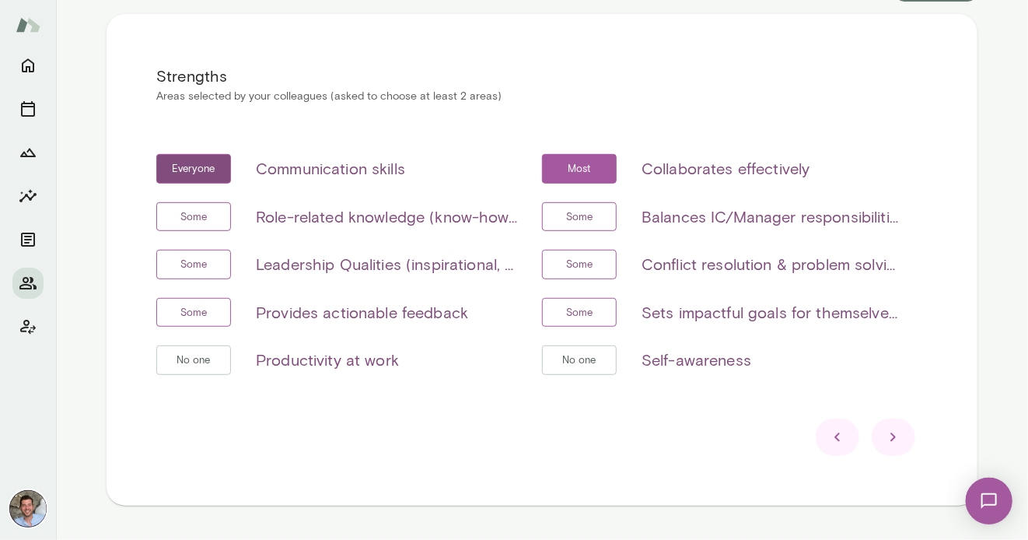
click at [886, 429] on icon at bounding box center [893, 437] width 19 height 19
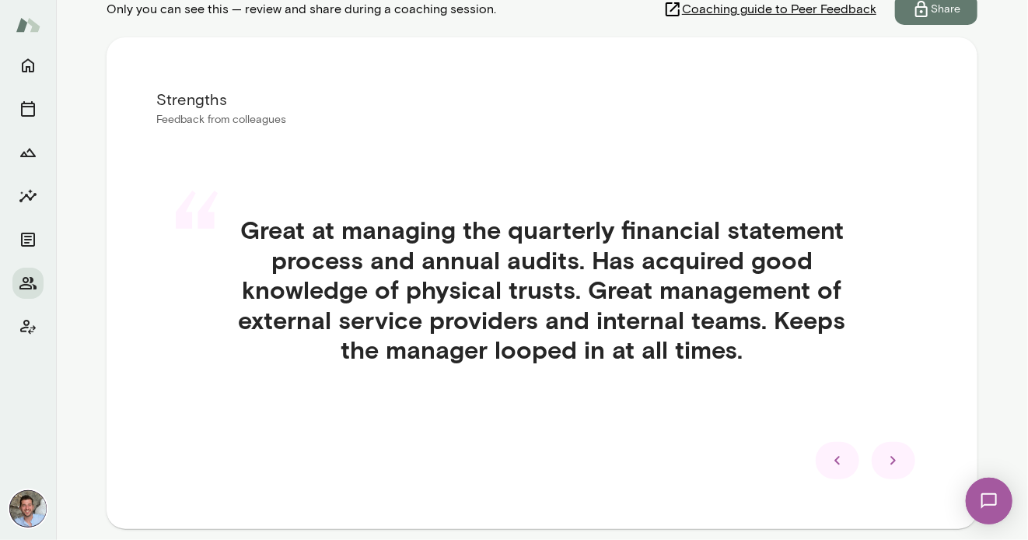
scroll to position [276, 0]
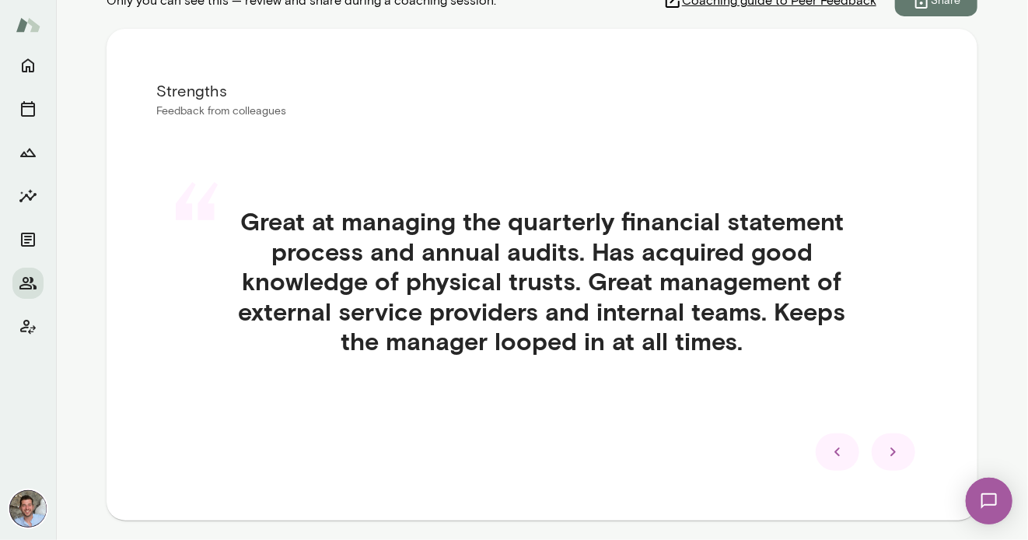
click at [892, 445] on icon at bounding box center [893, 451] width 19 height 19
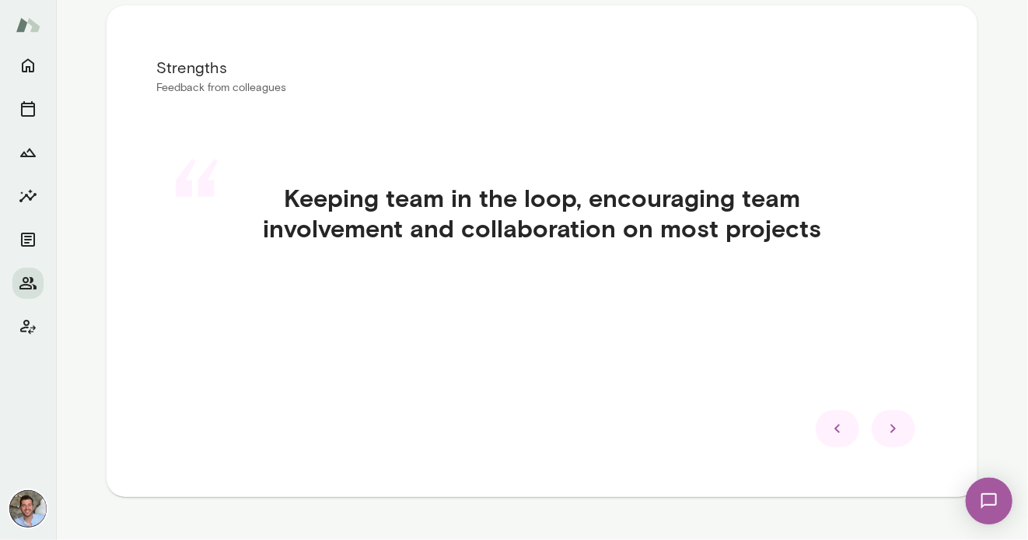
scroll to position [294, 0]
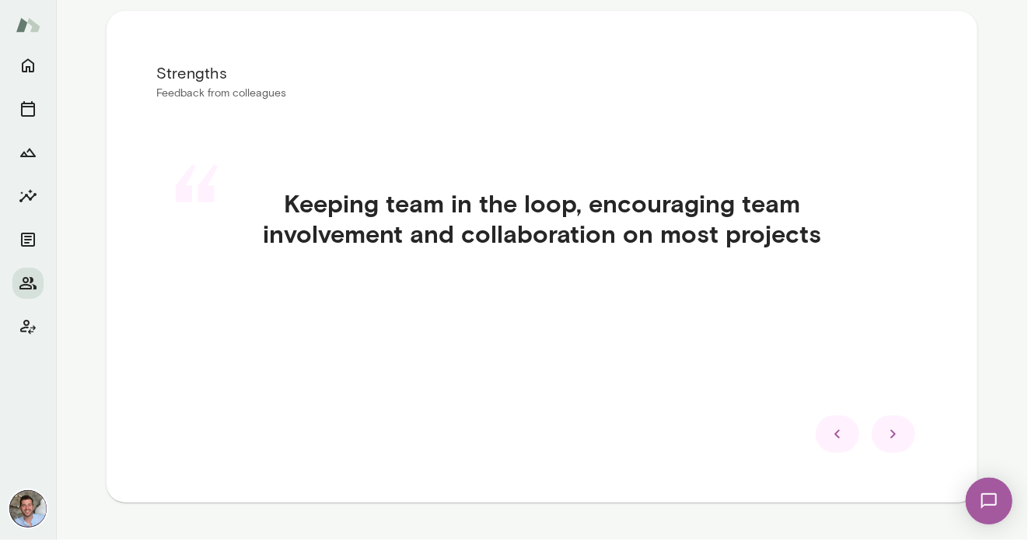
click at [902, 442] on icon at bounding box center [893, 434] width 19 height 19
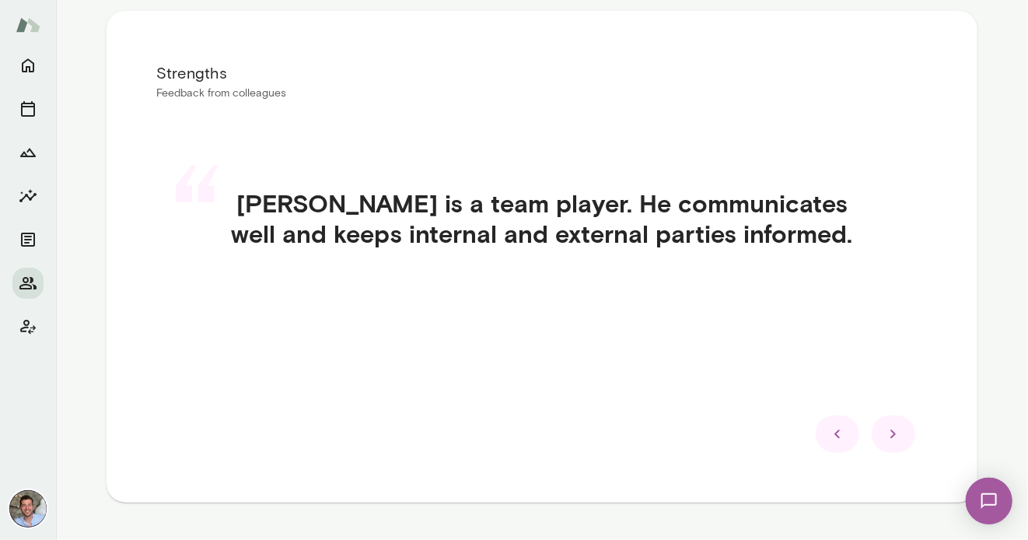
click at [897, 440] on icon at bounding box center [893, 434] width 19 height 19
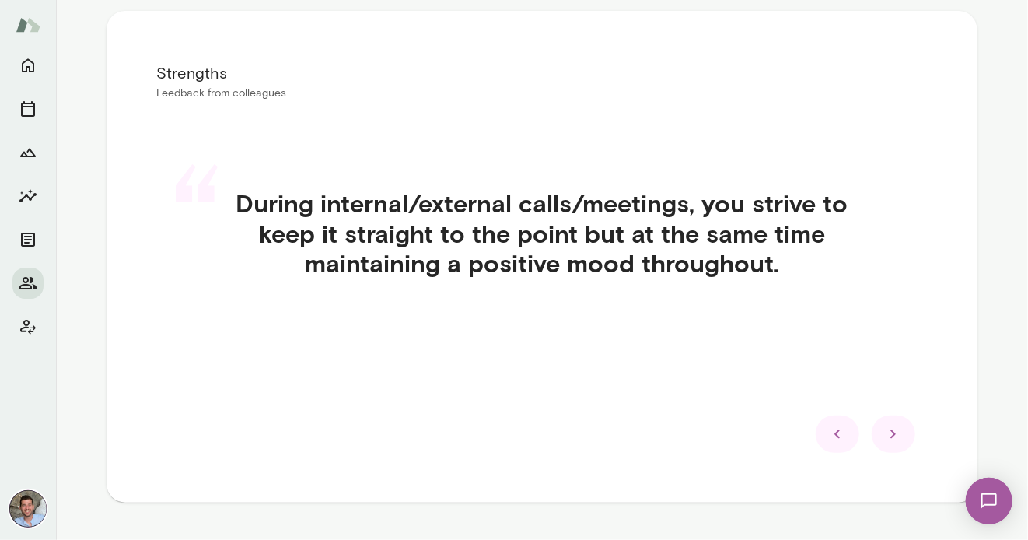
click at [895, 433] on icon at bounding box center [892, 434] width 5 height 9
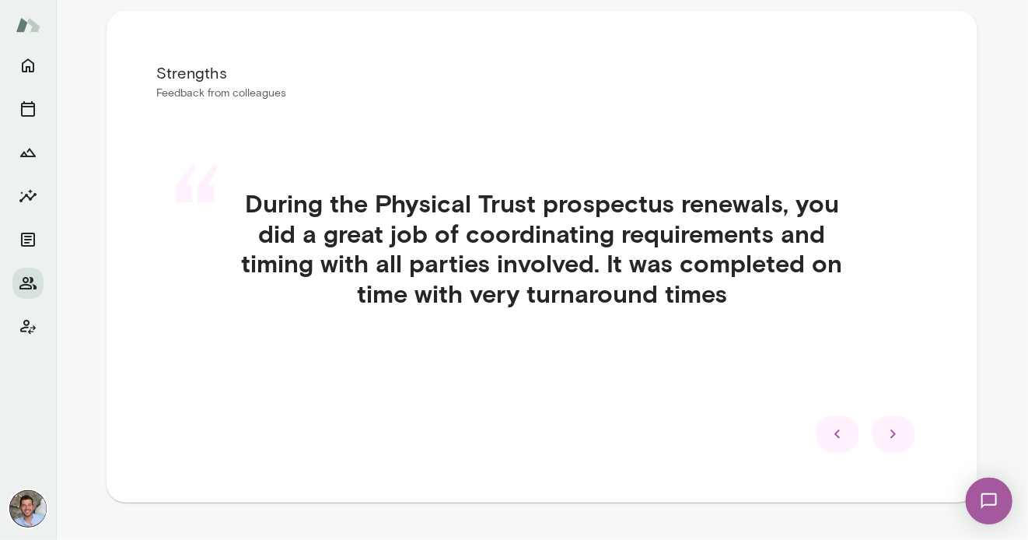
click at [895, 433] on icon at bounding box center [892, 434] width 5 height 9
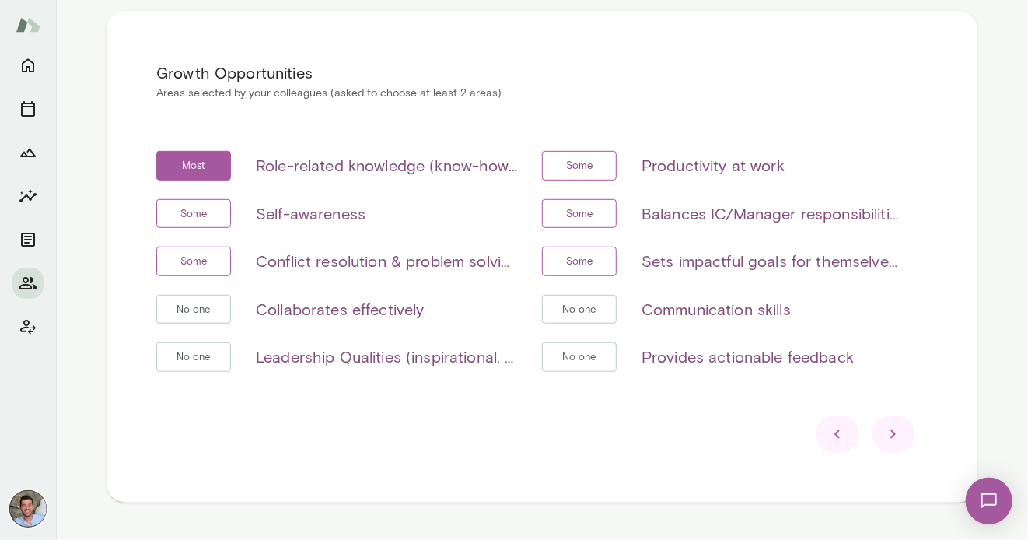
click at [841, 437] on icon at bounding box center [837, 434] width 19 height 19
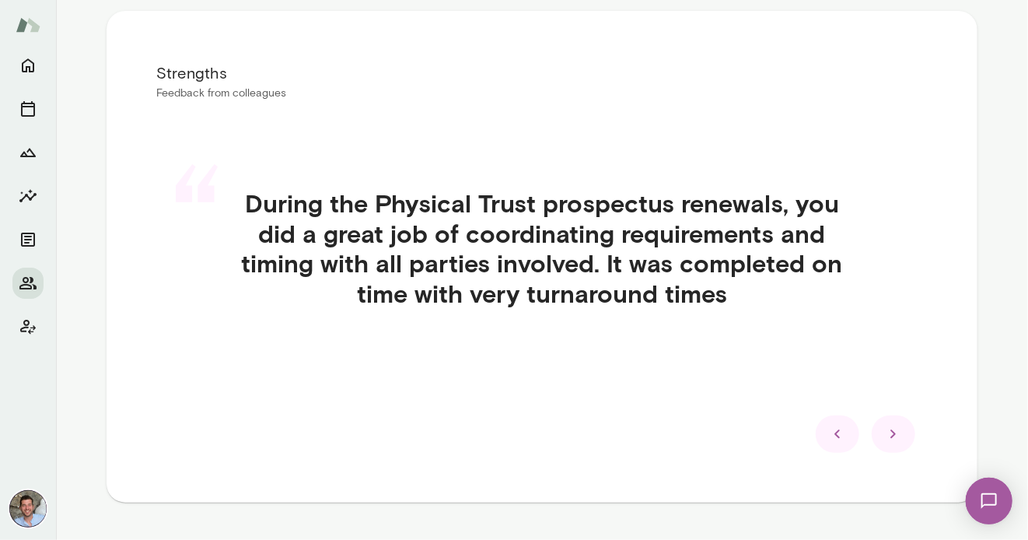
click at [841, 436] on icon at bounding box center [837, 434] width 19 height 19
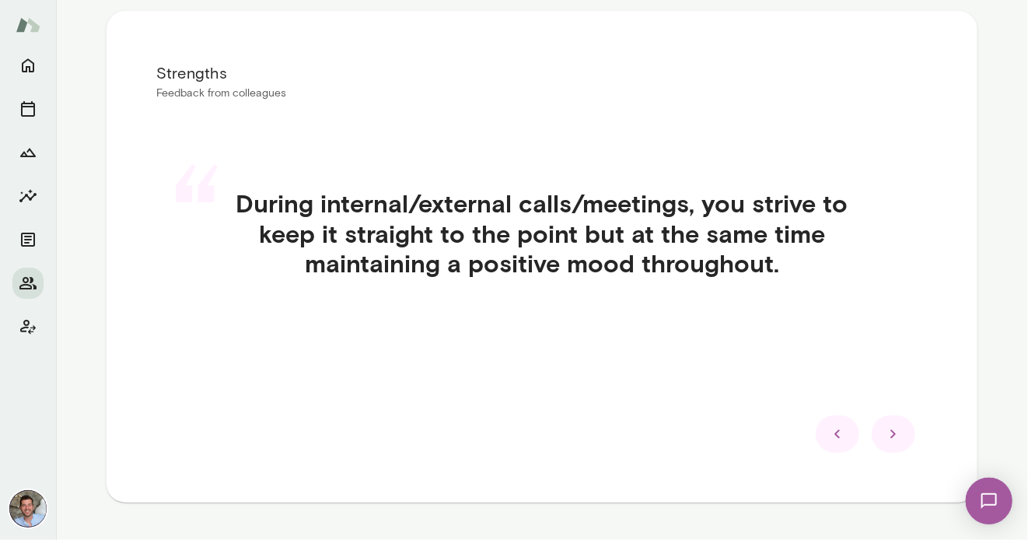
click at [841, 436] on icon at bounding box center [837, 434] width 19 height 19
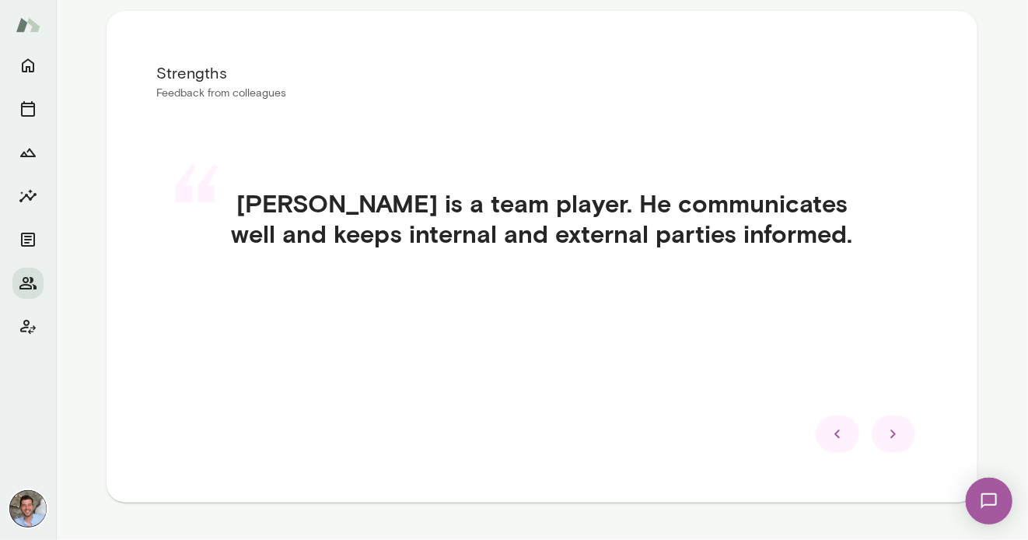
click at [841, 436] on icon at bounding box center [837, 434] width 19 height 19
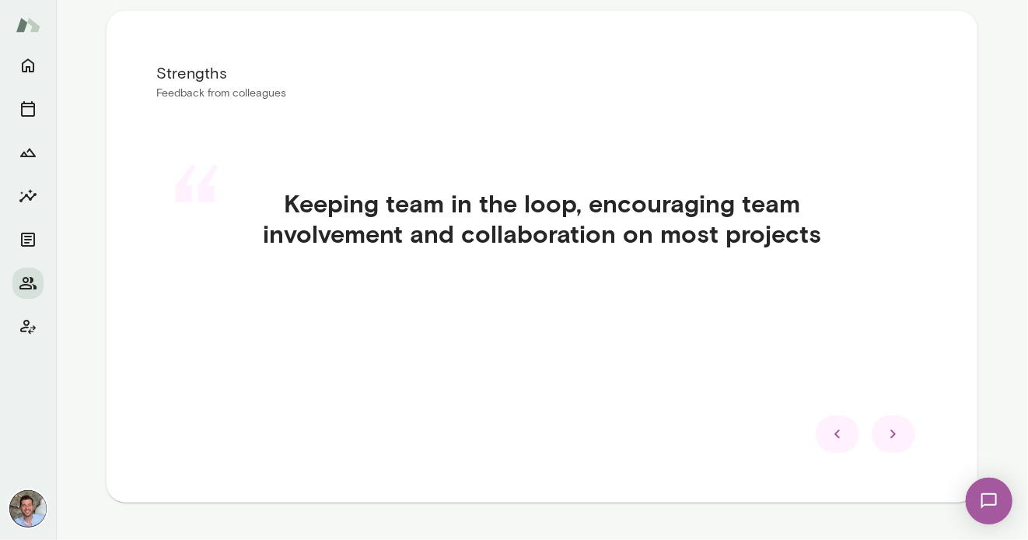
click at [841, 436] on icon at bounding box center [837, 434] width 19 height 19
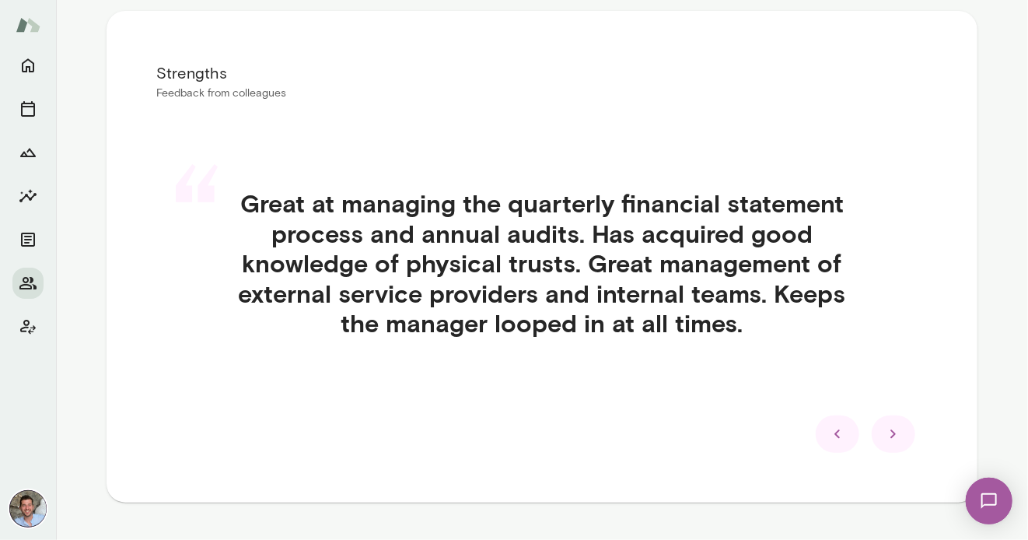
click at [841, 436] on icon at bounding box center [837, 434] width 19 height 19
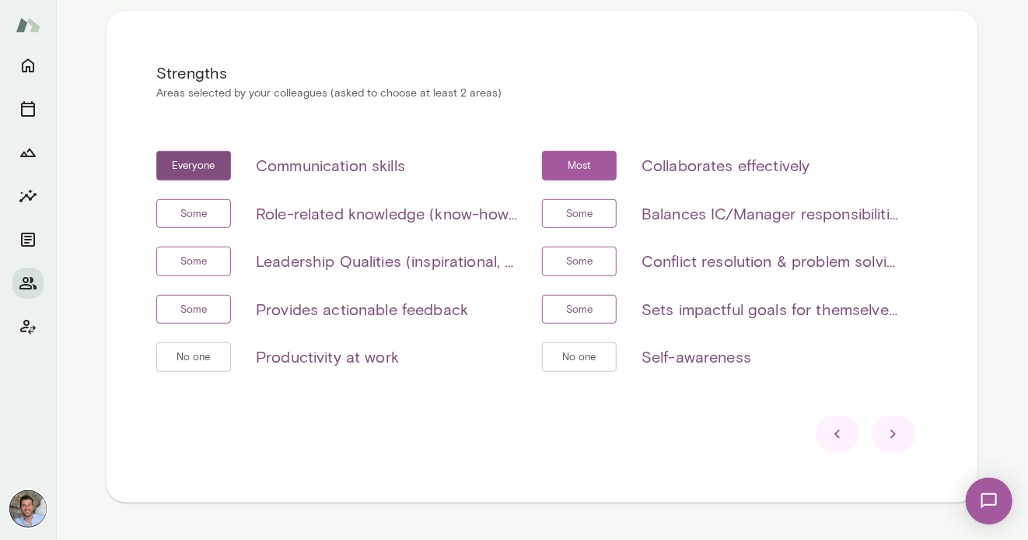
click at [885, 427] on icon at bounding box center [893, 434] width 19 height 19
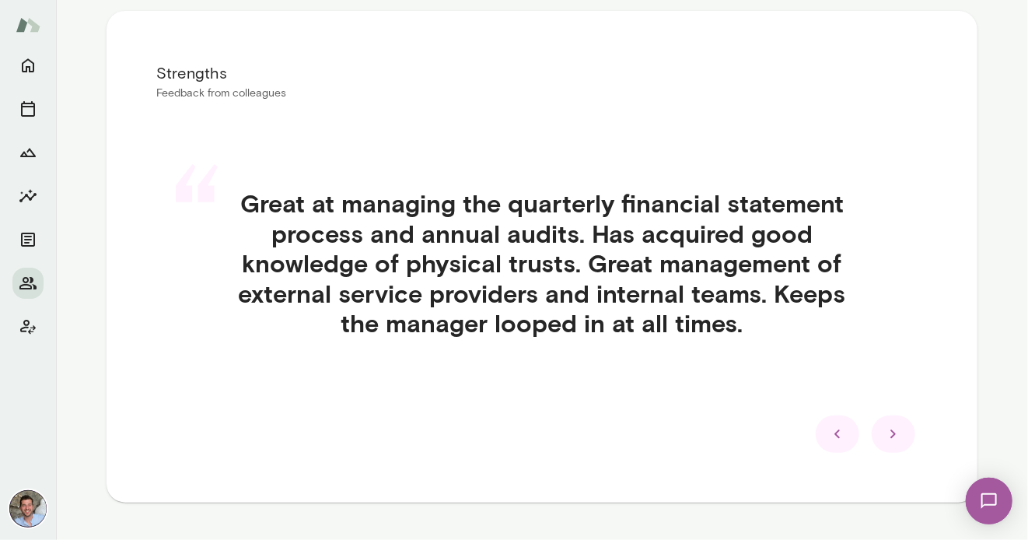
click at [852, 429] on div at bounding box center [838, 433] width 44 height 37
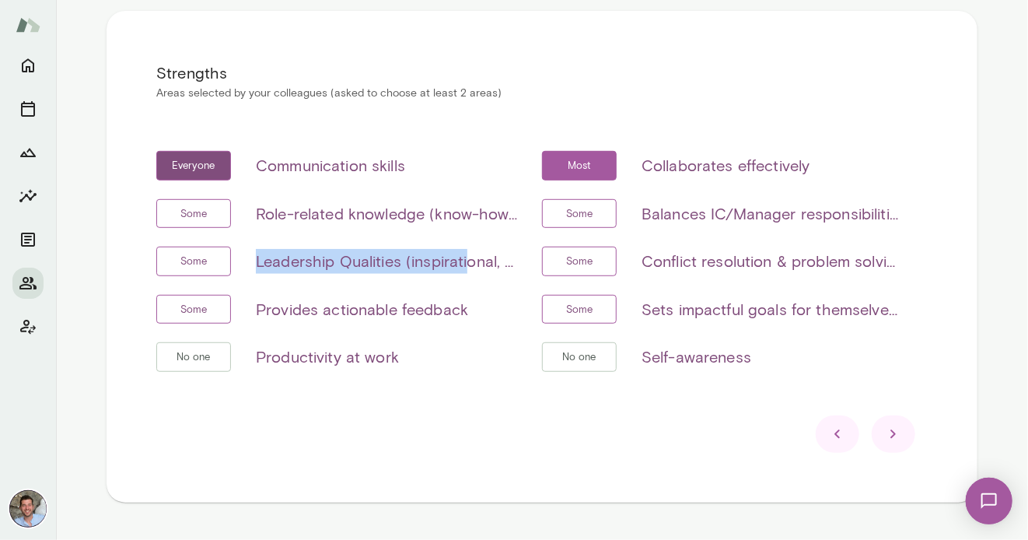
drag, startPoint x: 257, startPoint y: 261, endPoint x: 468, endPoint y: 263, distance: 210.7
click at [467, 263] on h6 "Leadership Qualities (inspirational, visionary & strategic, empowerment & deleg…" at bounding box center [386, 261] width 261 height 25
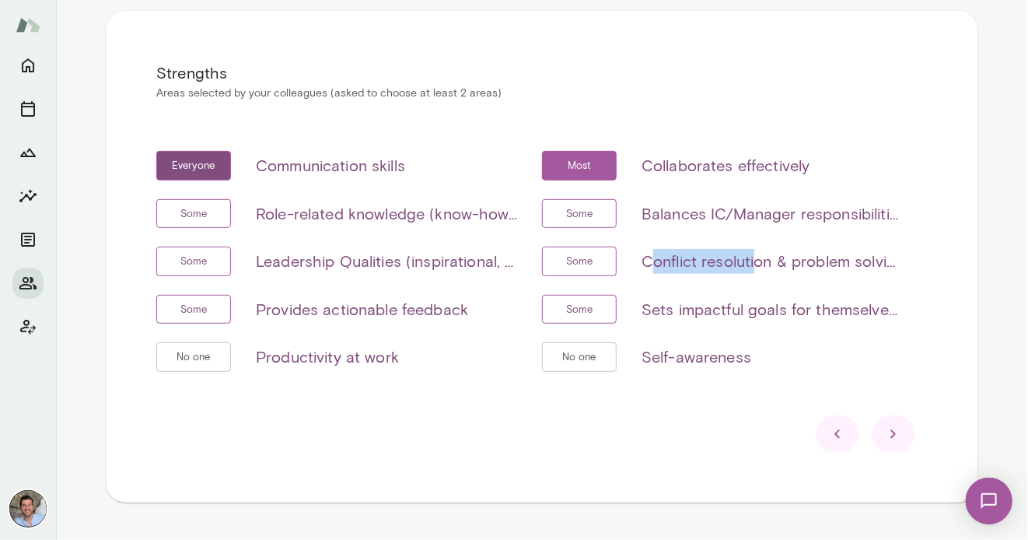
drag, startPoint x: 656, startPoint y: 257, endPoint x: 755, endPoint y: 270, distance: 100.3
click at [754, 271] on h6 "Conflict resolution & problem solving" at bounding box center [772, 261] width 261 height 25
click at [755, 270] on h6 "Conflict resolution & problem solving" at bounding box center [772, 261] width 261 height 25
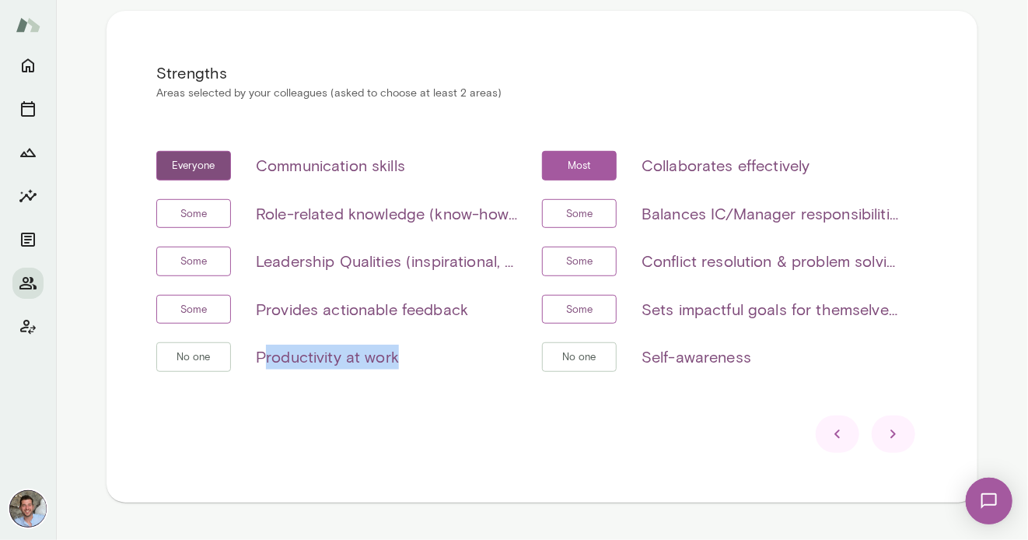
drag, startPoint x: 394, startPoint y: 355, endPoint x: 261, endPoint y: 360, distance: 133.1
click at [261, 360] on h6 "Productivity at work" at bounding box center [327, 356] width 143 height 25
click at [261, 359] on h6 "Productivity at work" at bounding box center [327, 356] width 143 height 25
drag, startPoint x: 256, startPoint y: 357, endPoint x: 386, endPoint y: 362, distance: 130.7
click at [386, 362] on h6 "Productivity at work" at bounding box center [327, 356] width 143 height 25
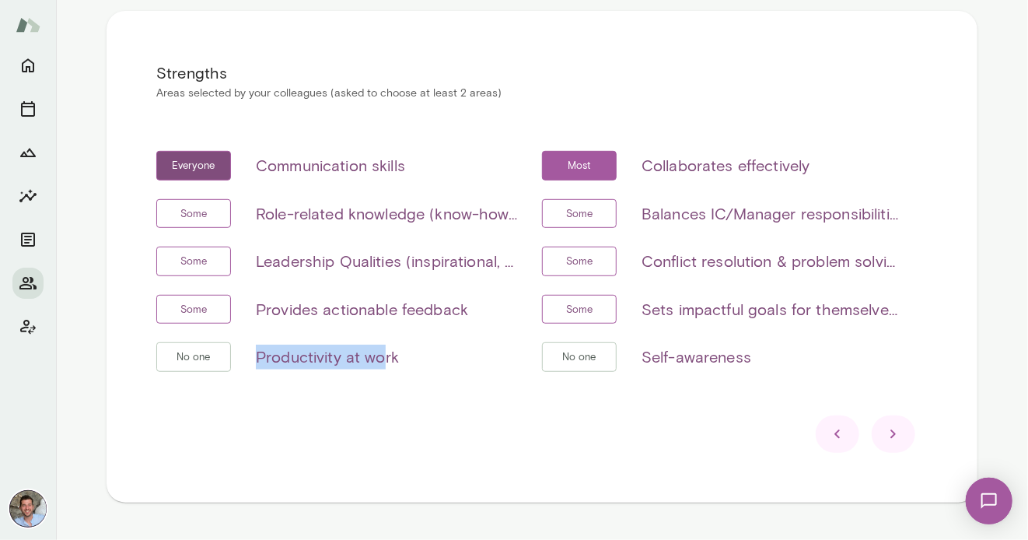
click at [386, 361] on h6 "Productivity at work" at bounding box center [327, 356] width 143 height 25
drag, startPoint x: 399, startPoint y: 358, endPoint x: 257, endPoint y: 354, distance: 142.4
click at [257, 354] on div "No one Productivity at work" at bounding box center [336, 357] width 361 height 30
click at [899, 445] on div at bounding box center [894, 433] width 44 height 37
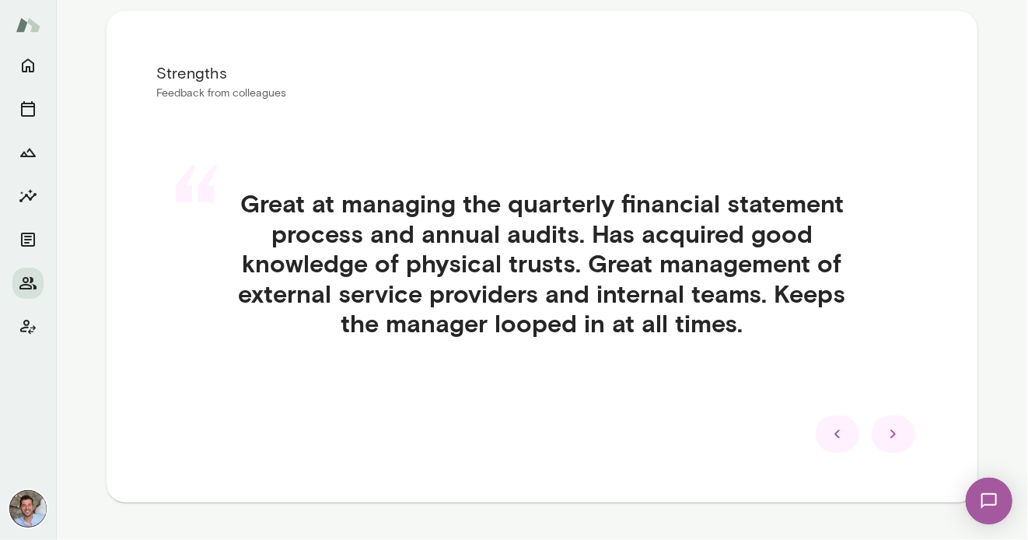
click at [891, 439] on icon at bounding box center [893, 434] width 19 height 19
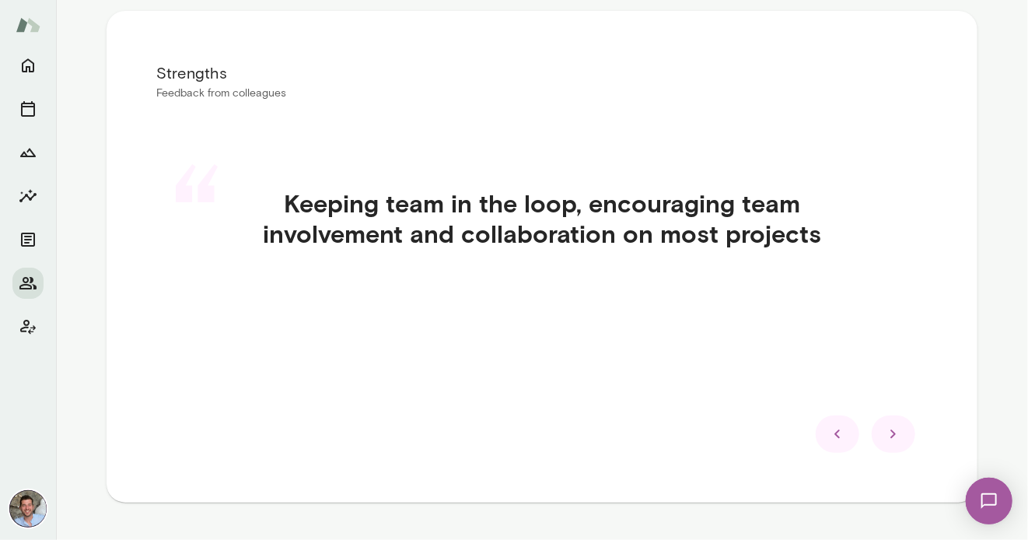
click at [893, 439] on icon at bounding box center [893, 434] width 19 height 19
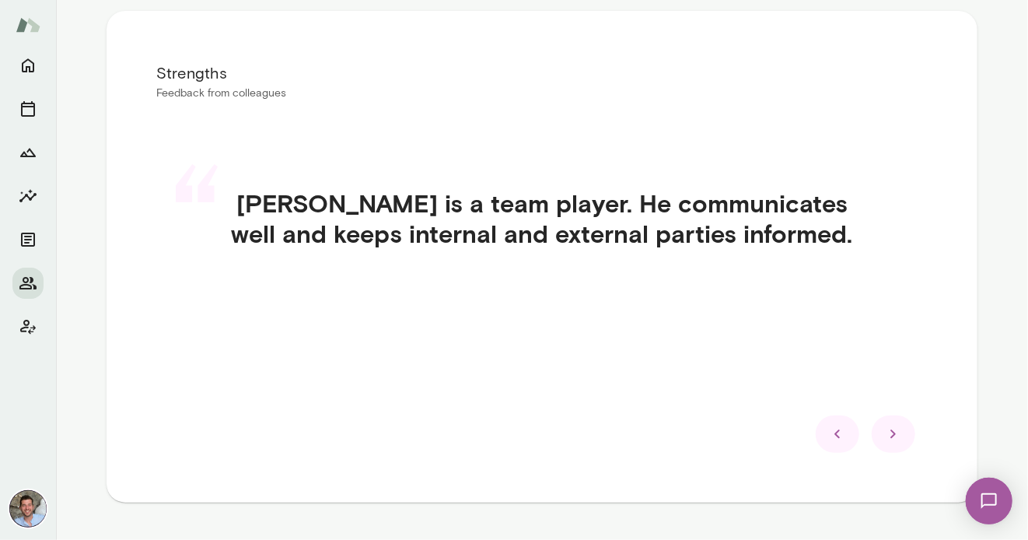
click at [893, 439] on icon at bounding box center [893, 434] width 19 height 19
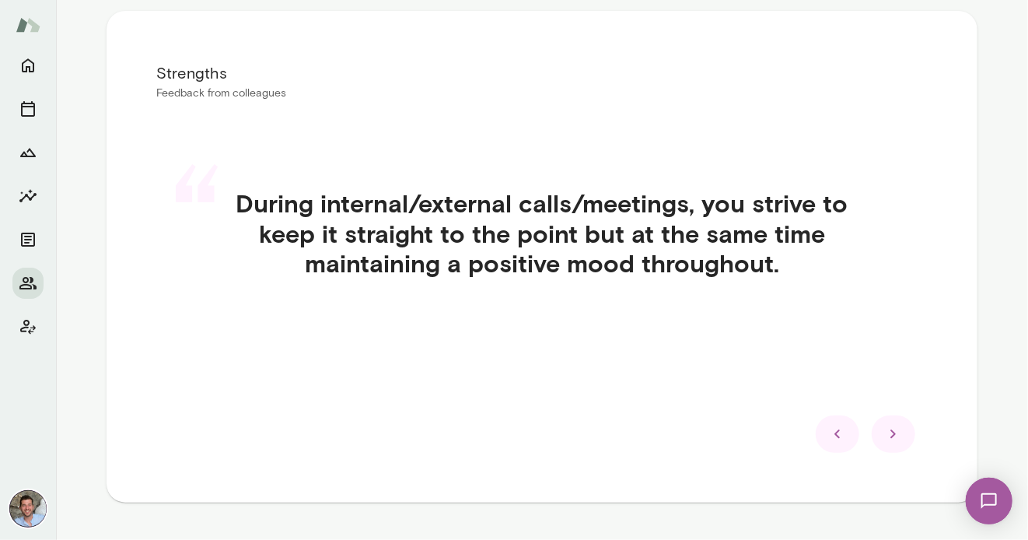
click at [893, 439] on icon at bounding box center [893, 434] width 19 height 19
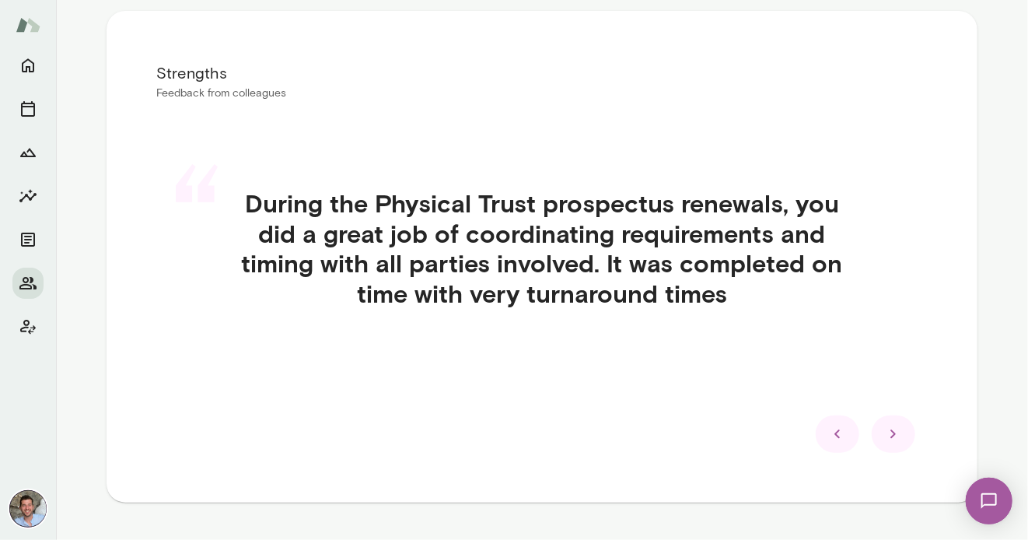
click at [893, 439] on icon at bounding box center [893, 434] width 19 height 19
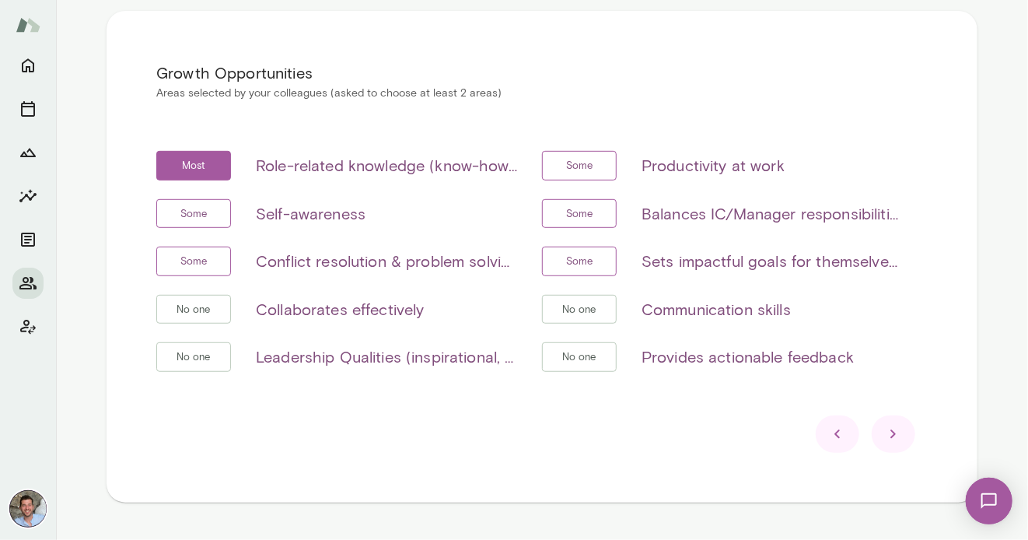
click at [833, 429] on icon at bounding box center [837, 434] width 19 height 19
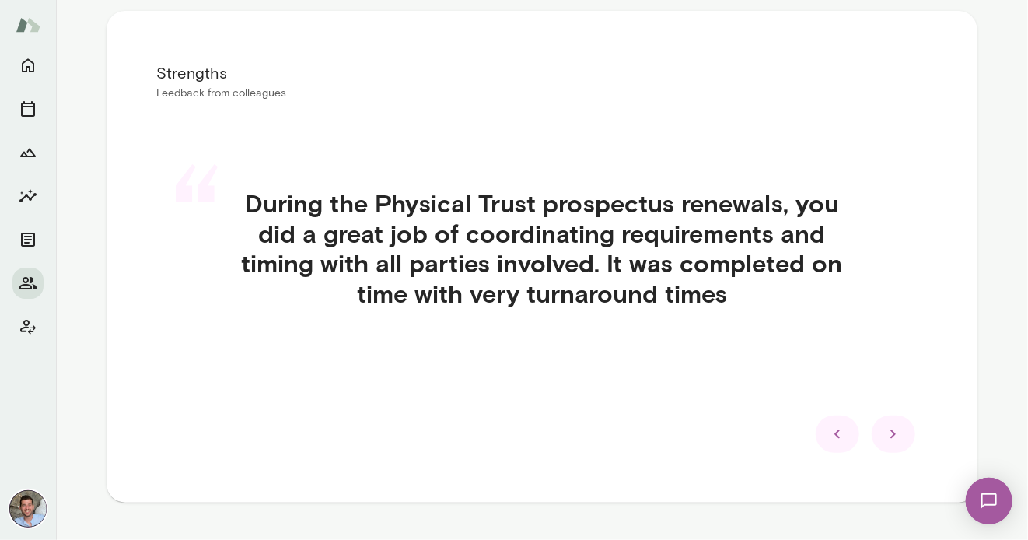
click at [891, 439] on icon at bounding box center [893, 434] width 19 height 19
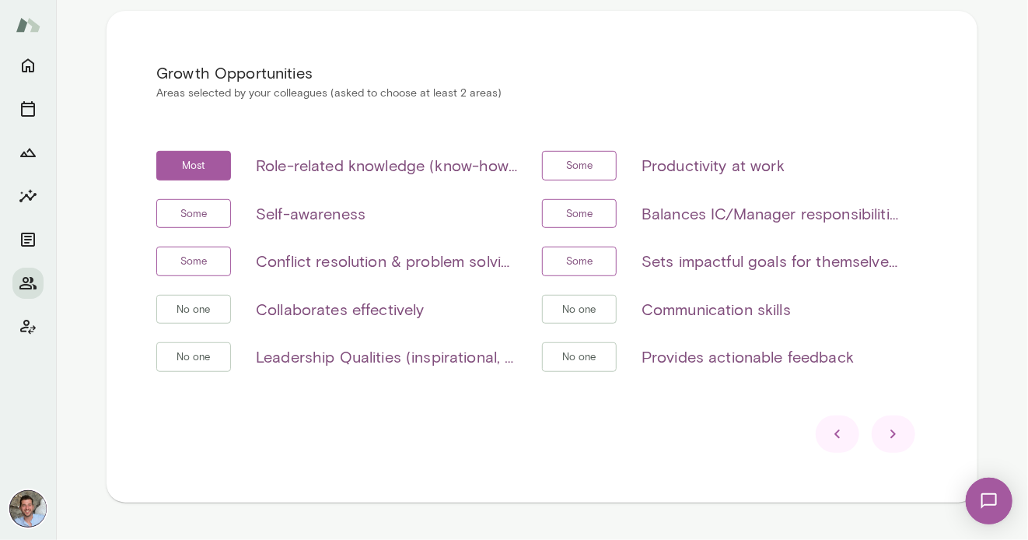
click at [510, 169] on h6 "Role-related knowledge (know-how, skills, etc)" at bounding box center [386, 165] width 261 height 25
click at [502, 163] on h6 "Role-related knowledge (know-how, skills, etc)" at bounding box center [386, 165] width 261 height 25
click at [480, 163] on h6 "Role-related knowledge (know-how, skills, etc)" at bounding box center [386, 165] width 261 height 25
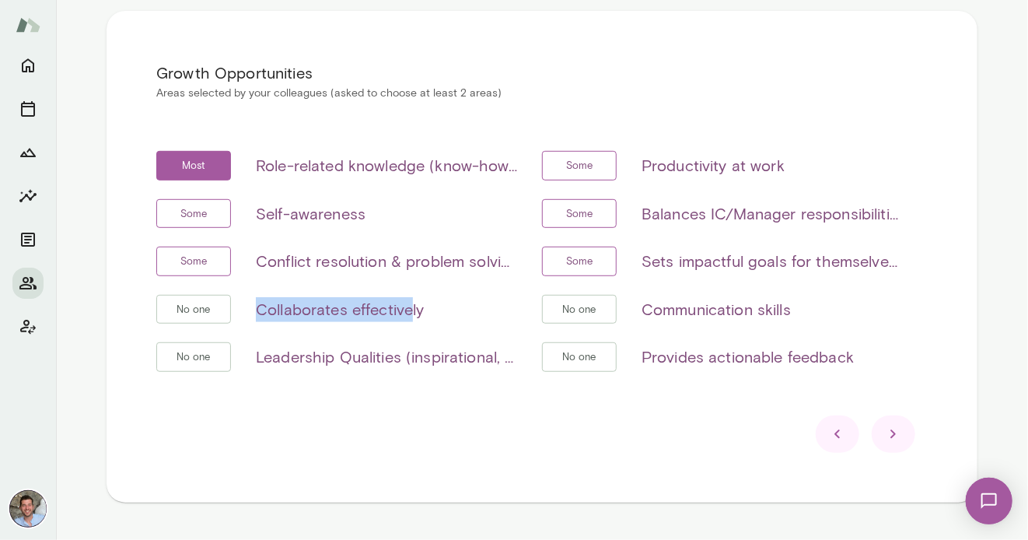
drag, startPoint x: 252, startPoint y: 304, endPoint x: 414, endPoint y: 315, distance: 162.1
click at [414, 315] on div "No one Collaborates effectively" at bounding box center [336, 310] width 361 height 30
drag, startPoint x: 652, startPoint y: 308, endPoint x: 751, endPoint y: 308, distance: 98.8
click at [751, 308] on h6 "Communication skills" at bounding box center [716, 309] width 149 height 25
click at [752, 308] on h6 "Communication skills" at bounding box center [716, 309] width 149 height 25
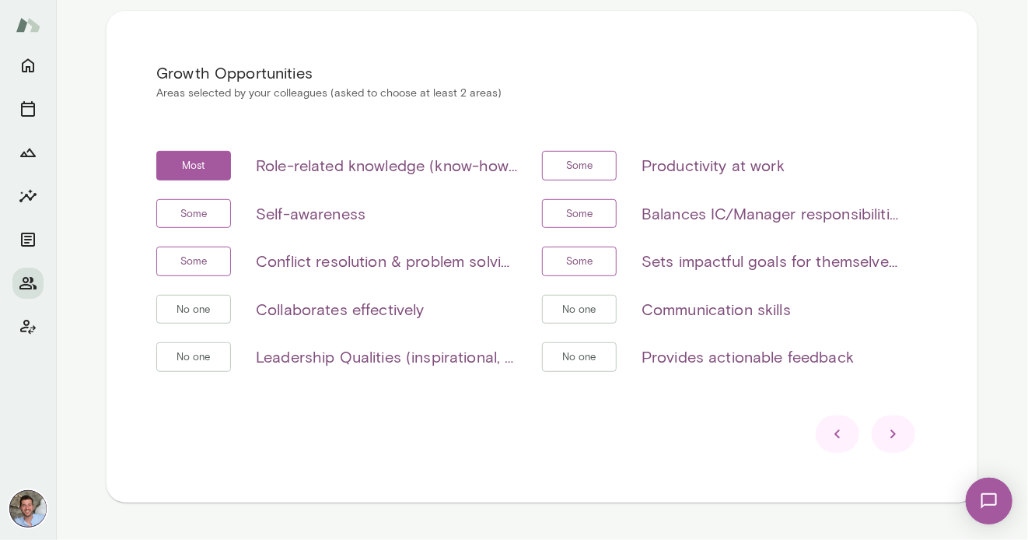
click at [390, 356] on h6 "Leadership Qualities (inspirational, visionary & strategic, empowerment & deleg…" at bounding box center [386, 356] width 261 height 25
click at [389, 356] on h6 "Leadership Qualities (inspirational, visionary & strategic, empowerment & deleg…" at bounding box center [386, 356] width 261 height 25
click at [365, 355] on h6 "Leadership Qualities (inspirational, visionary & strategic, empowerment & deleg…" at bounding box center [386, 356] width 261 height 25
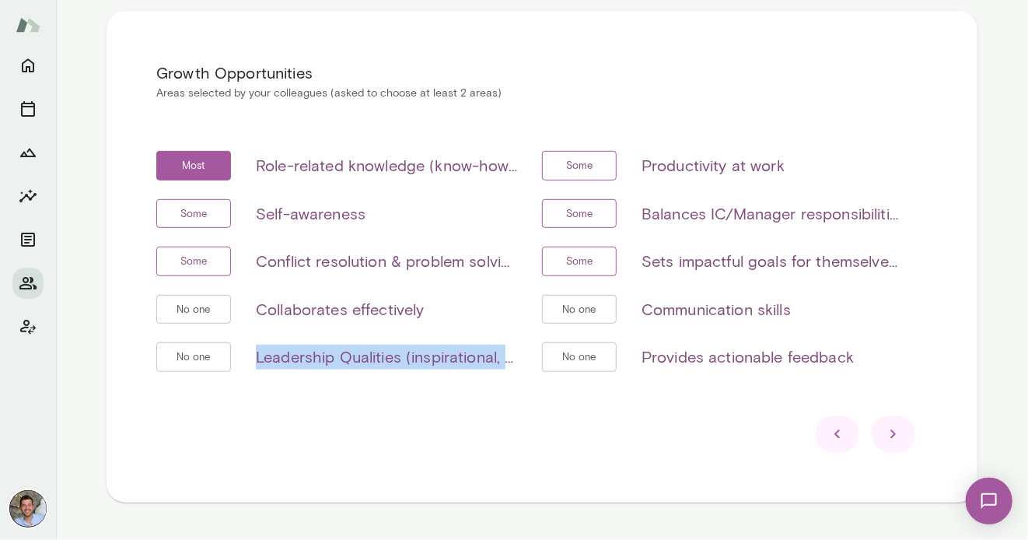
click at [365, 355] on h6 "Leadership Qualities (inspirational, visionary & strategic, empowerment & deleg…" at bounding box center [386, 356] width 261 height 25
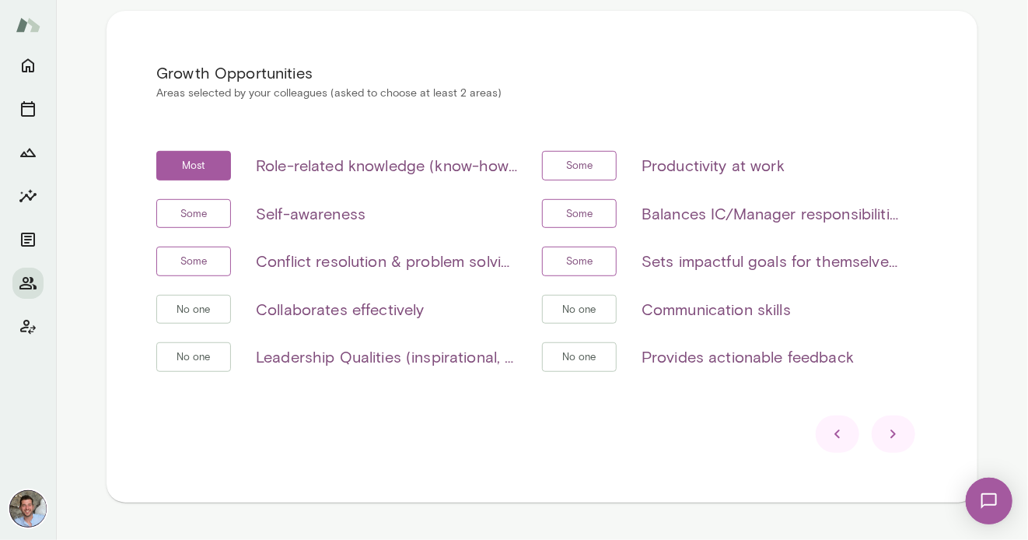
click at [645, 350] on h6 "Provides actionable feedback" at bounding box center [748, 356] width 212 height 25
drag, startPoint x: 654, startPoint y: 352, endPoint x: 844, endPoint y: 366, distance: 191.0
click at [844, 366] on h6 "Provides actionable feedback" at bounding box center [748, 356] width 212 height 25
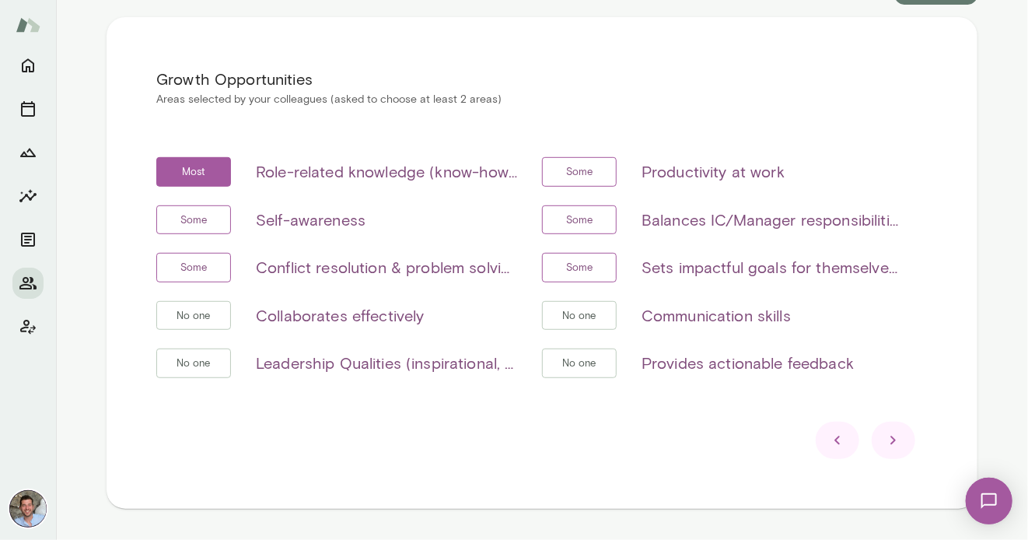
scroll to position [306, 0]
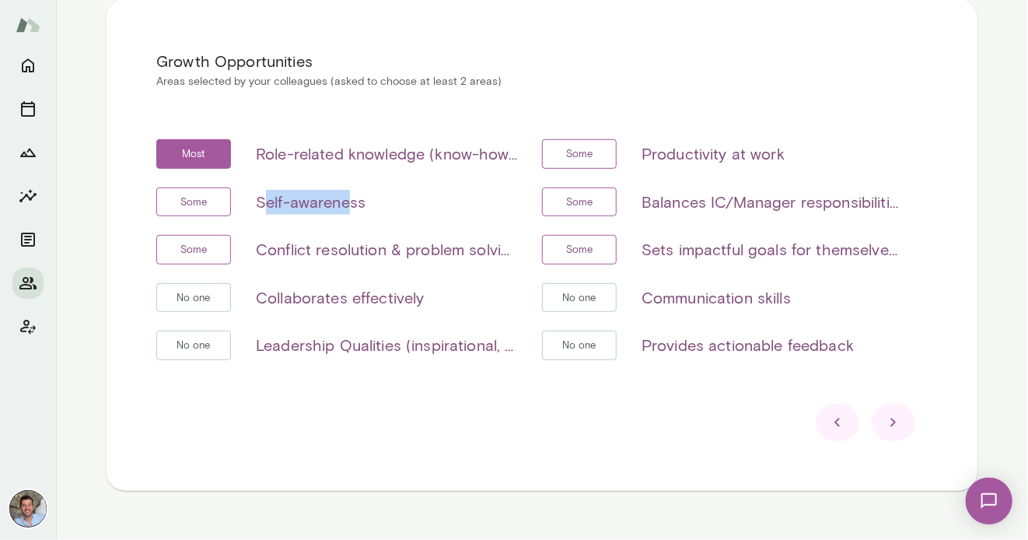
drag, startPoint x: 264, startPoint y: 201, endPoint x: 347, endPoint y: 200, distance: 83.2
click at [347, 200] on h6 "Self-awareness" at bounding box center [311, 202] width 110 height 25
click at [348, 200] on h6 "Self-awareness" at bounding box center [311, 202] width 110 height 25
drag, startPoint x: 360, startPoint y: 198, endPoint x: 261, endPoint y: 201, distance: 98.8
click at [261, 201] on h6 "Self-awareness" at bounding box center [311, 202] width 110 height 25
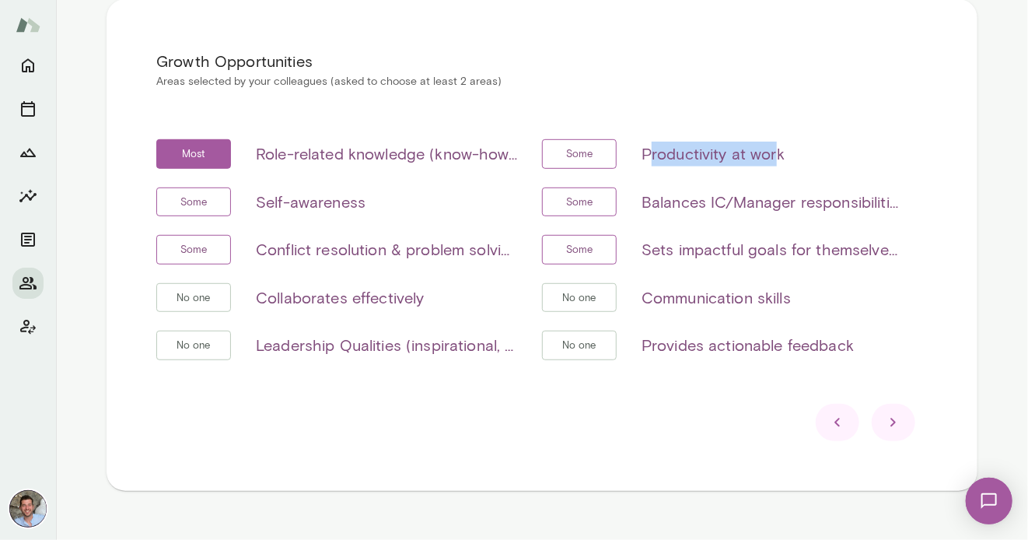
drag, startPoint x: 648, startPoint y: 155, endPoint x: 779, endPoint y: 159, distance: 131.5
click at [778, 159] on h6 "Productivity at work" at bounding box center [713, 154] width 143 height 25
click at [779, 159] on h6 "Productivity at work" at bounding box center [713, 154] width 143 height 25
click at [656, 203] on h6 "Balances IC/Manager responsibilities (if applicable)" at bounding box center [772, 202] width 261 height 25
drag, startPoint x: 671, startPoint y: 202, endPoint x: 713, endPoint y: 201, distance: 42.0
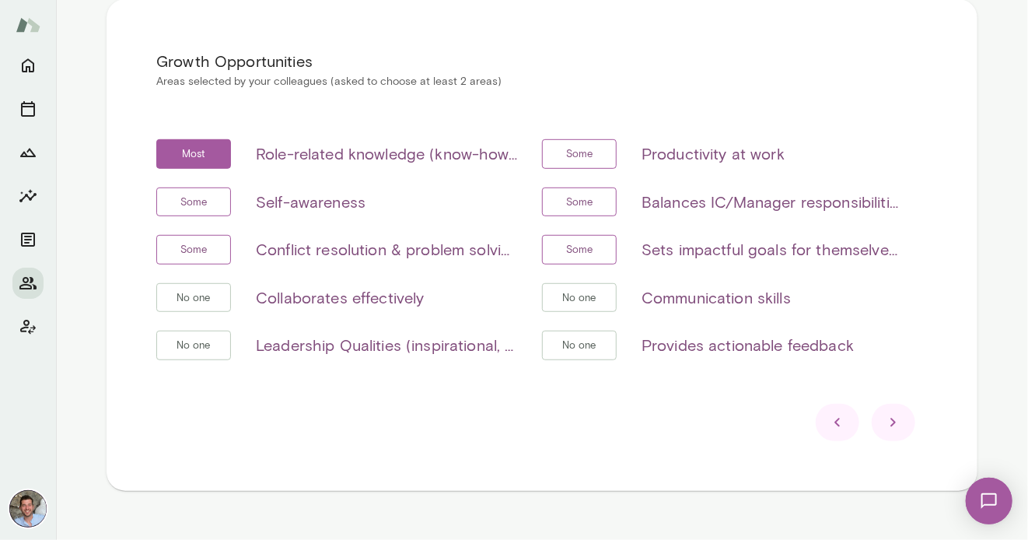
click at [672, 202] on h6 "Balances IC/Manager responsibilities (if applicable)" at bounding box center [772, 202] width 261 height 25
click at [713, 201] on h6 "Balances IC/Manager responsibilities (if applicable)" at bounding box center [772, 202] width 261 height 25
click at [786, 198] on h6 "Balances IC/Manager responsibilities (if applicable)" at bounding box center [772, 202] width 261 height 25
click at [294, 241] on h6 "Conflict resolution & problem solving" at bounding box center [386, 249] width 261 height 25
click at [347, 243] on h6 "Conflict resolution & problem solving" at bounding box center [386, 249] width 261 height 25
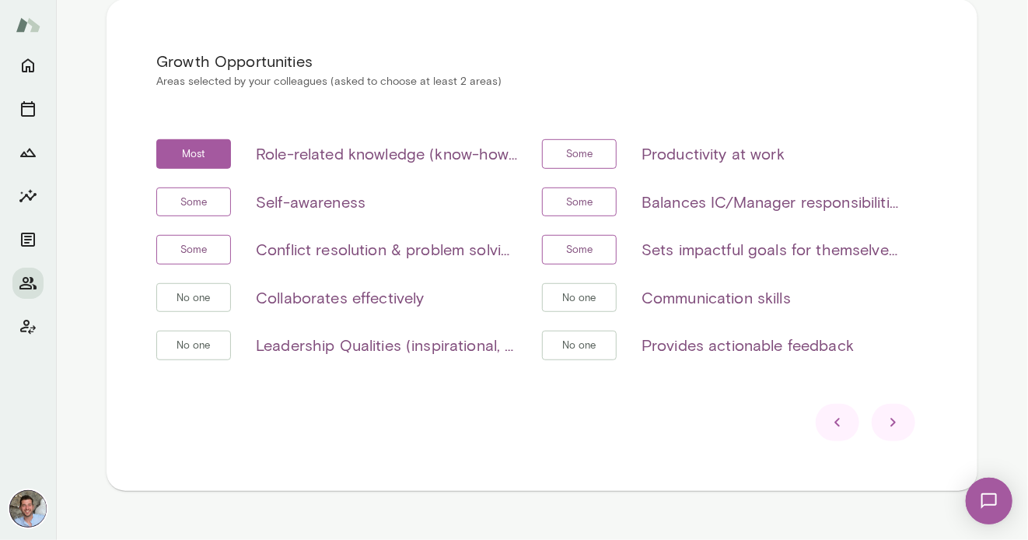
click at [675, 240] on h6 "Sets impactful goals for themselves and/or their team" at bounding box center [772, 249] width 261 height 25
click at [715, 250] on h6 "Sets impactful goals for themselves and/or their team" at bounding box center [772, 249] width 261 height 25
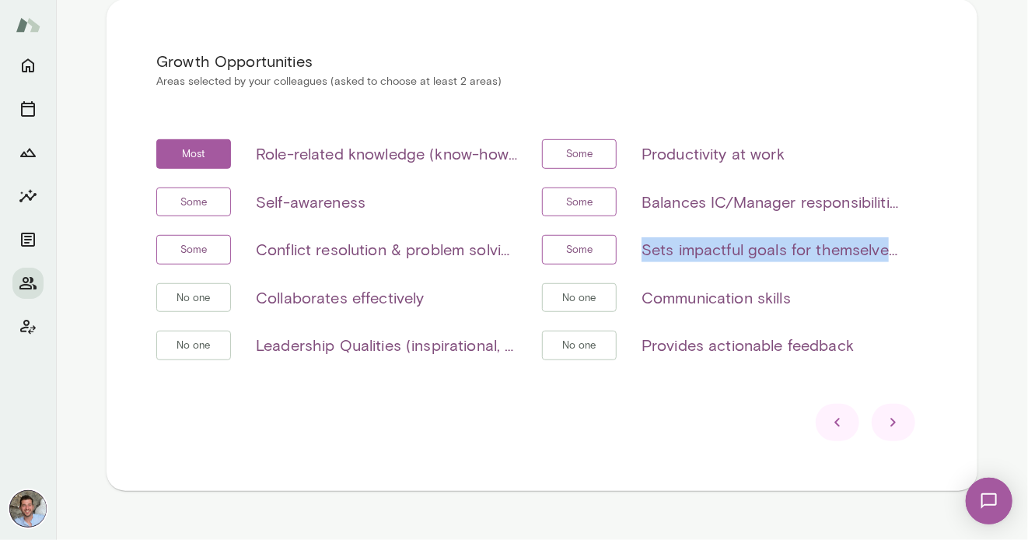
click at [715, 250] on h6 "Sets impactful goals for themselves and/or their team" at bounding box center [772, 249] width 261 height 25
click at [888, 254] on h6 "Sets impactful goals for themselves and/or their team" at bounding box center [772, 249] width 261 height 25
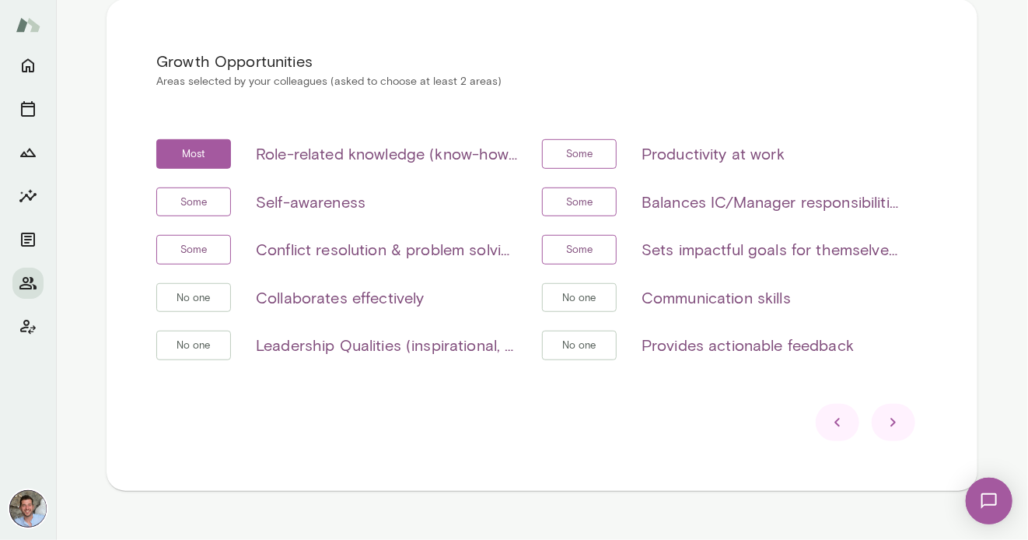
click at [893, 254] on h6 "Sets impactful goals for themselves and/or their team" at bounding box center [772, 249] width 261 height 25
click at [834, 249] on h6 "Sets impactful goals for themselves and/or their team" at bounding box center [772, 249] width 261 height 25
click at [869, 337] on div "No one Provides actionable feedback" at bounding box center [722, 345] width 361 height 30
click at [892, 251] on h6 "Sets impactful goals for themselves and/or their team" at bounding box center [772, 249] width 261 height 25
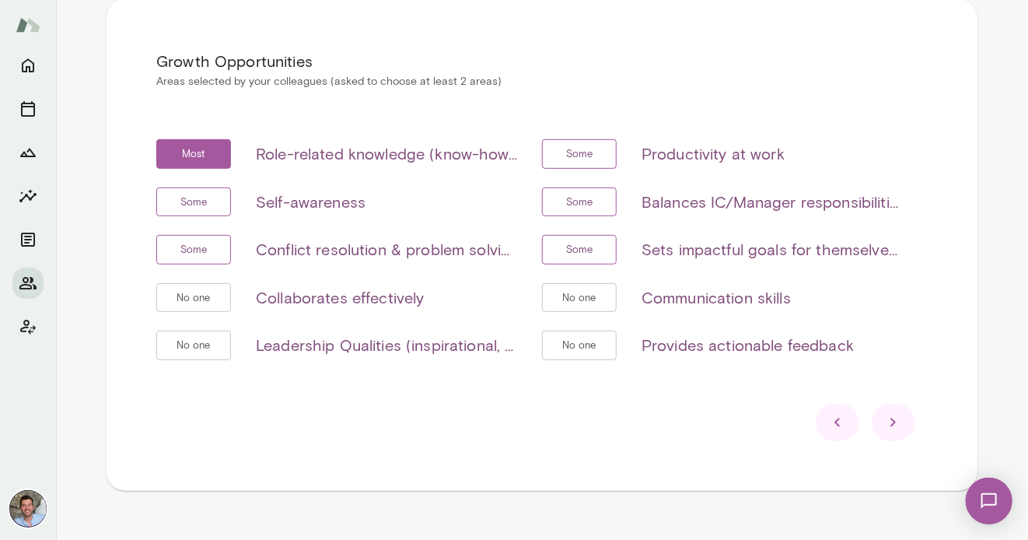
click at [512, 159] on h6 "Role-related knowledge (know-how, skills, etc)" at bounding box center [386, 154] width 261 height 25
click at [893, 421] on icon at bounding box center [893, 422] width 19 height 19
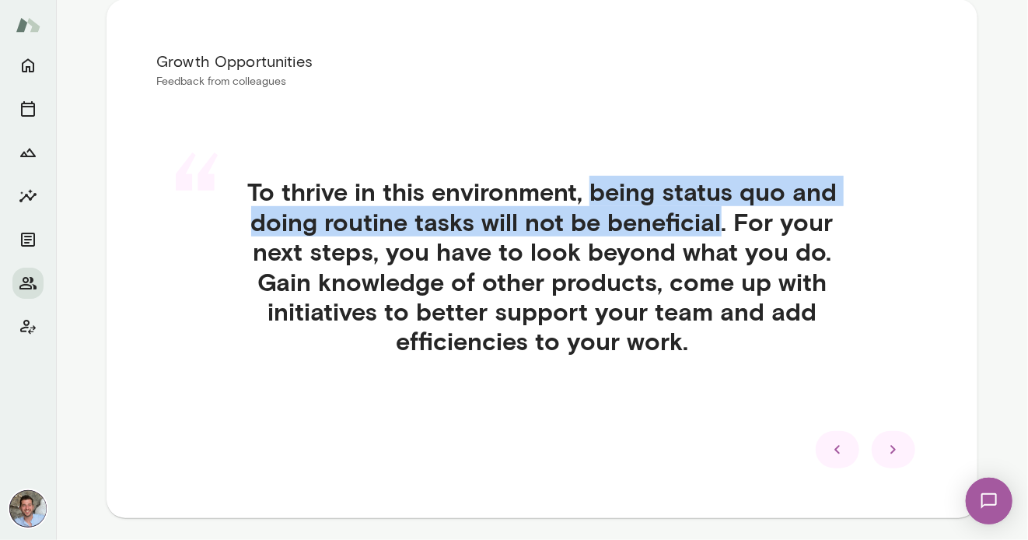
drag, startPoint x: 596, startPoint y: 193, endPoint x: 722, endPoint y: 229, distance: 131.2
click at [722, 229] on h4 "To thrive in this environment, being status quo and doing routine tasks will no…" at bounding box center [542, 266] width 697 height 179
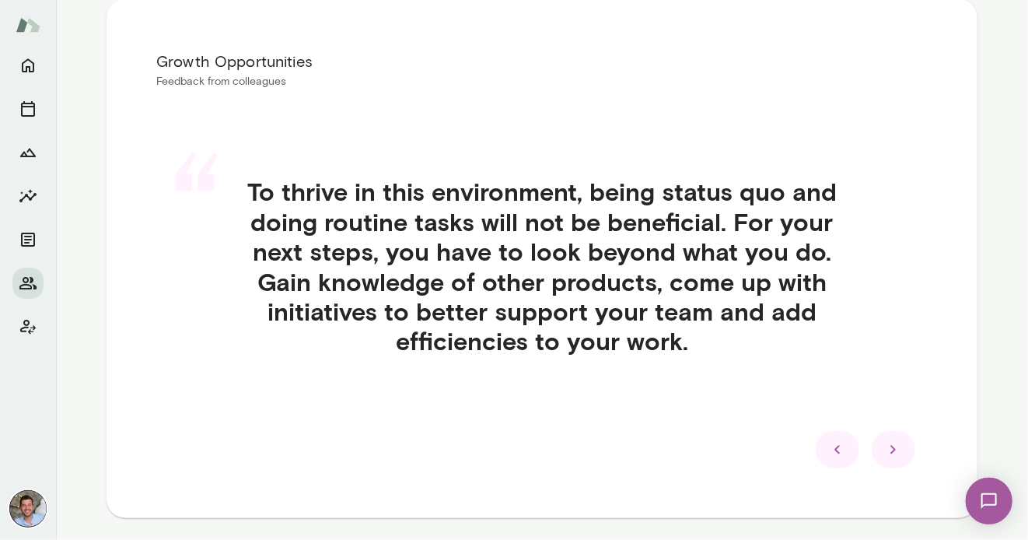
click at [893, 446] on icon at bounding box center [893, 449] width 19 height 19
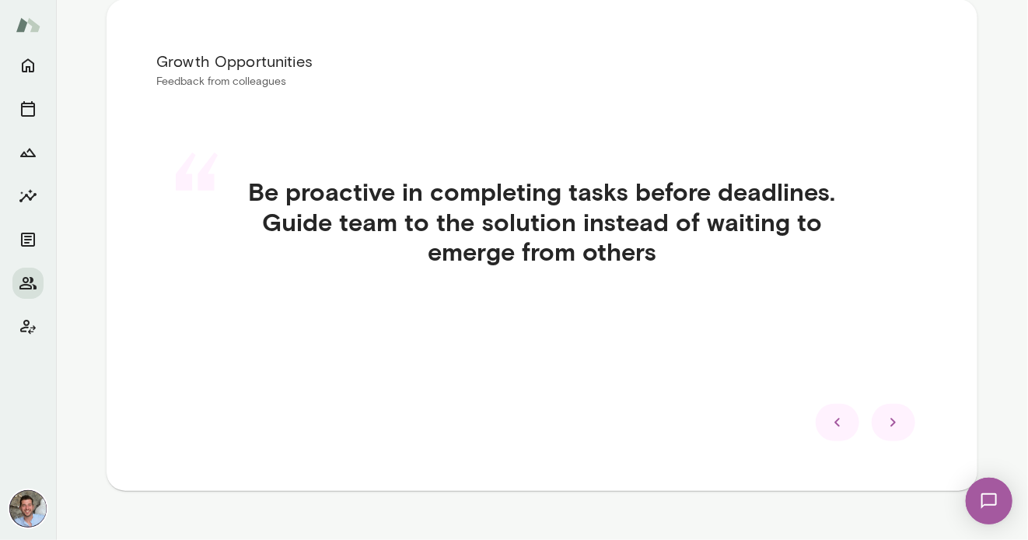
click at [896, 418] on icon at bounding box center [893, 422] width 19 height 19
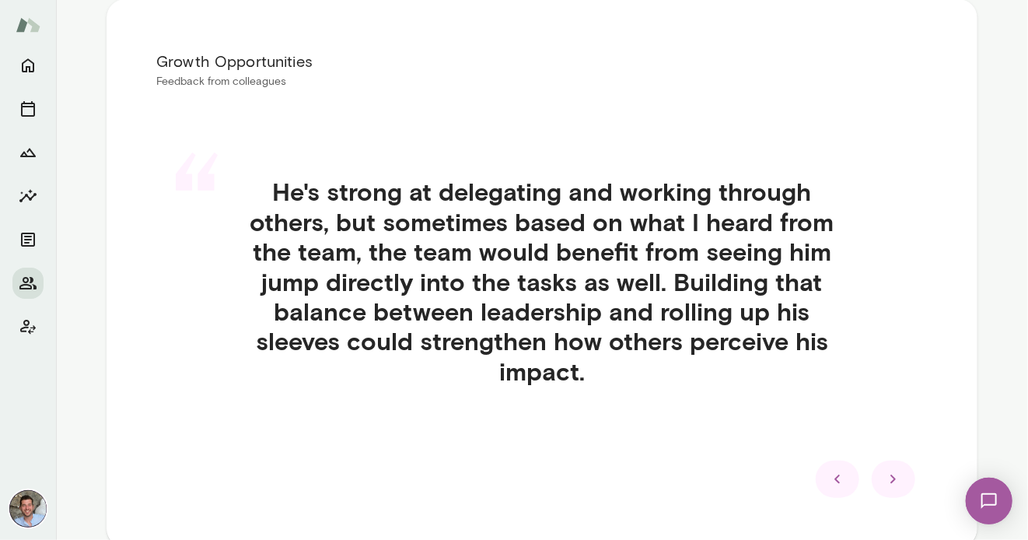
click at [887, 470] on icon at bounding box center [893, 479] width 19 height 19
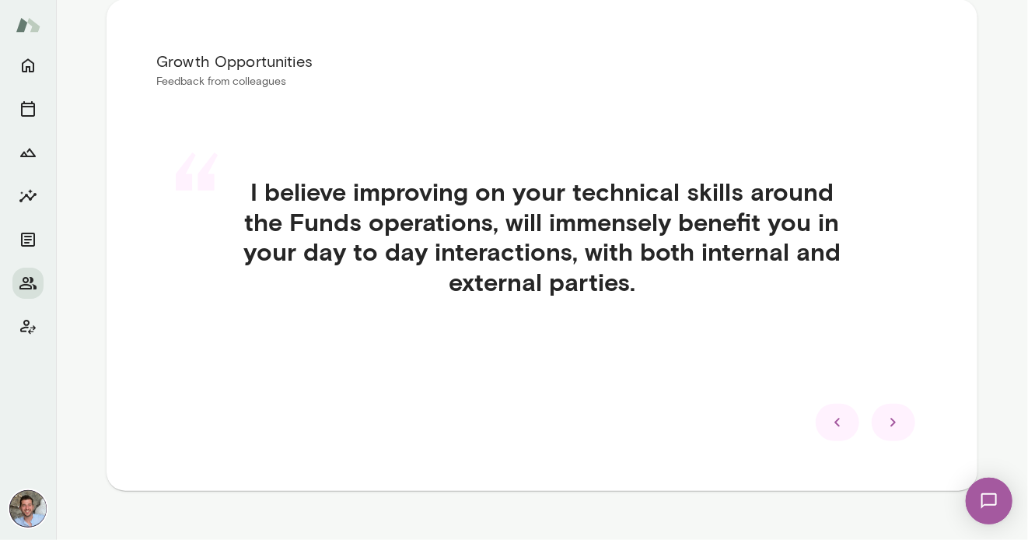
click at [886, 427] on icon at bounding box center [893, 422] width 19 height 19
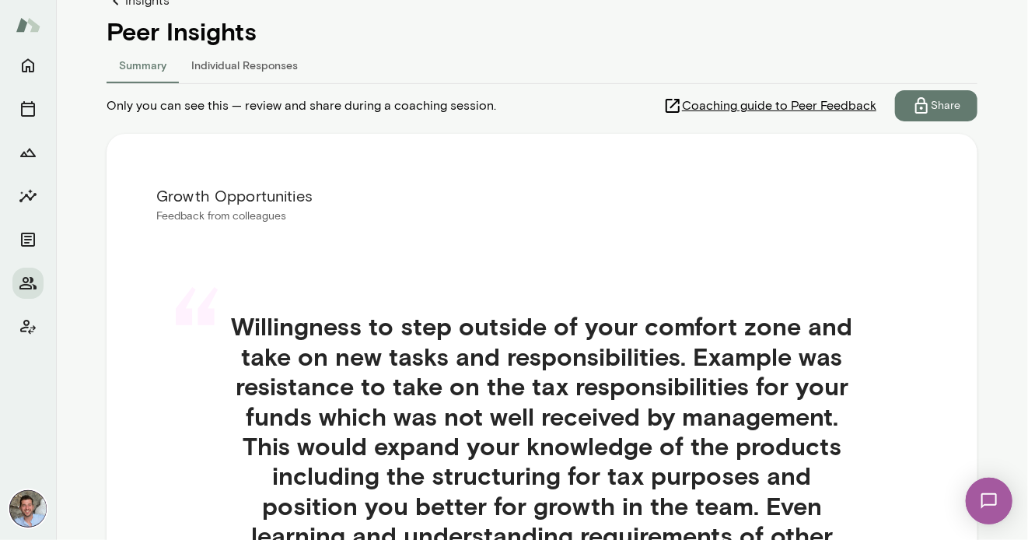
scroll to position [180, 0]
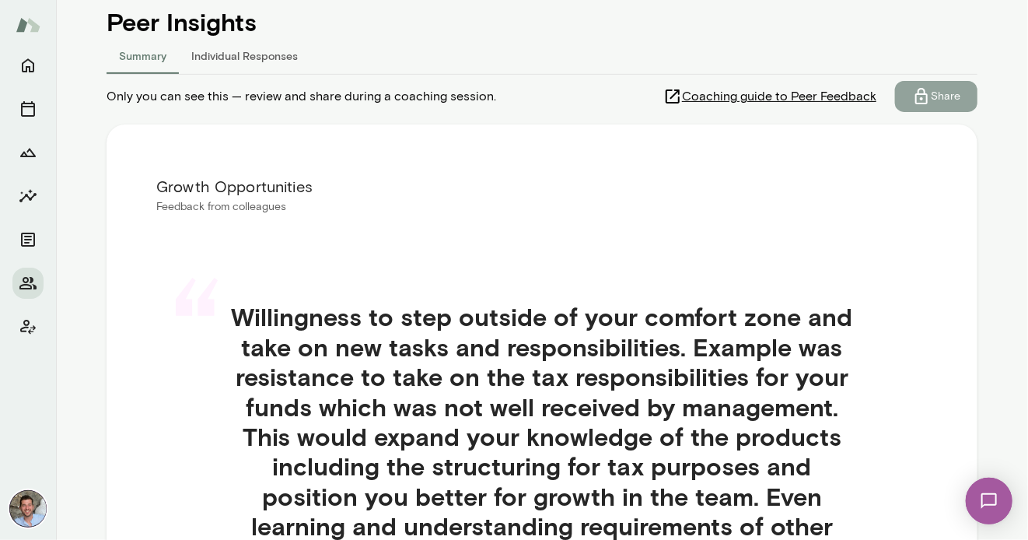
click at [917, 99] on icon "button" at bounding box center [921, 96] width 19 height 19
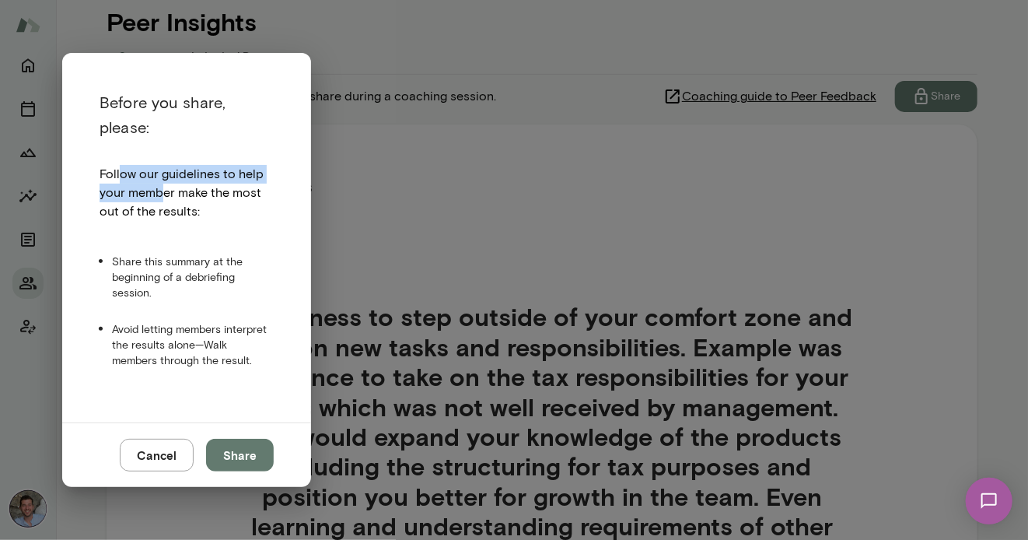
drag, startPoint x: 119, startPoint y: 173, endPoint x: 163, endPoint y: 201, distance: 52.0
click at [163, 201] on p "Follow our guidelines to help your member make the most out of the results:" at bounding box center [187, 193] width 174 height 56
click at [164, 201] on p "Follow our guidelines to help your member make the most out of the results:" at bounding box center [187, 193] width 174 height 56
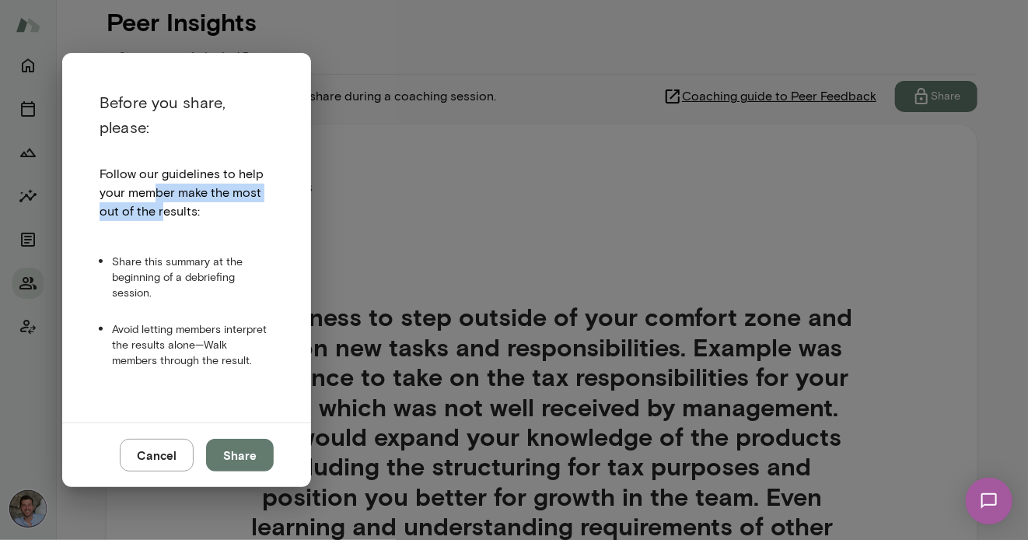
drag, startPoint x: 155, startPoint y: 201, endPoint x: 167, endPoint y: 215, distance: 18.2
click at [165, 212] on p "Follow our guidelines to help your member make the most out of the results:" at bounding box center [187, 193] width 174 height 56
click at [167, 215] on p "Follow our guidelines to help your member make the most out of the results:" at bounding box center [187, 193] width 174 height 56
click at [185, 456] on button "Cancel" at bounding box center [157, 455] width 74 height 33
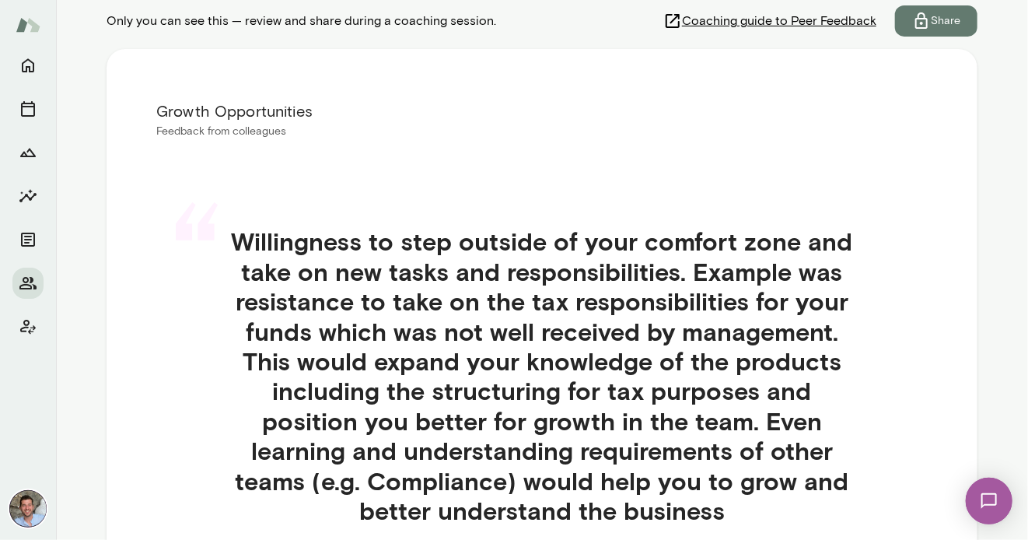
scroll to position [0, 0]
